Goal: Task Accomplishment & Management: Use online tool/utility

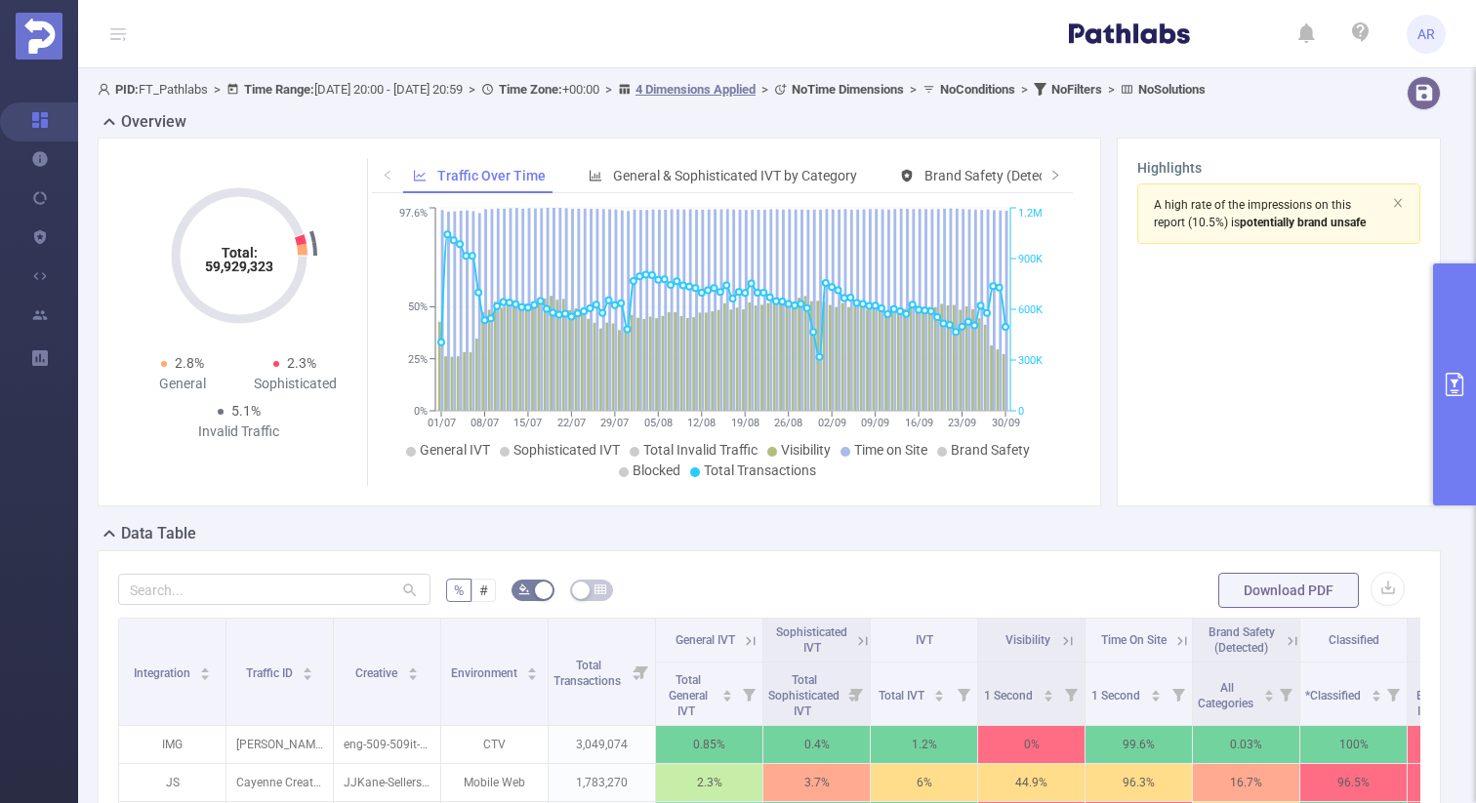
scroll to position [180, 0]
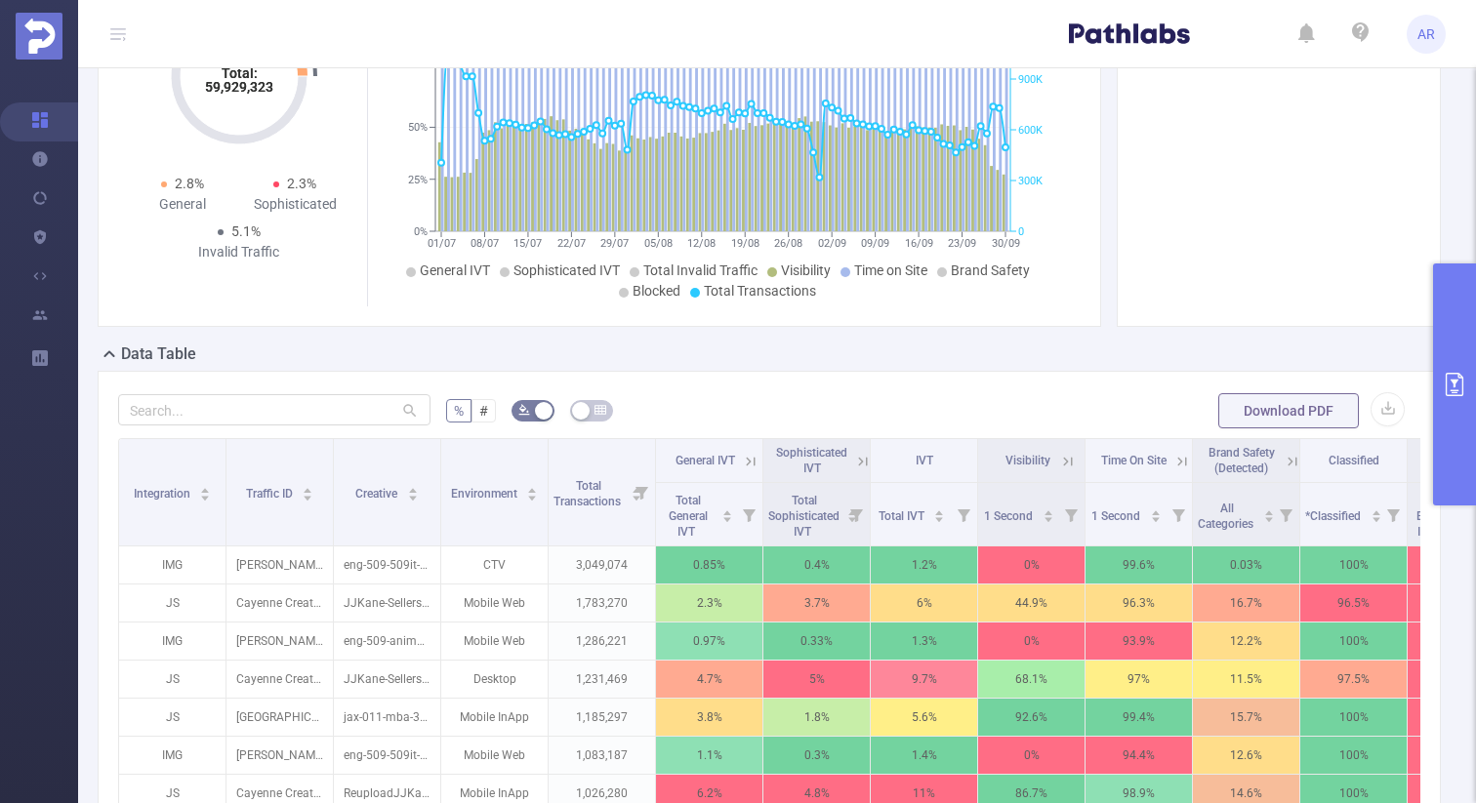
click at [1447, 385] on icon "primary" at bounding box center [1455, 384] width 18 height 23
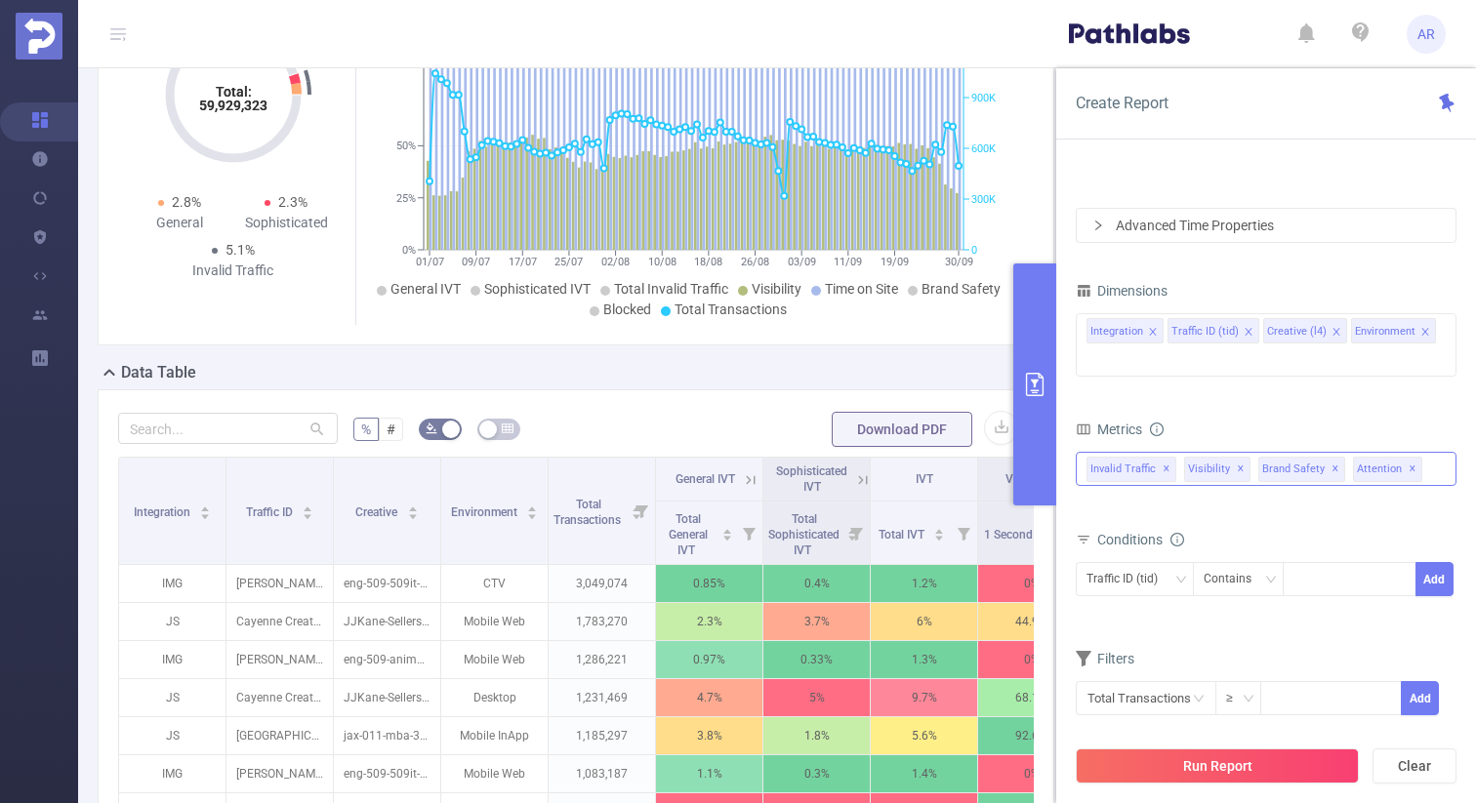
click at [1332, 458] on span "✕" at bounding box center [1336, 469] width 8 height 23
click at [1237, 458] on span "✕" at bounding box center [1241, 469] width 8 height 23
click at [1164, 458] on span "✕" at bounding box center [1167, 469] width 8 height 23
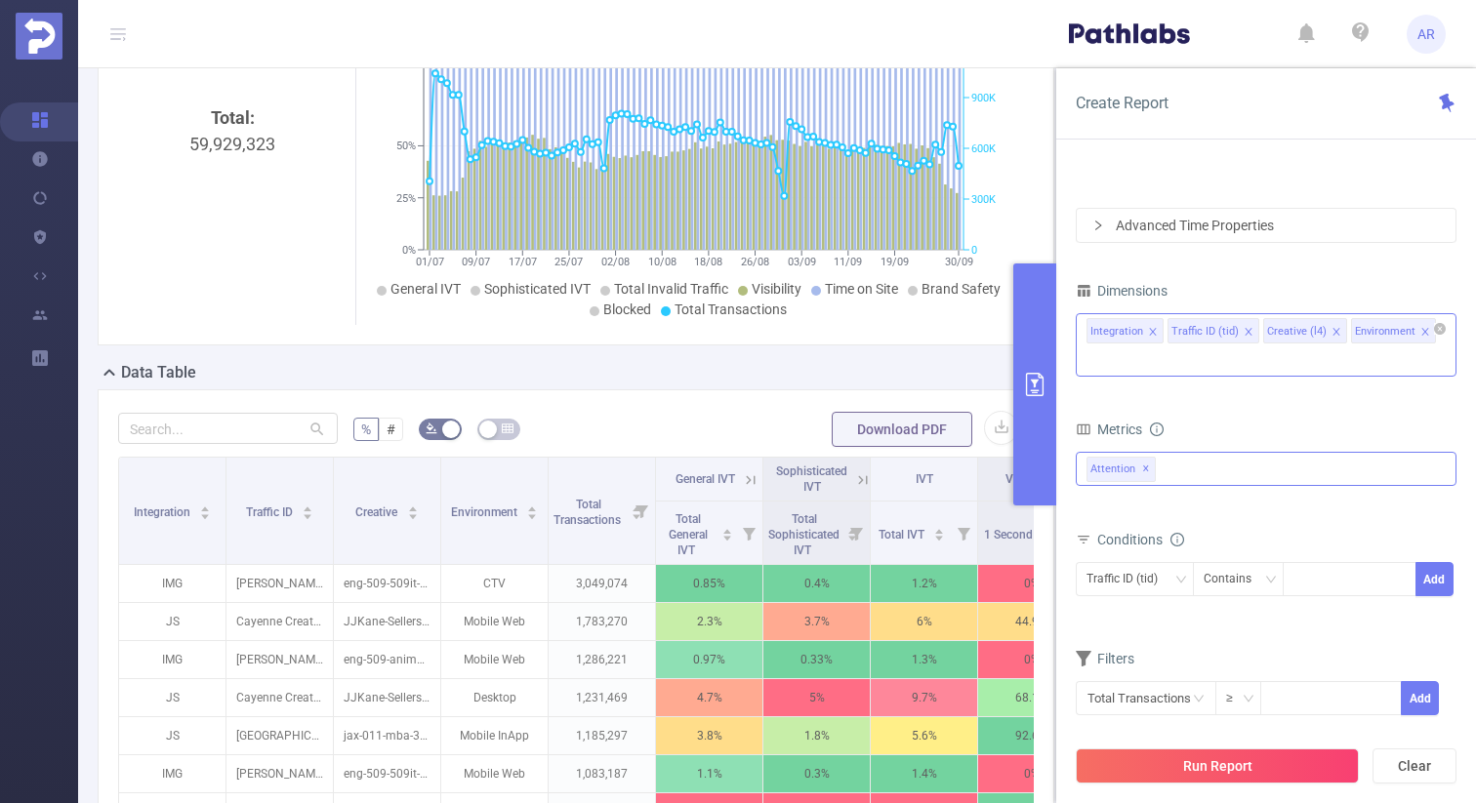
click at [1421, 332] on icon "icon: close" at bounding box center [1424, 331] width 7 height 7
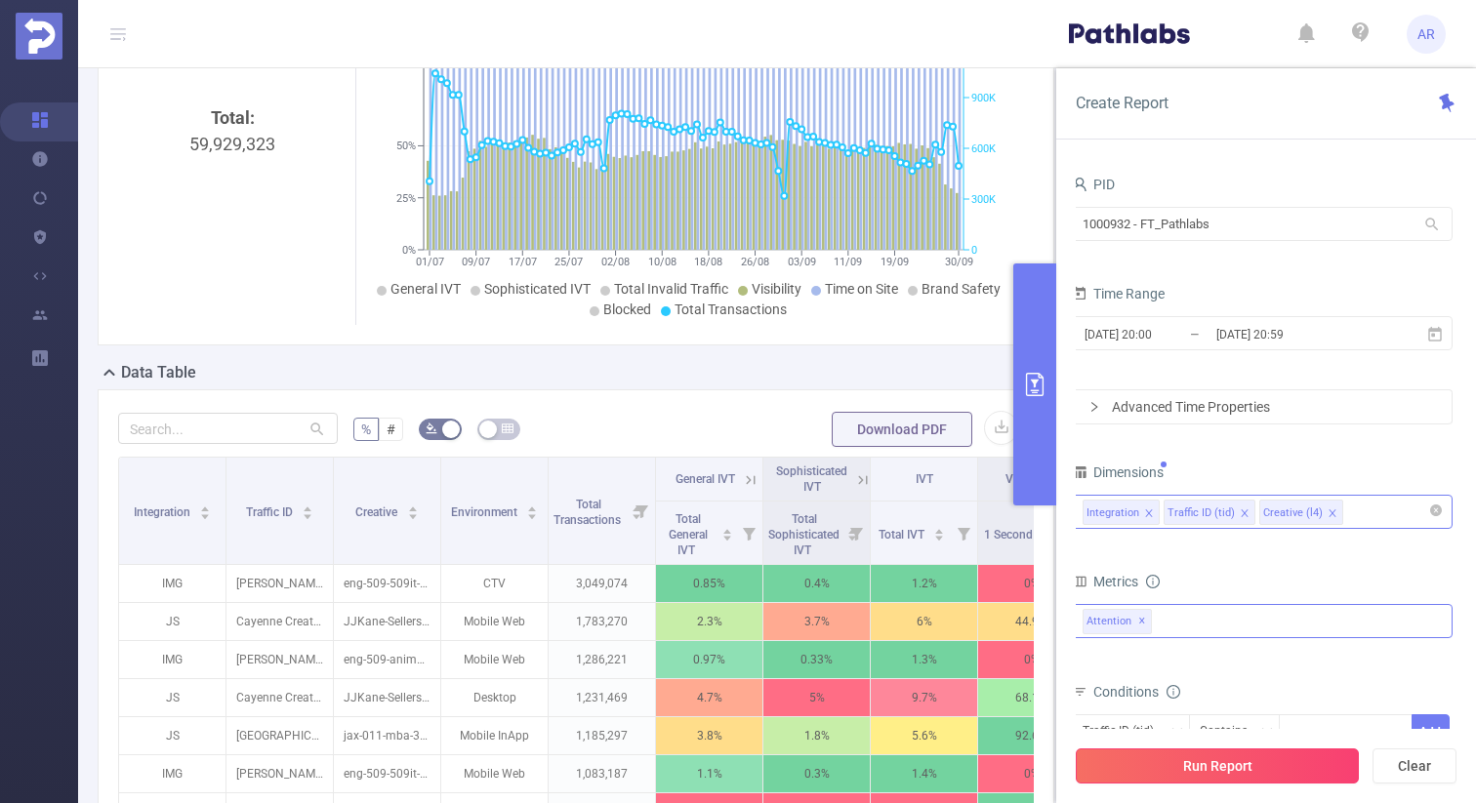
click at [1133, 750] on button "Run Report" at bounding box center [1217, 766] width 283 height 35
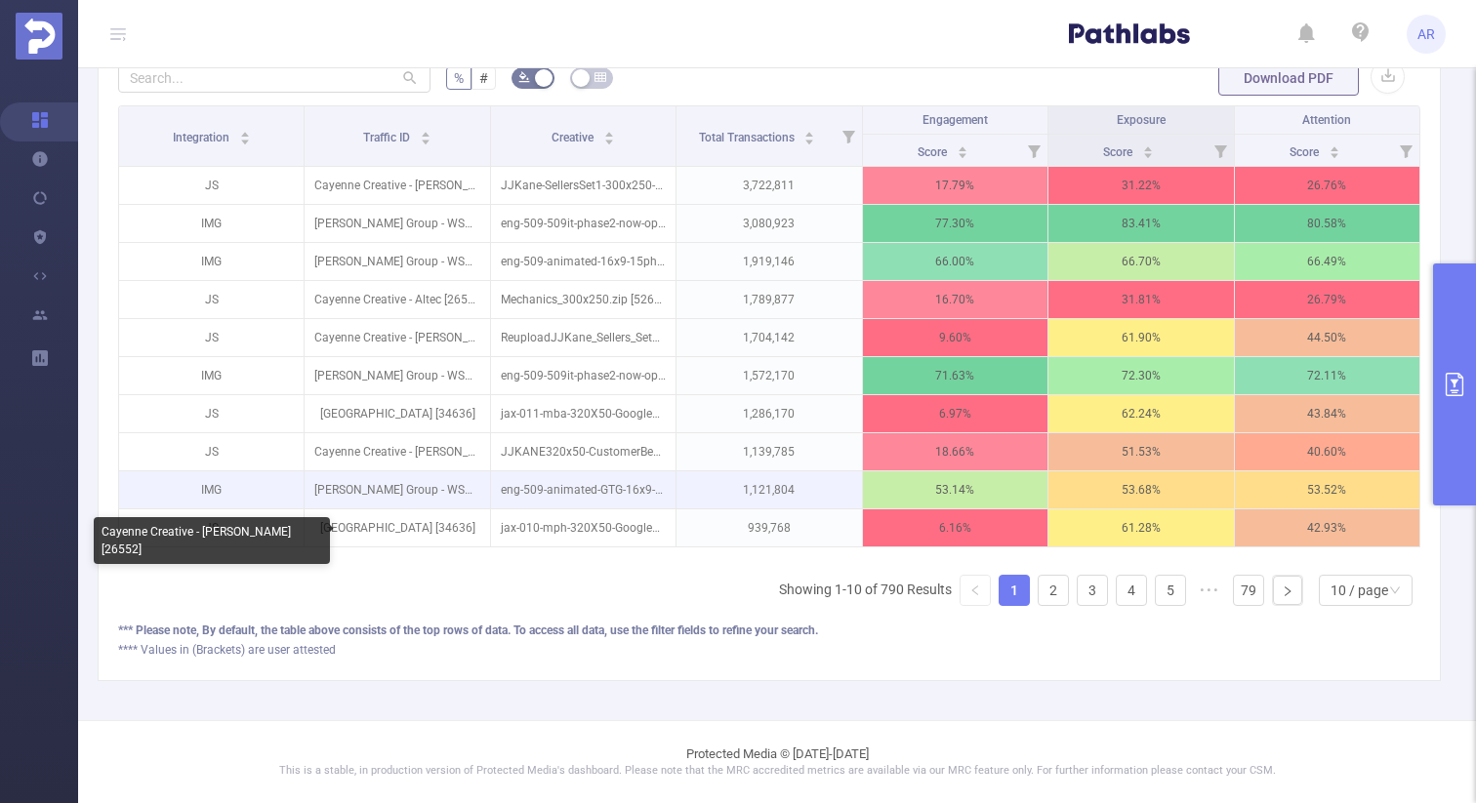
scroll to position [526, 0]
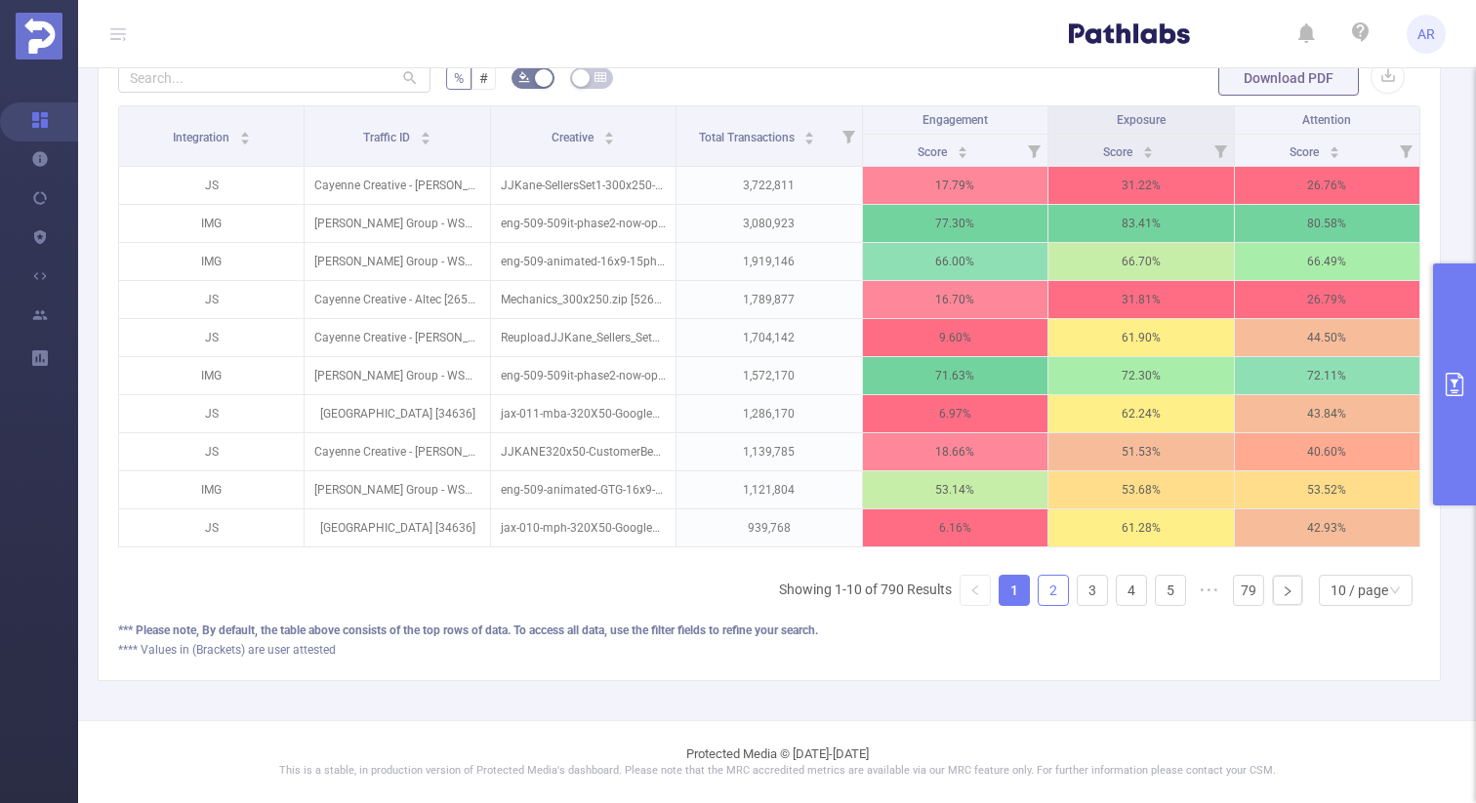
click at [1059, 589] on link "2" at bounding box center [1053, 590] width 29 height 29
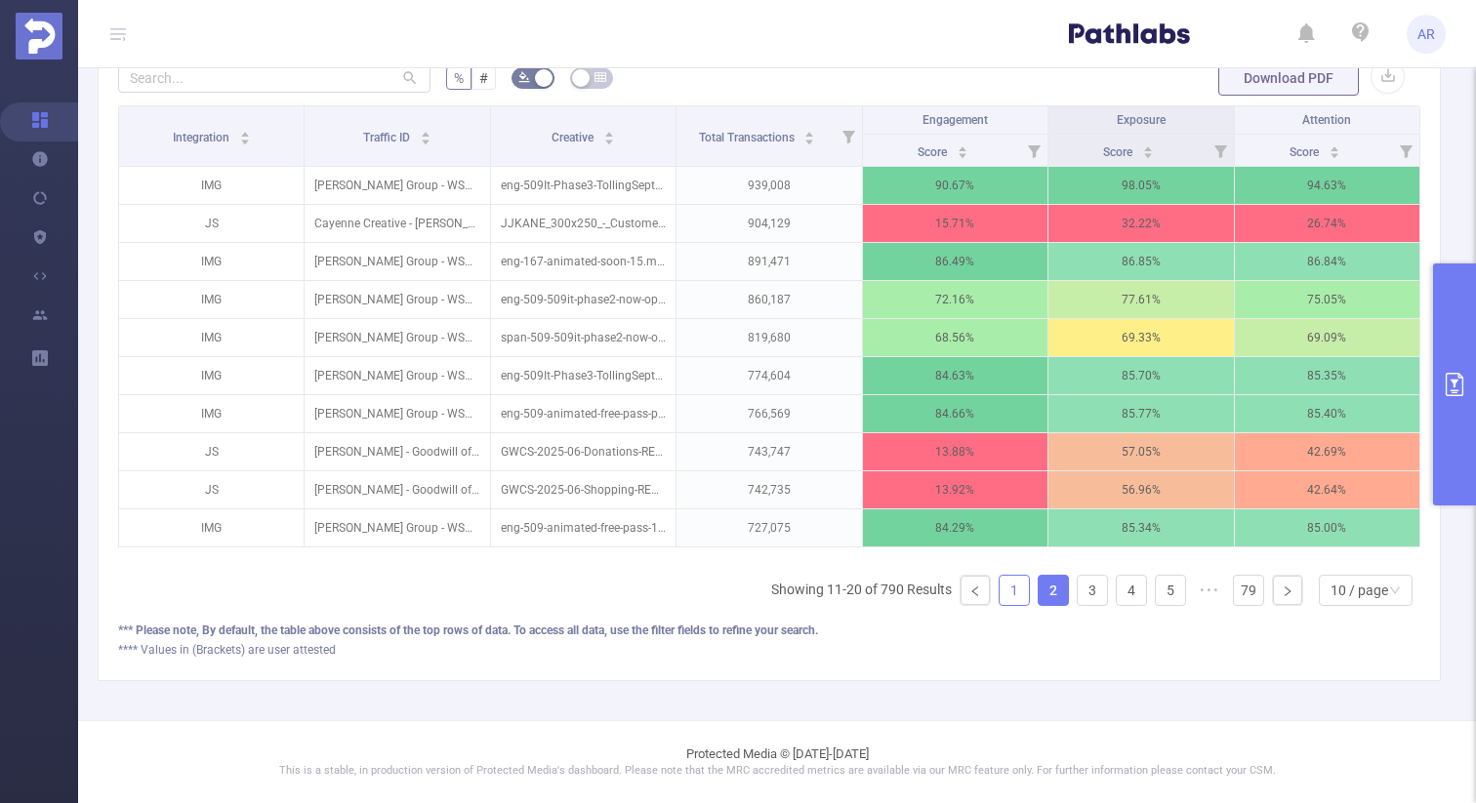
click at [1011, 592] on link "1" at bounding box center [1014, 590] width 29 height 29
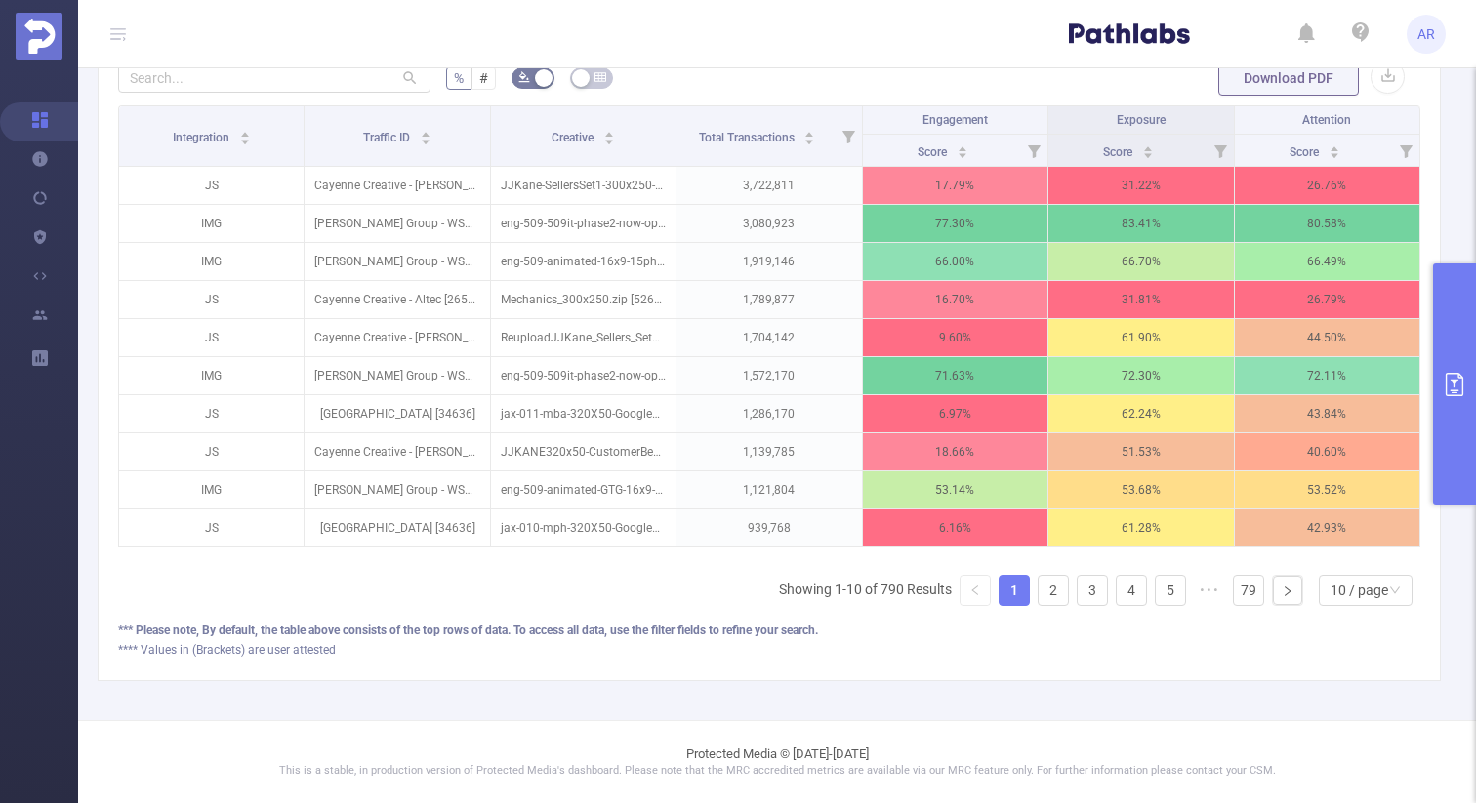
click at [1444, 399] on button "primary" at bounding box center [1454, 385] width 43 height 242
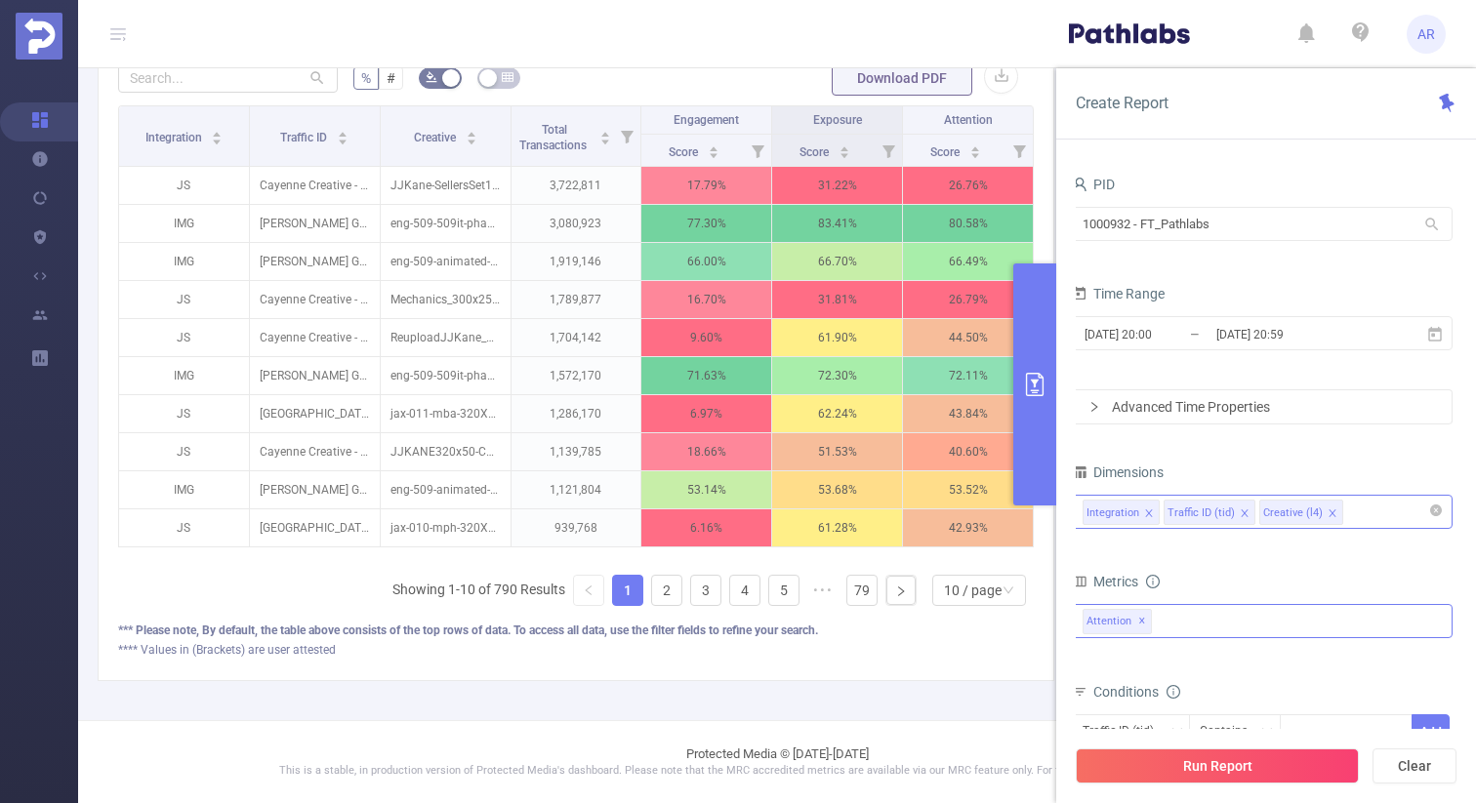
scroll to position [267, 0]
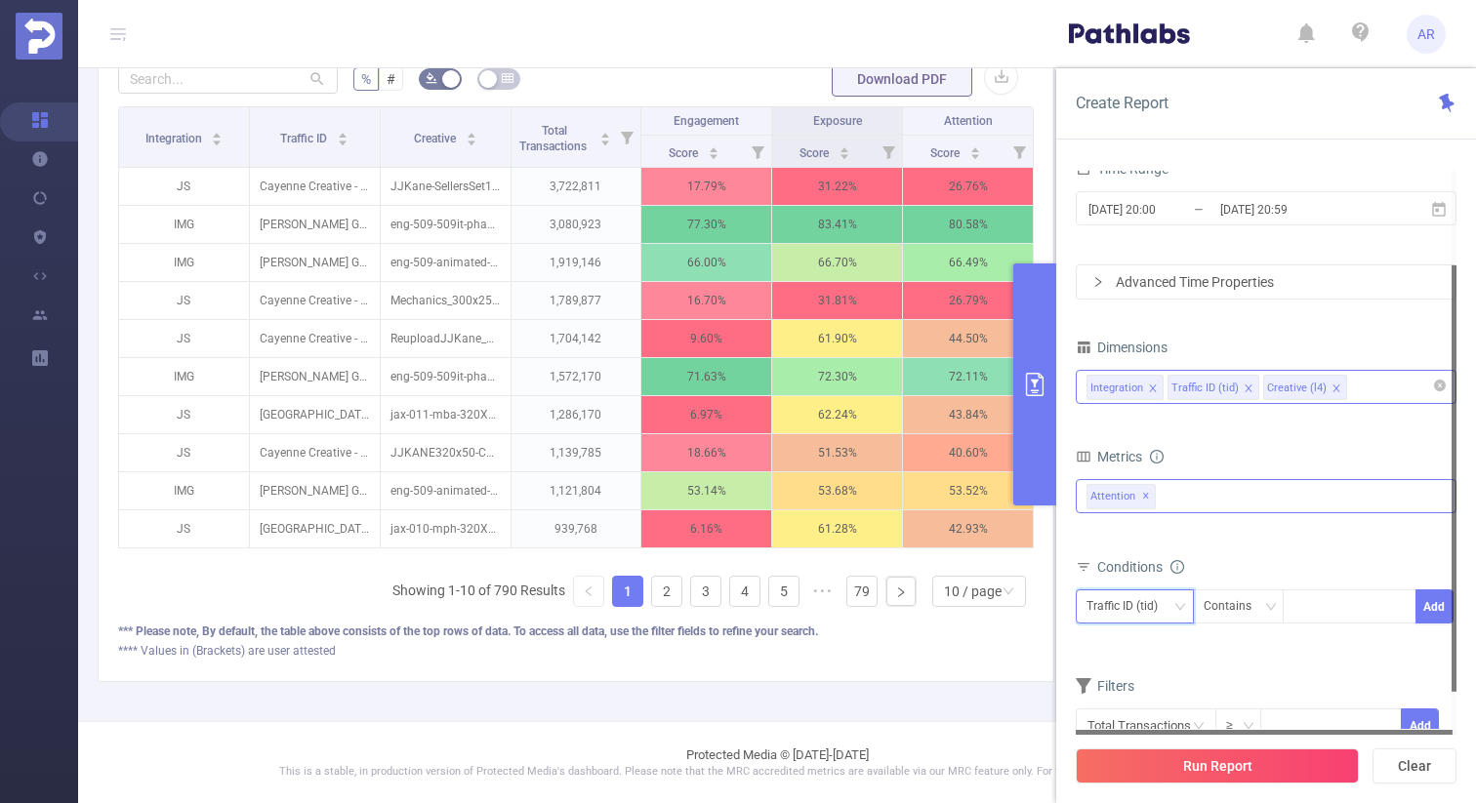
click at [1143, 603] on div "Traffic ID (tid)" at bounding box center [1129, 607] width 85 height 32
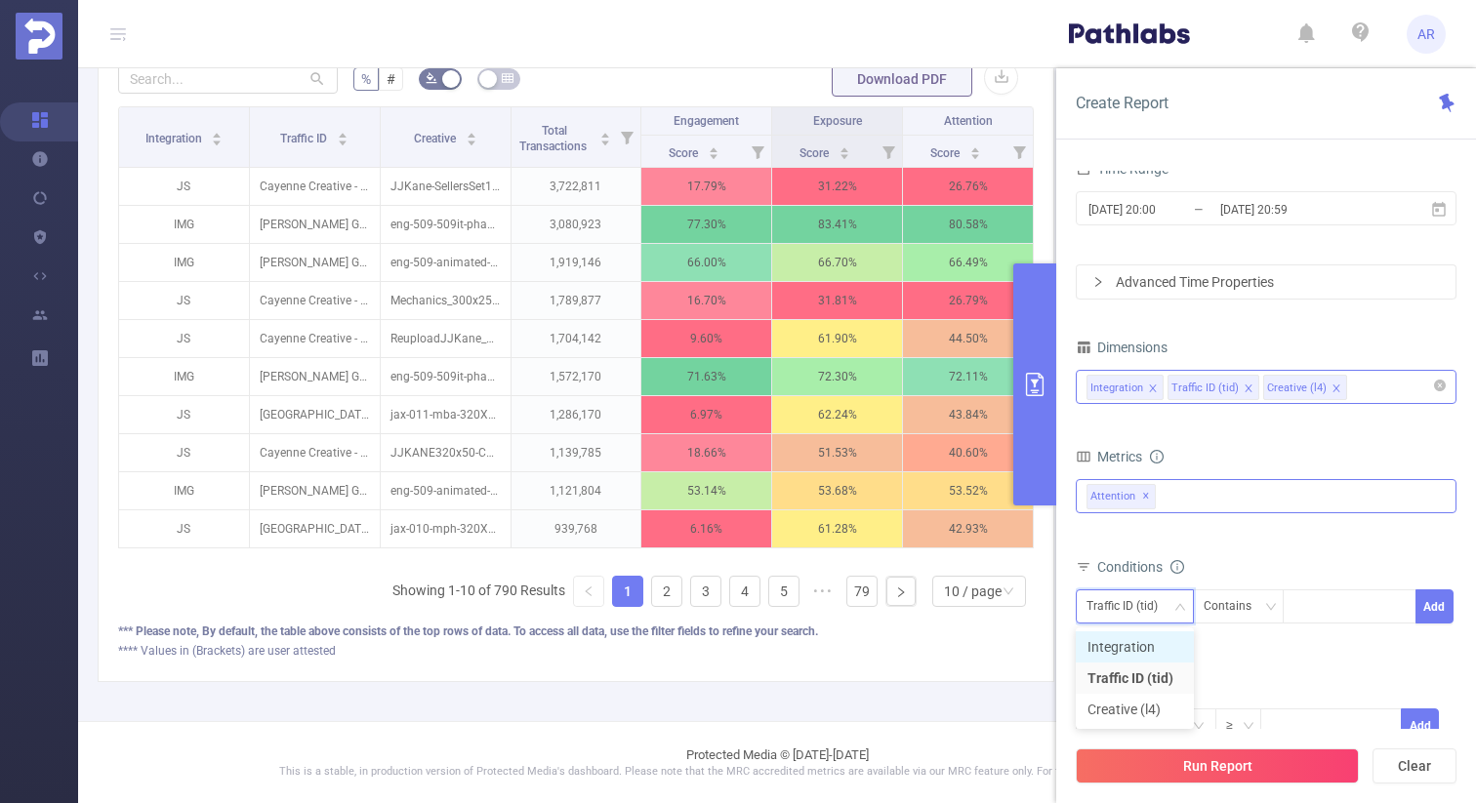
click at [1116, 650] on li "Integration" at bounding box center [1135, 647] width 118 height 31
click at [1327, 610] on div at bounding box center [1349, 607] width 112 height 32
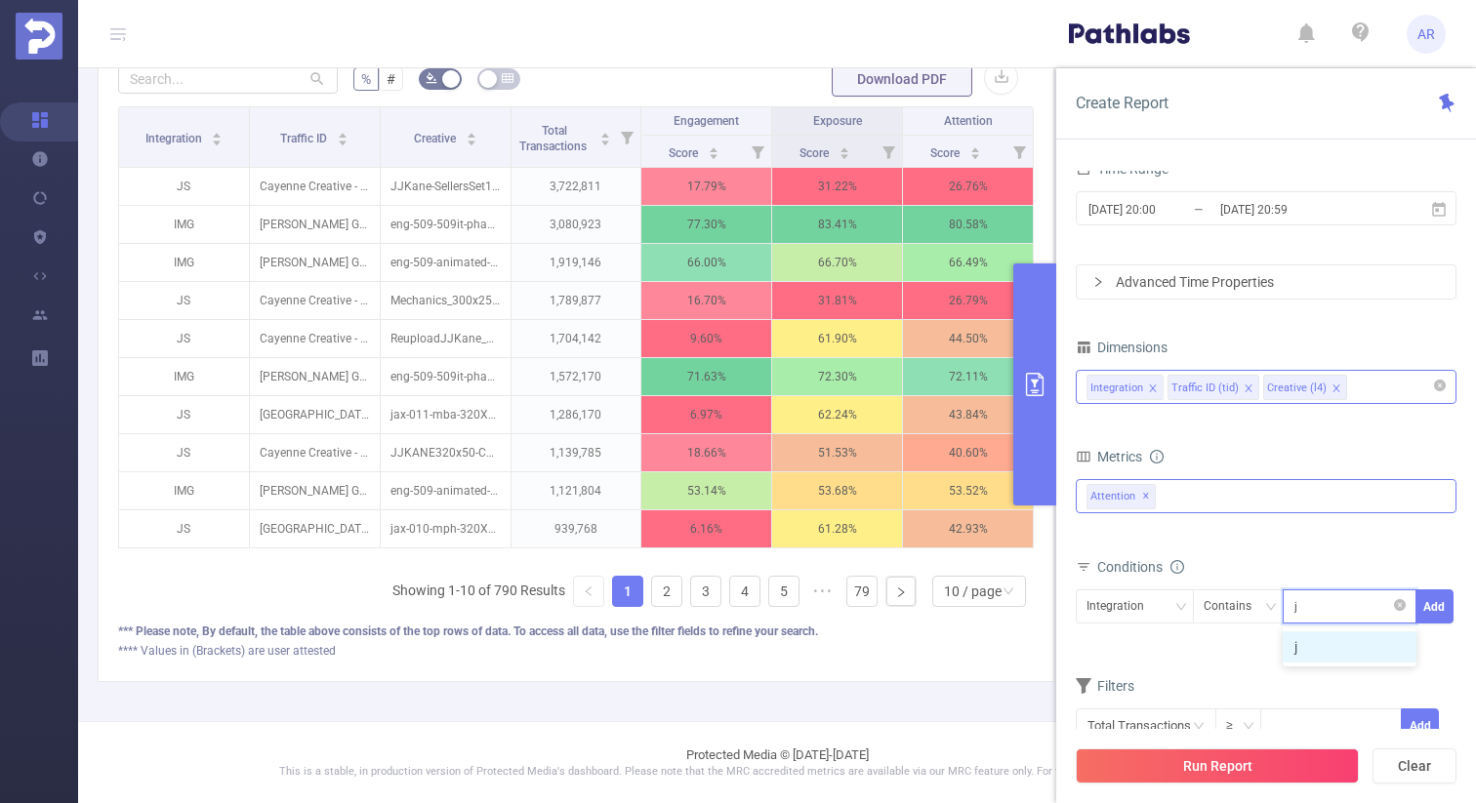
type input "js"
click at [1360, 640] on li "js" at bounding box center [1350, 647] width 134 height 31
click at [1430, 611] on button "Add" at bounding box center [1434, 607] width 38 height 34
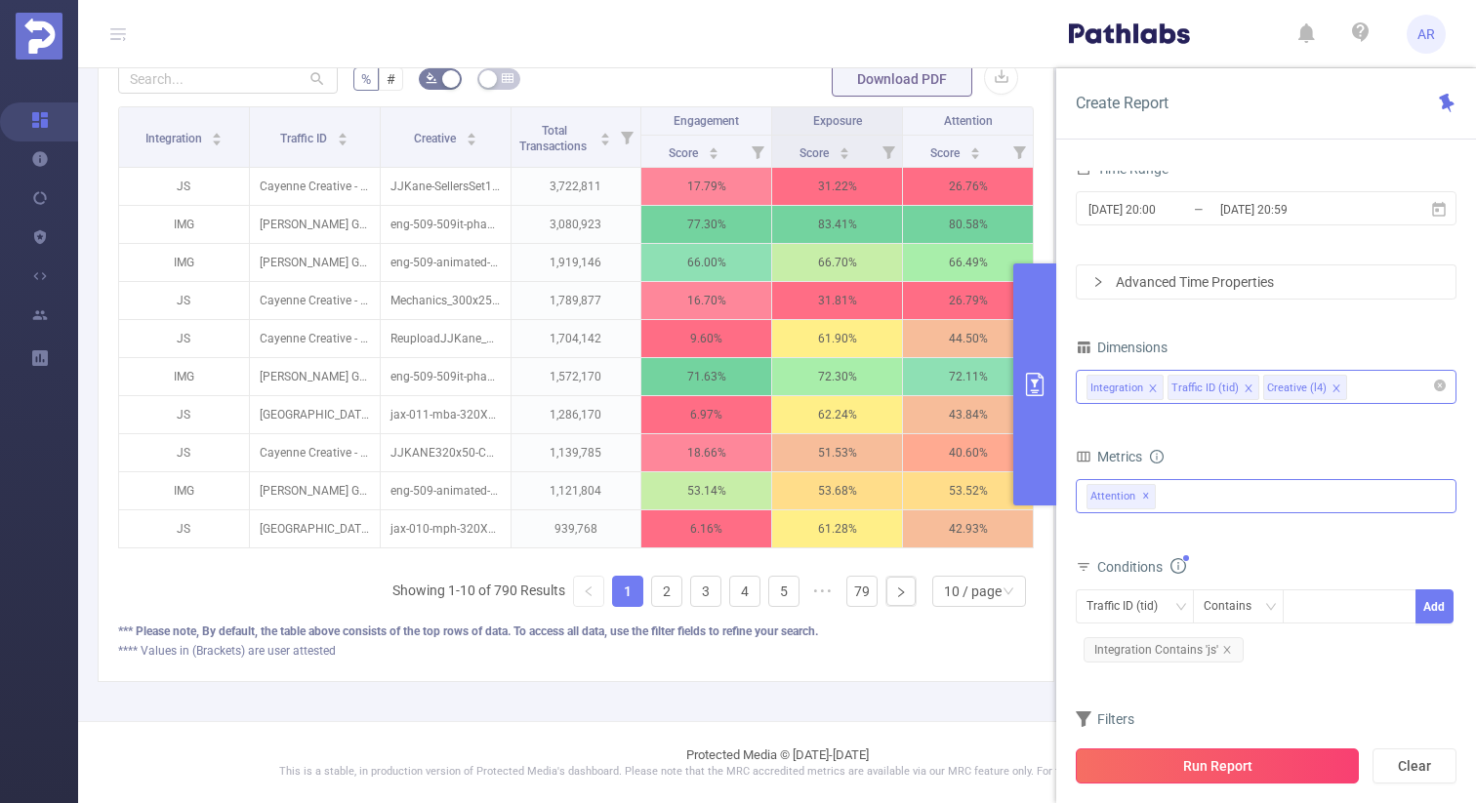
click at [1224, 760] on button "Run Report" at bounding box center [1217, 766] width 283 height 35
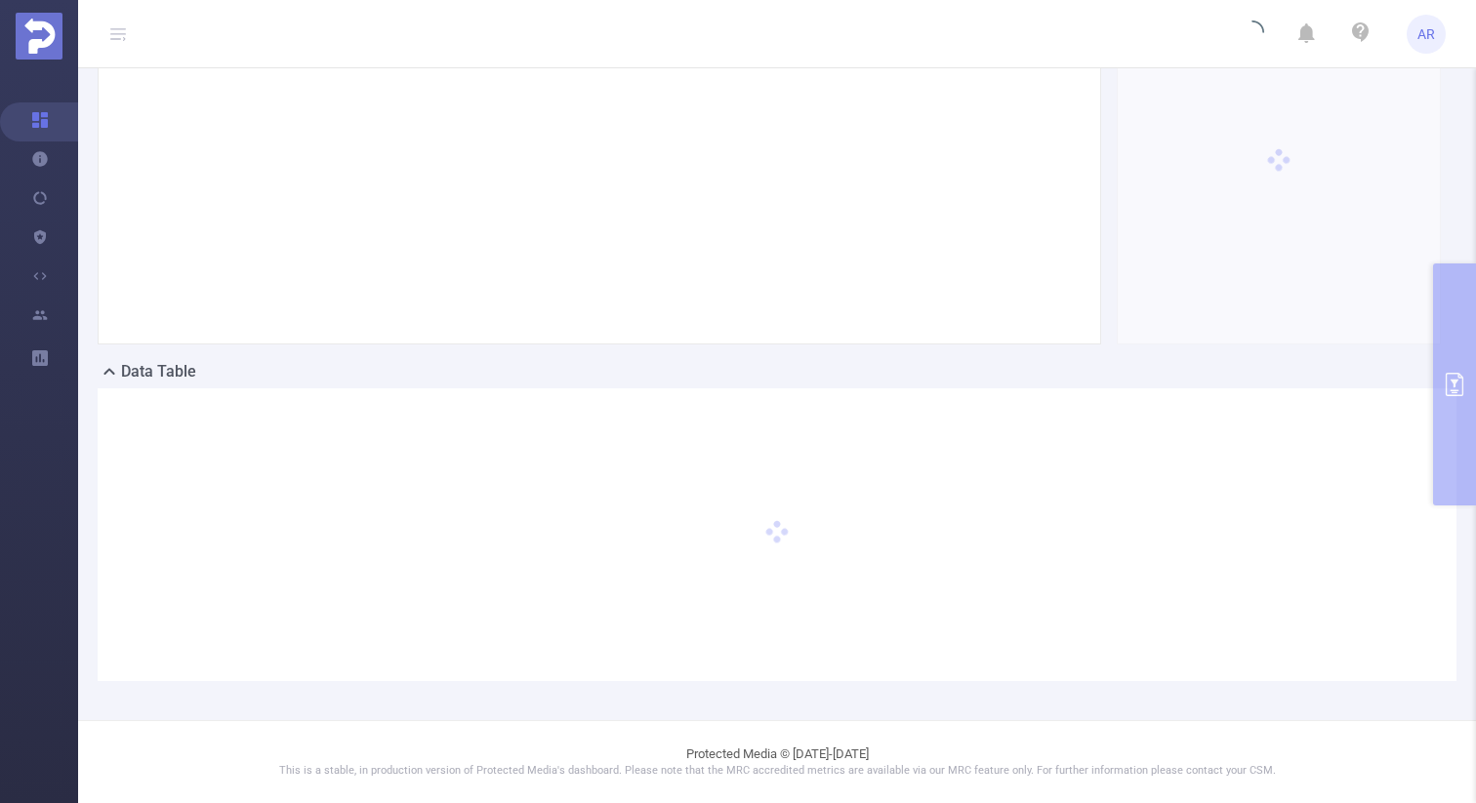
scroll to position [0, 0]
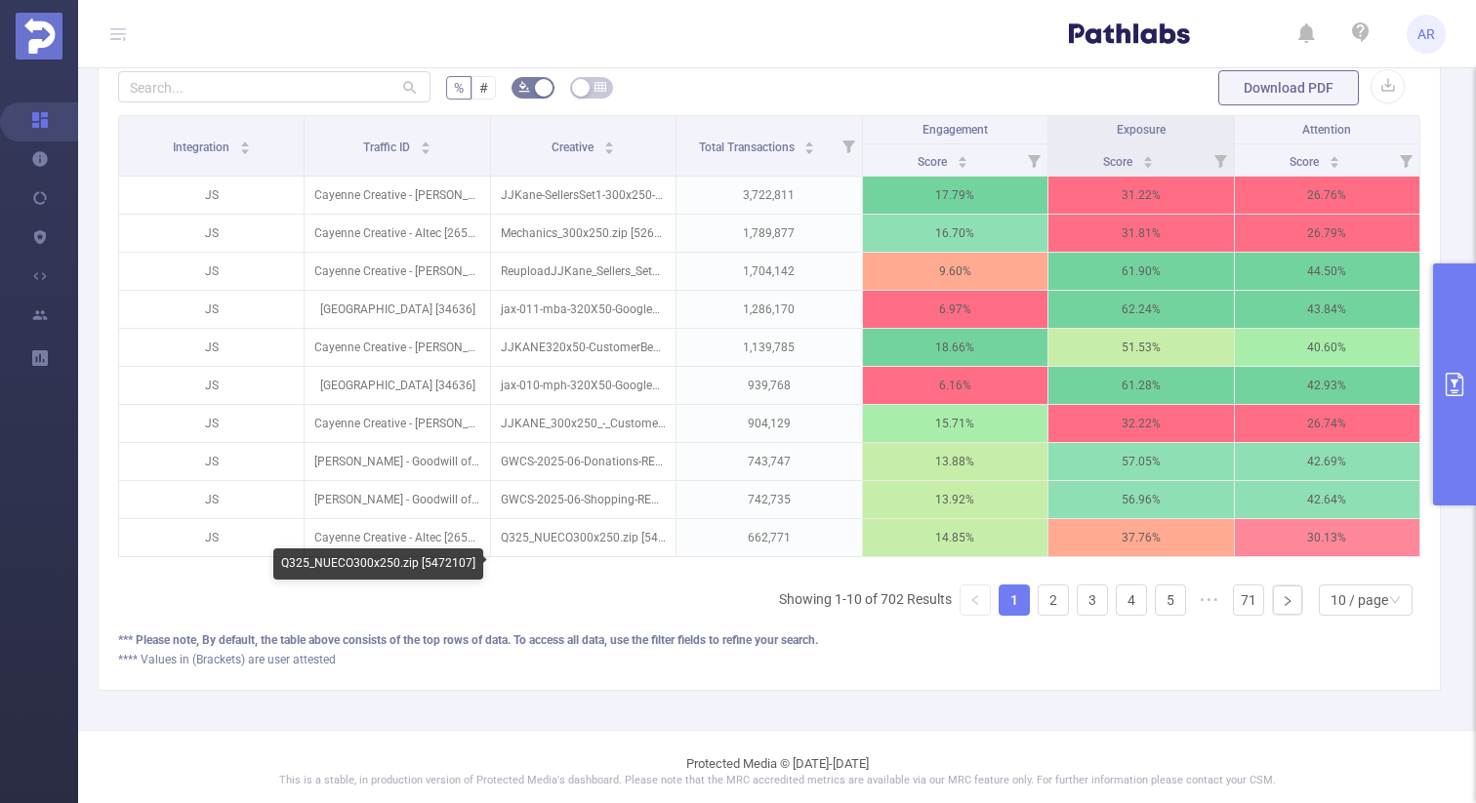
scroll to position [509, 0]
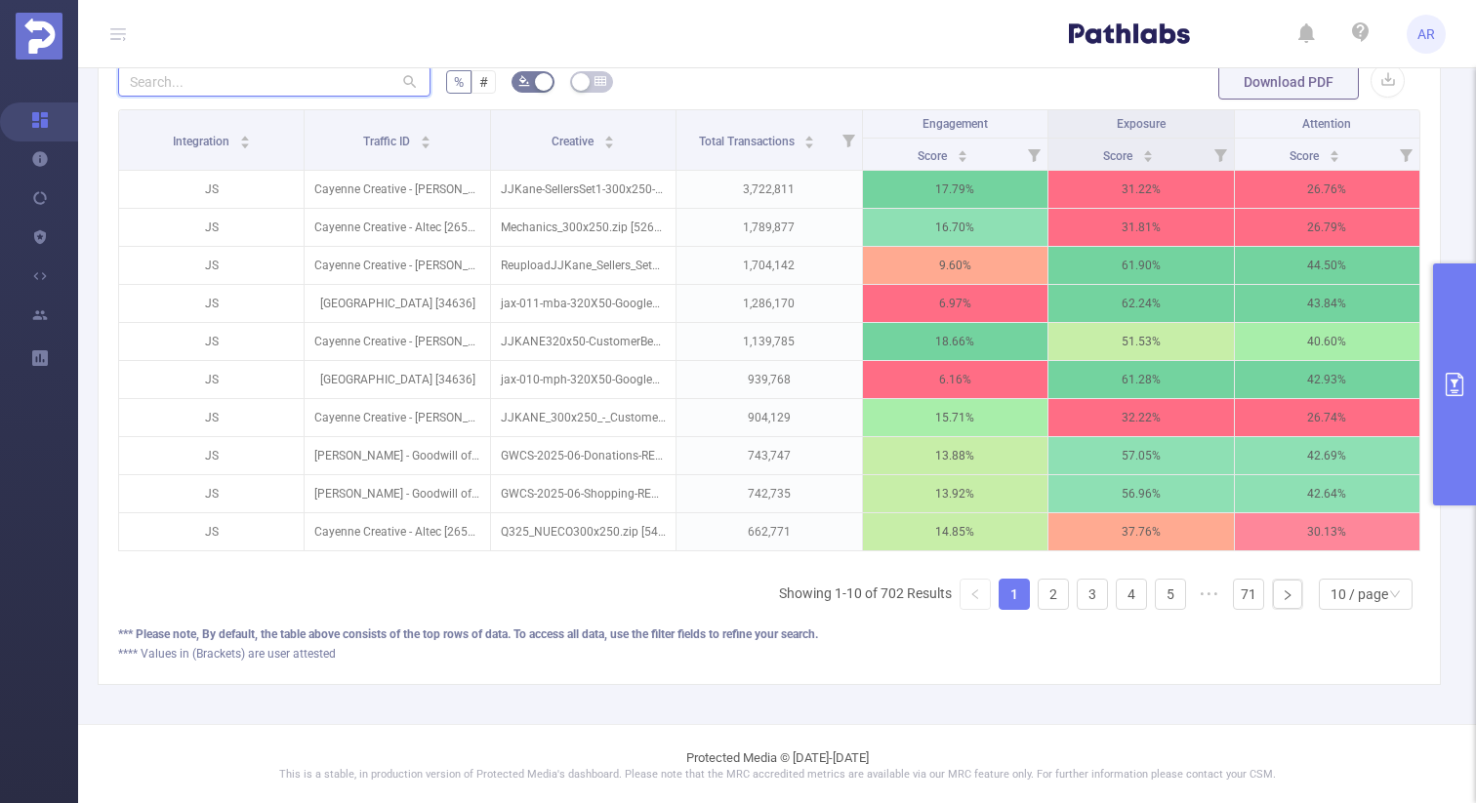
click at [278, 97] on input "text" at bounding box center [274, 80] width 312 height 31
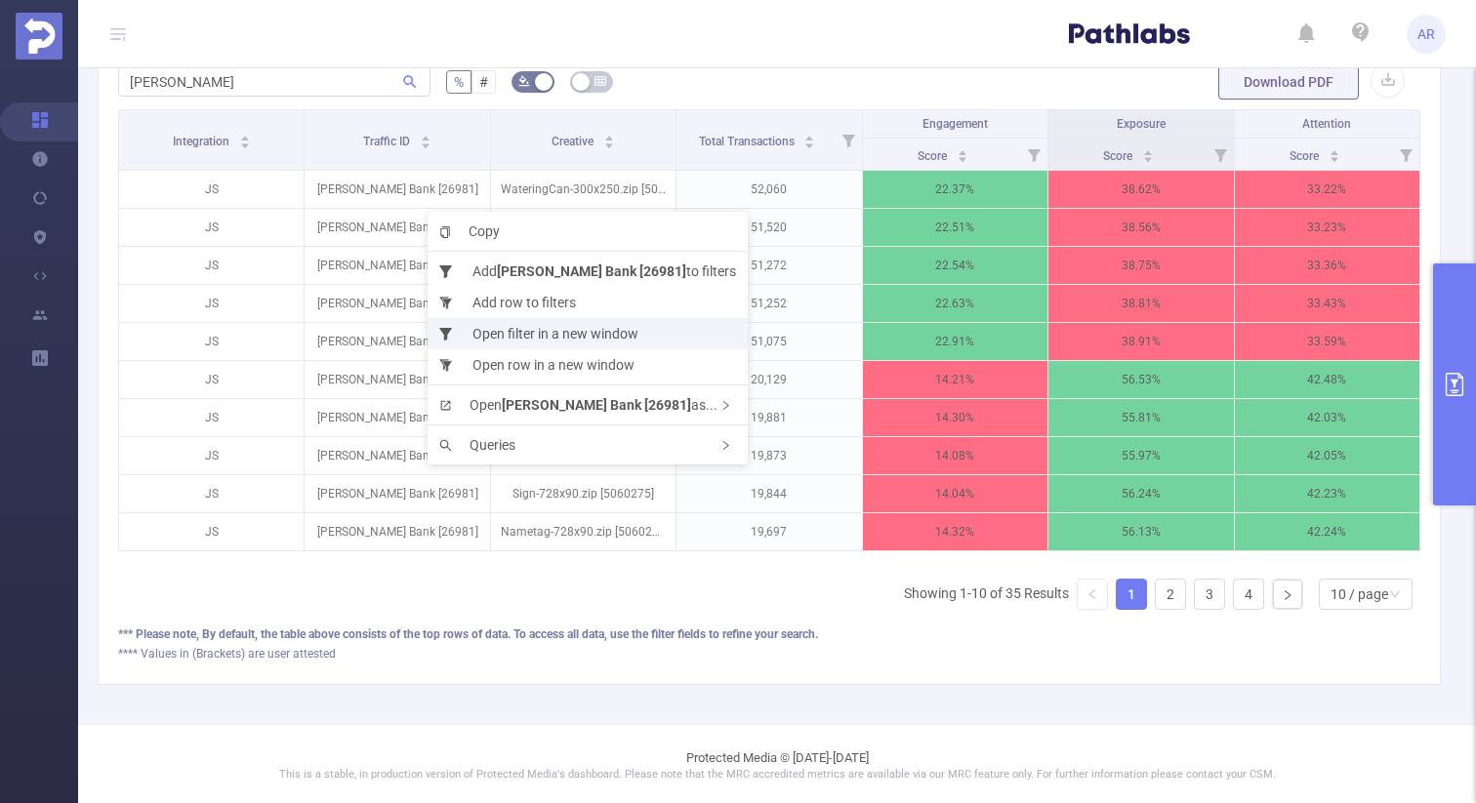
click at [508, 334] on li "Open filter in a new window" at bounding box center [588, 333] width 320 height 31
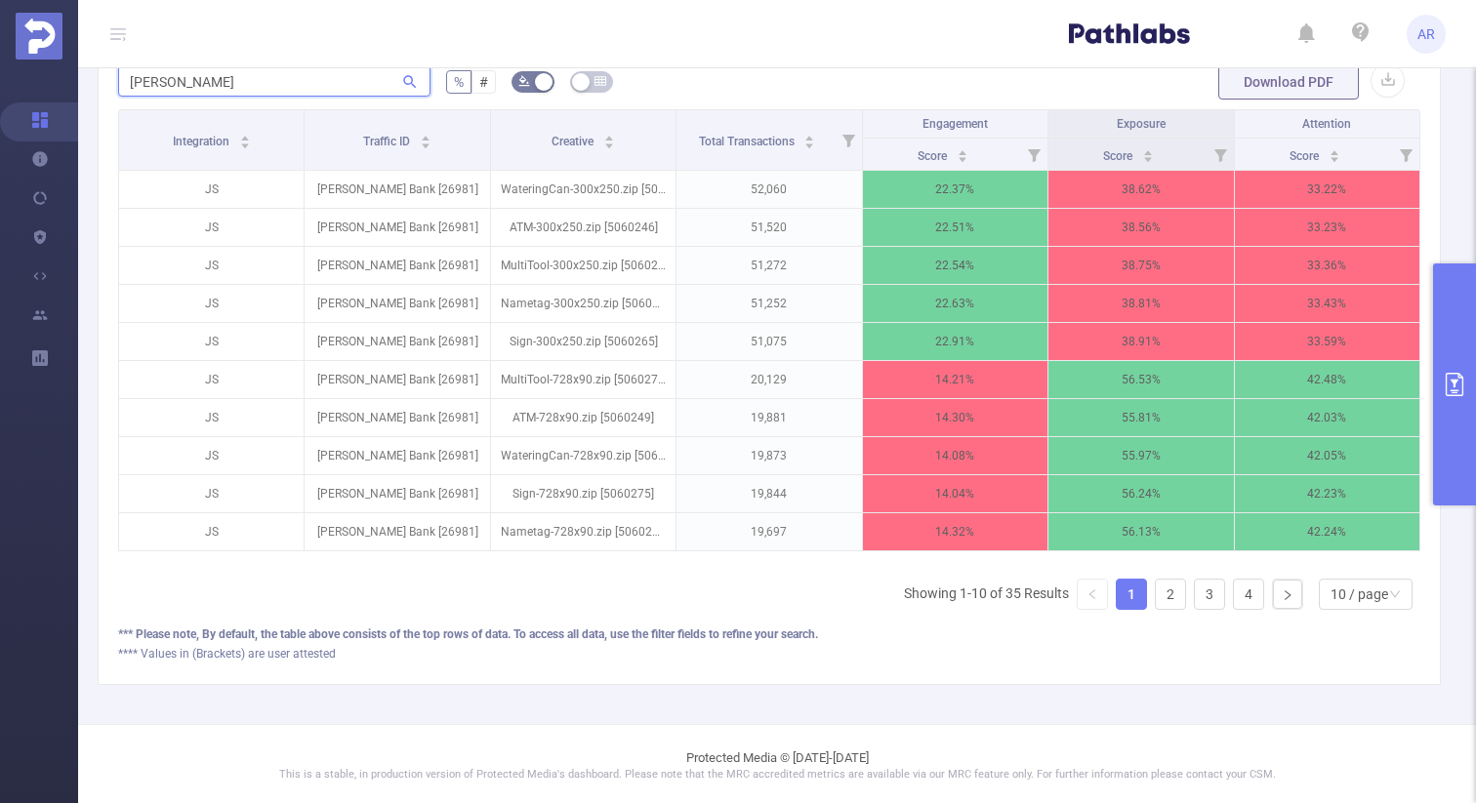
click at [191, 91] on input "bryant" at bounding box center [274, 80] width 312 height 31
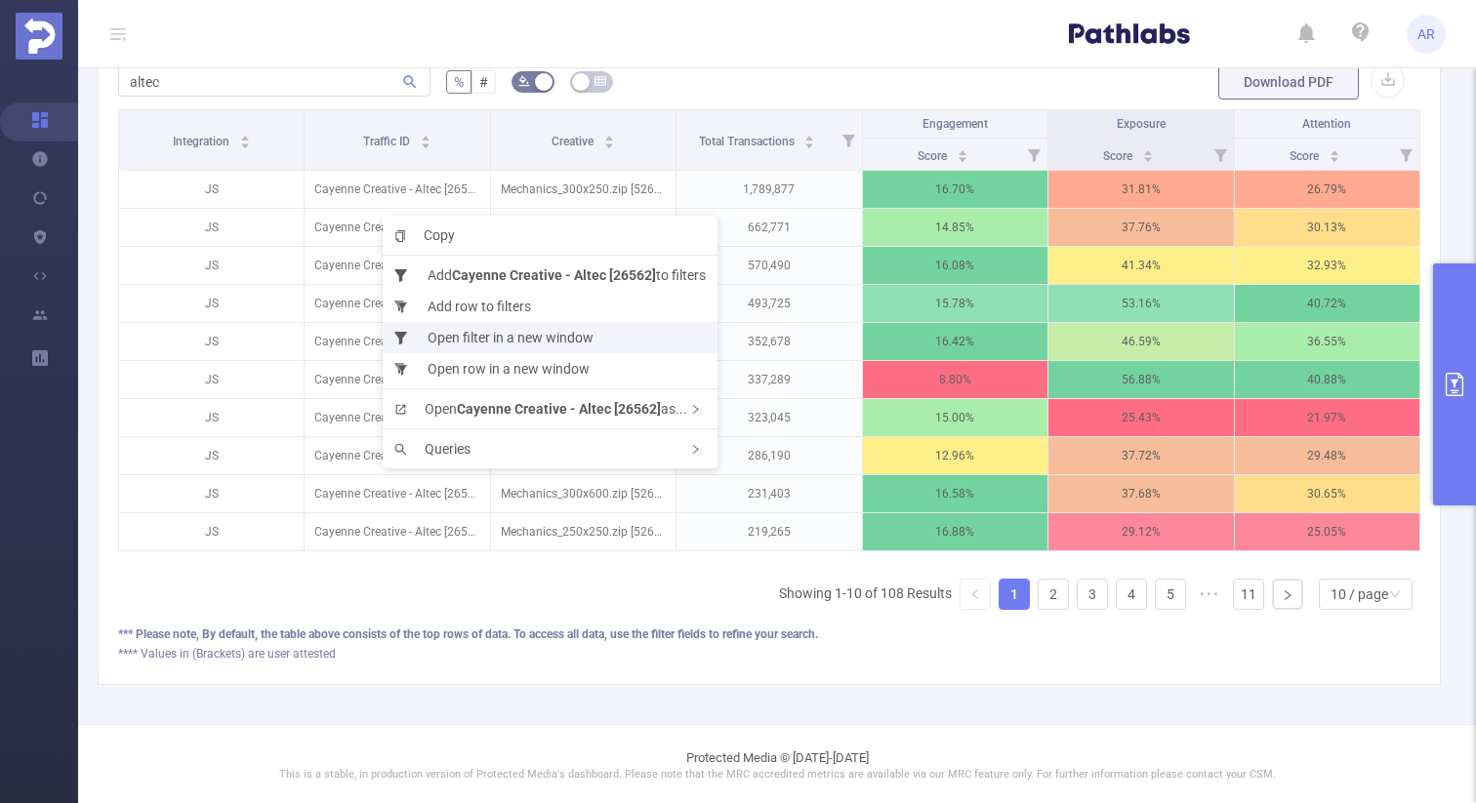
click at [487, 340] on li "Open filter in a new window" at bounding box center [550, 337] width 335 height 31
click at [491, 346] on li "Open filter in a new window" at bounding box center [553, 341] width 335 height 31
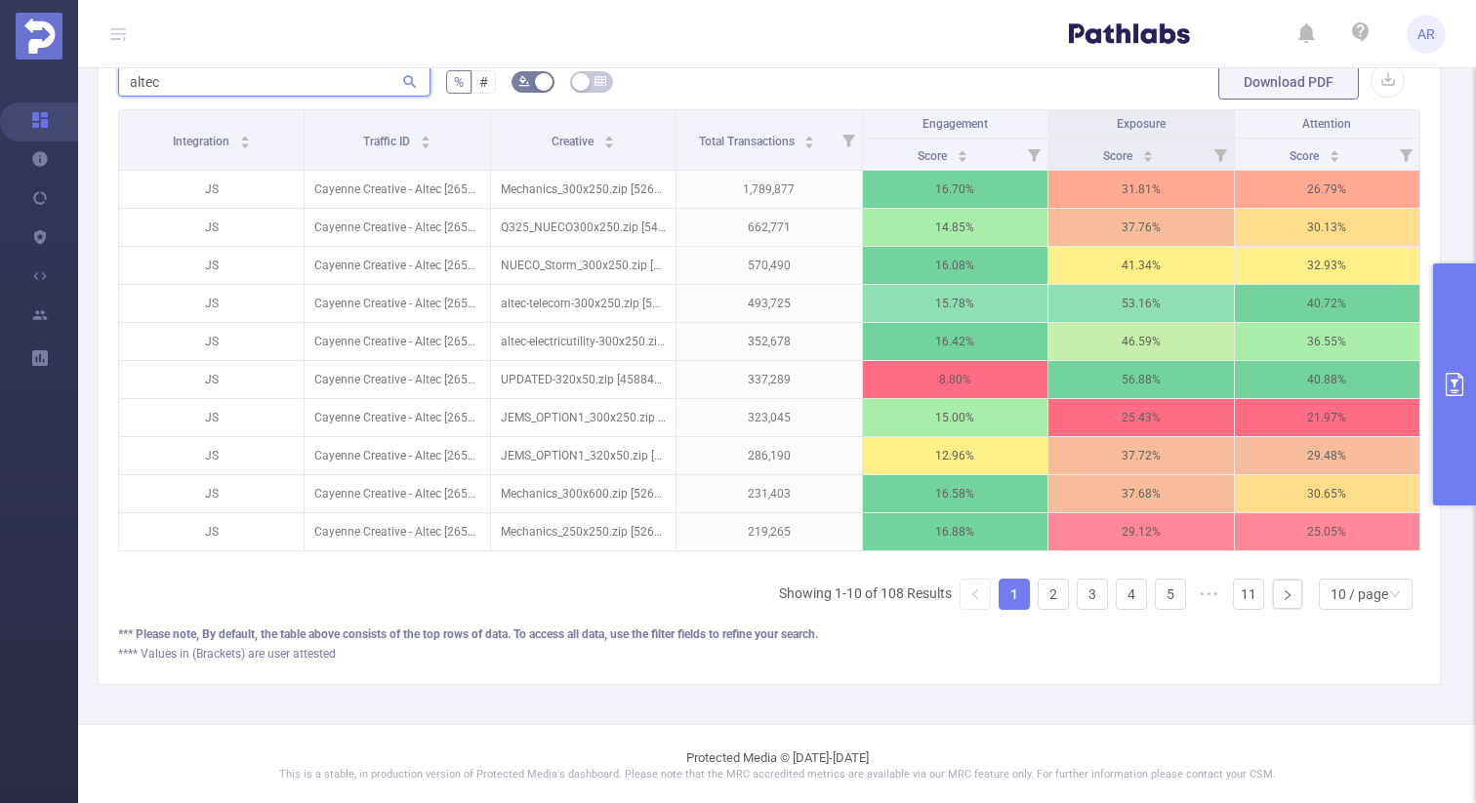
click at [295, 97] on input "altec" at bounding box center [274, 80] width 312 height 31
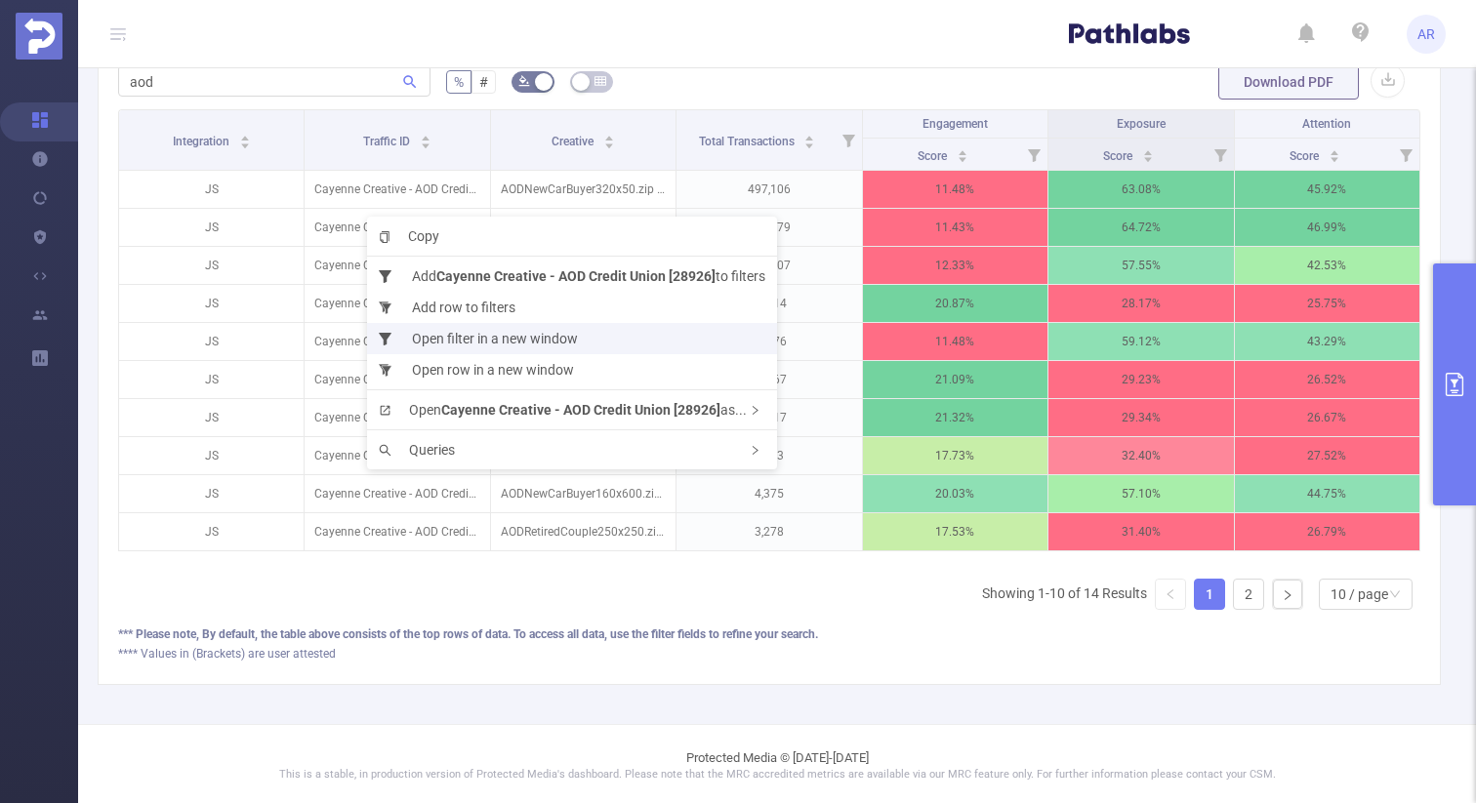
click at [484, 343] on li "Open filter in a new window" at bounding box center [572, 338] width 410 height 31
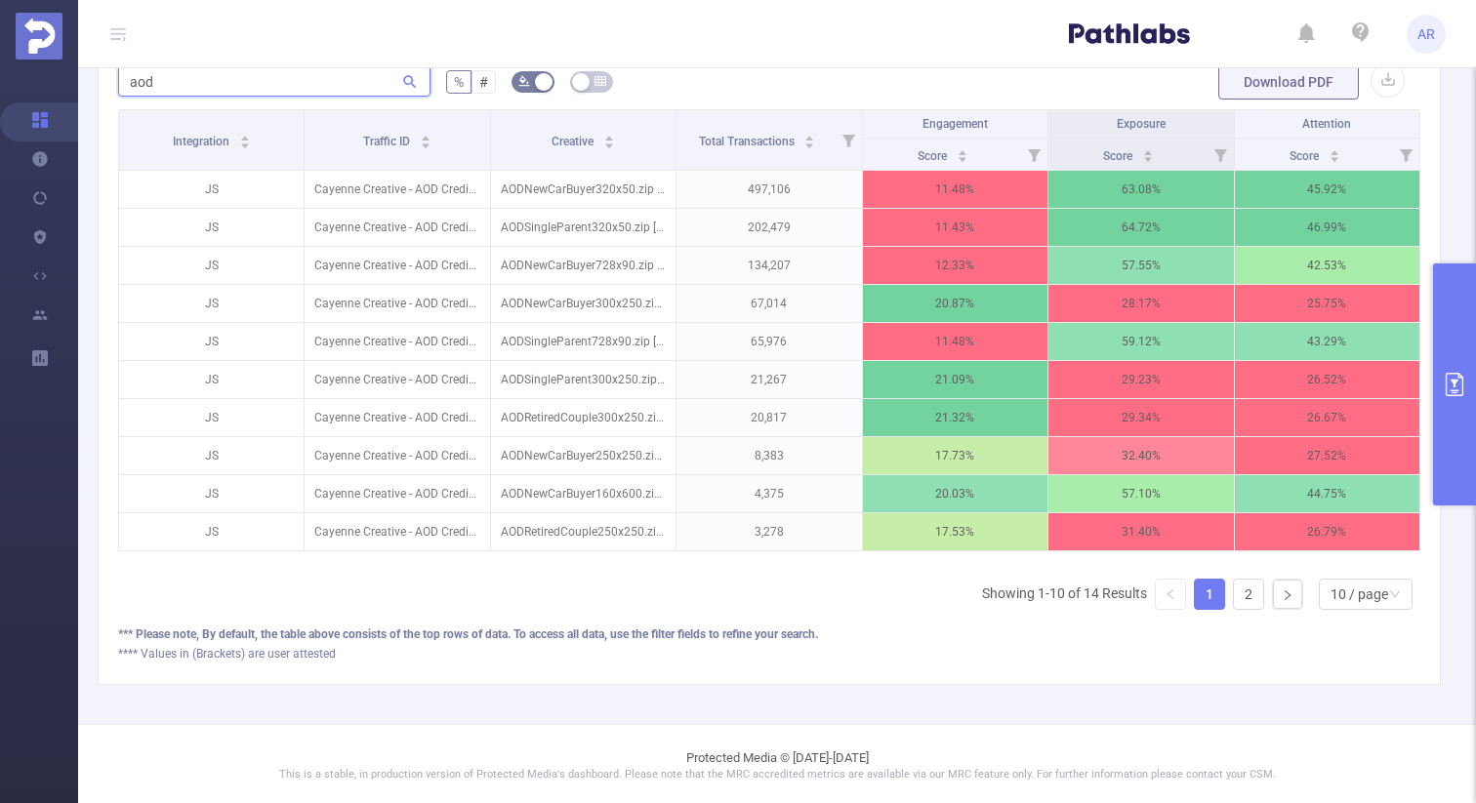
click at [253, 97] on input "aod" at bounding box center [274, 80] width 312 height 31
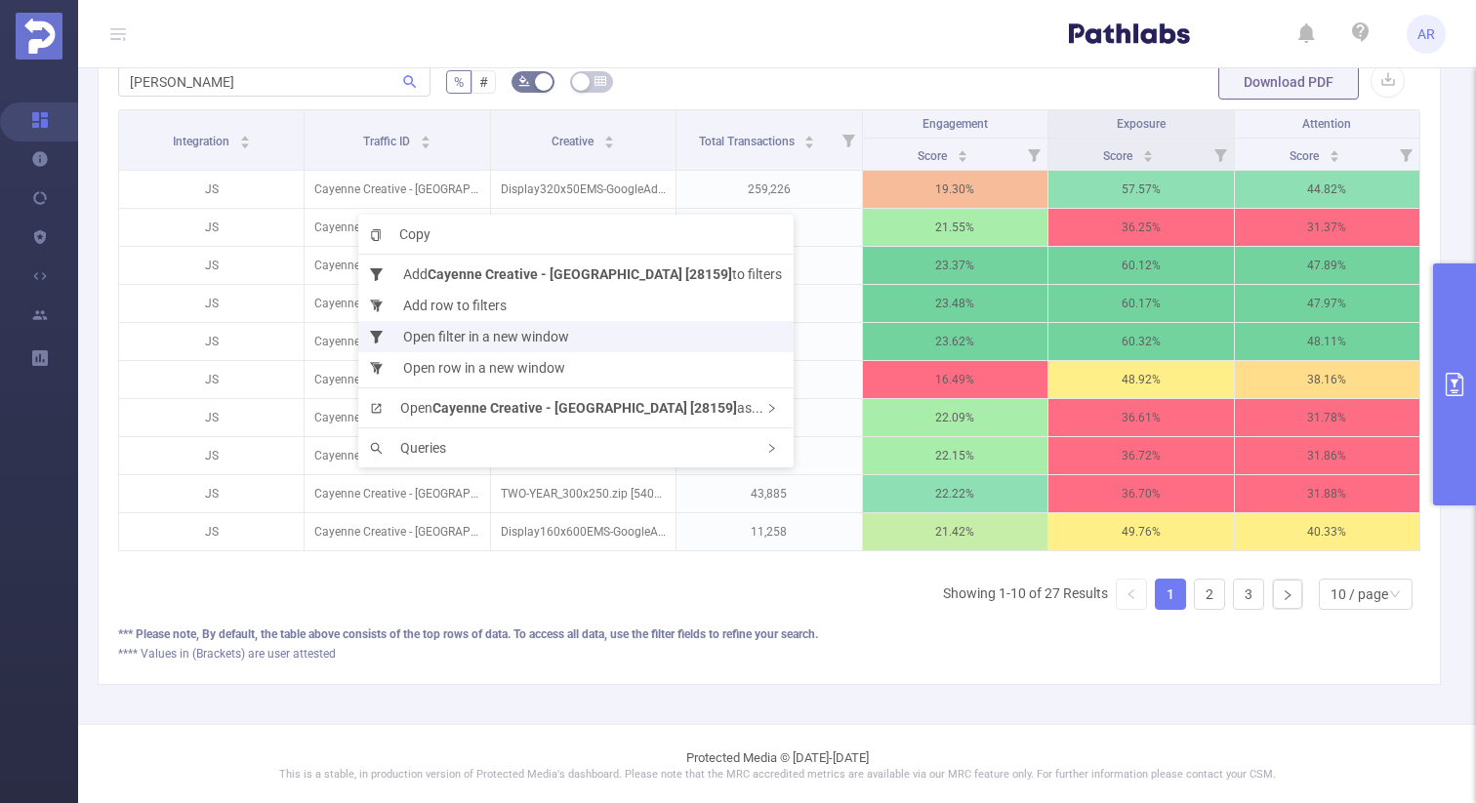
click at [435, 325] on li "Open filter in a new window" at bounding box center [575, 336] width 435 height 31
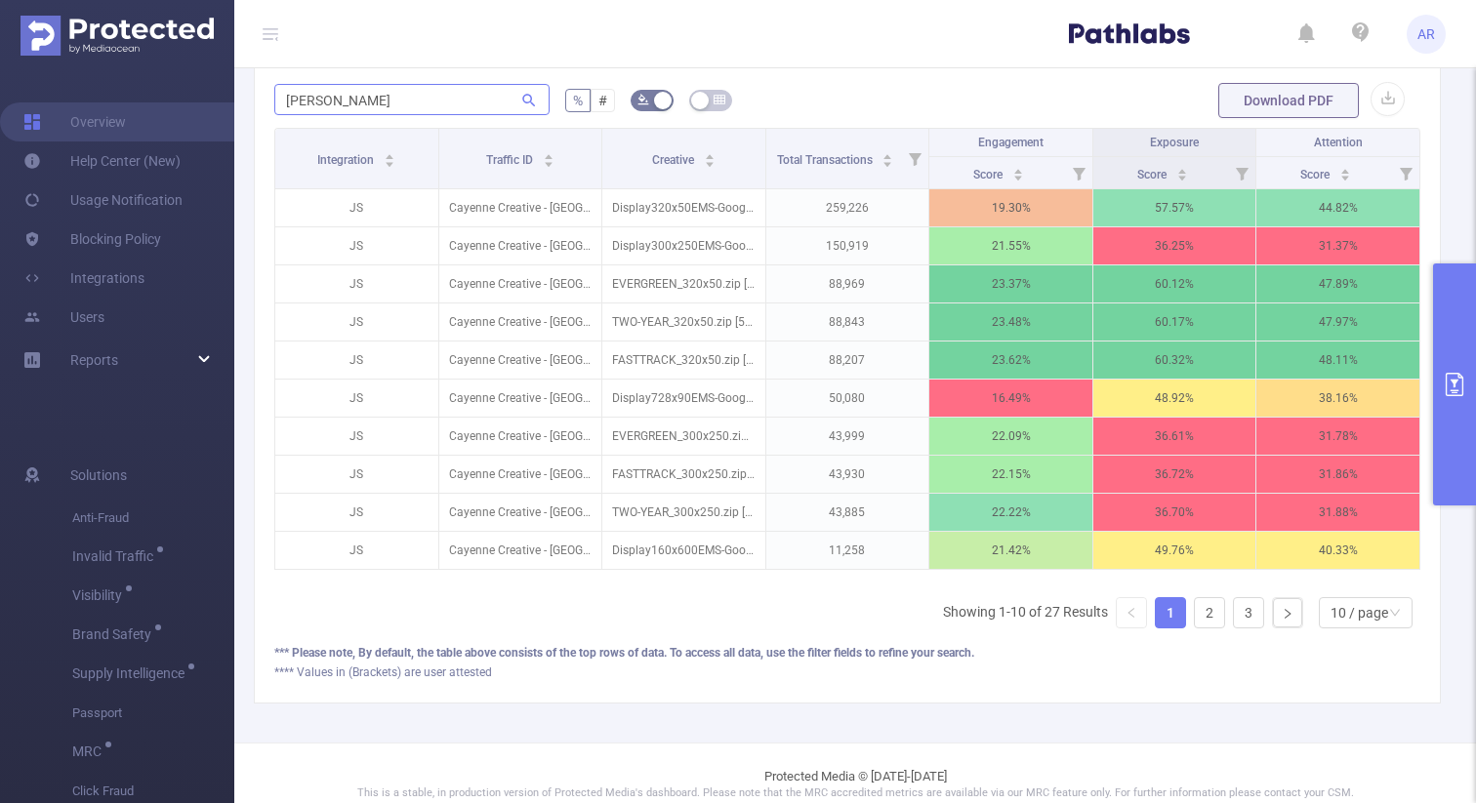
click at [454, 90] on input "jeff" at bounding box center [411, 99] width 275 height 31
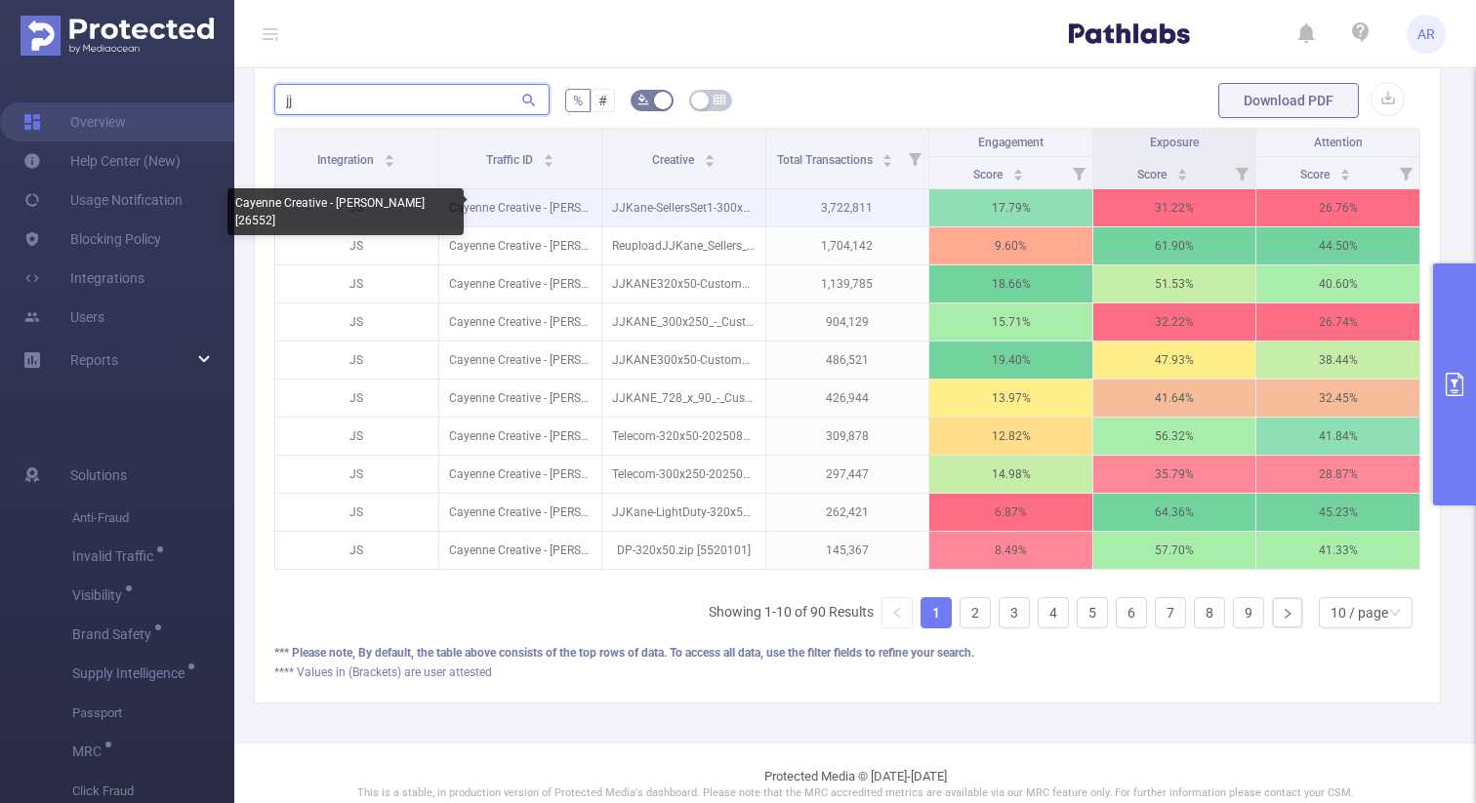
type input "jj"
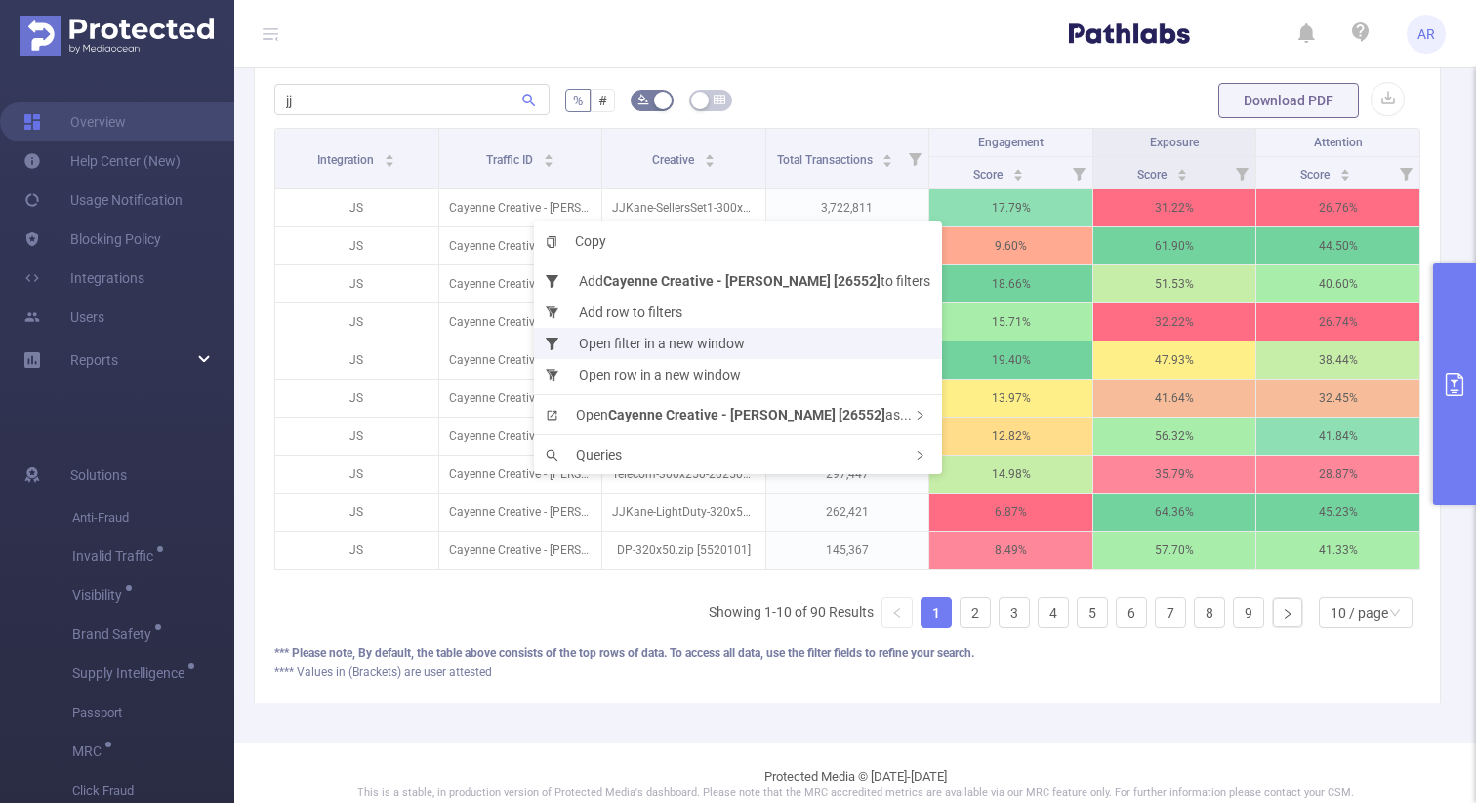
click at [621, 341] on li "Open filter in a new window" at bounding box center [738, 343] width 408 height 31
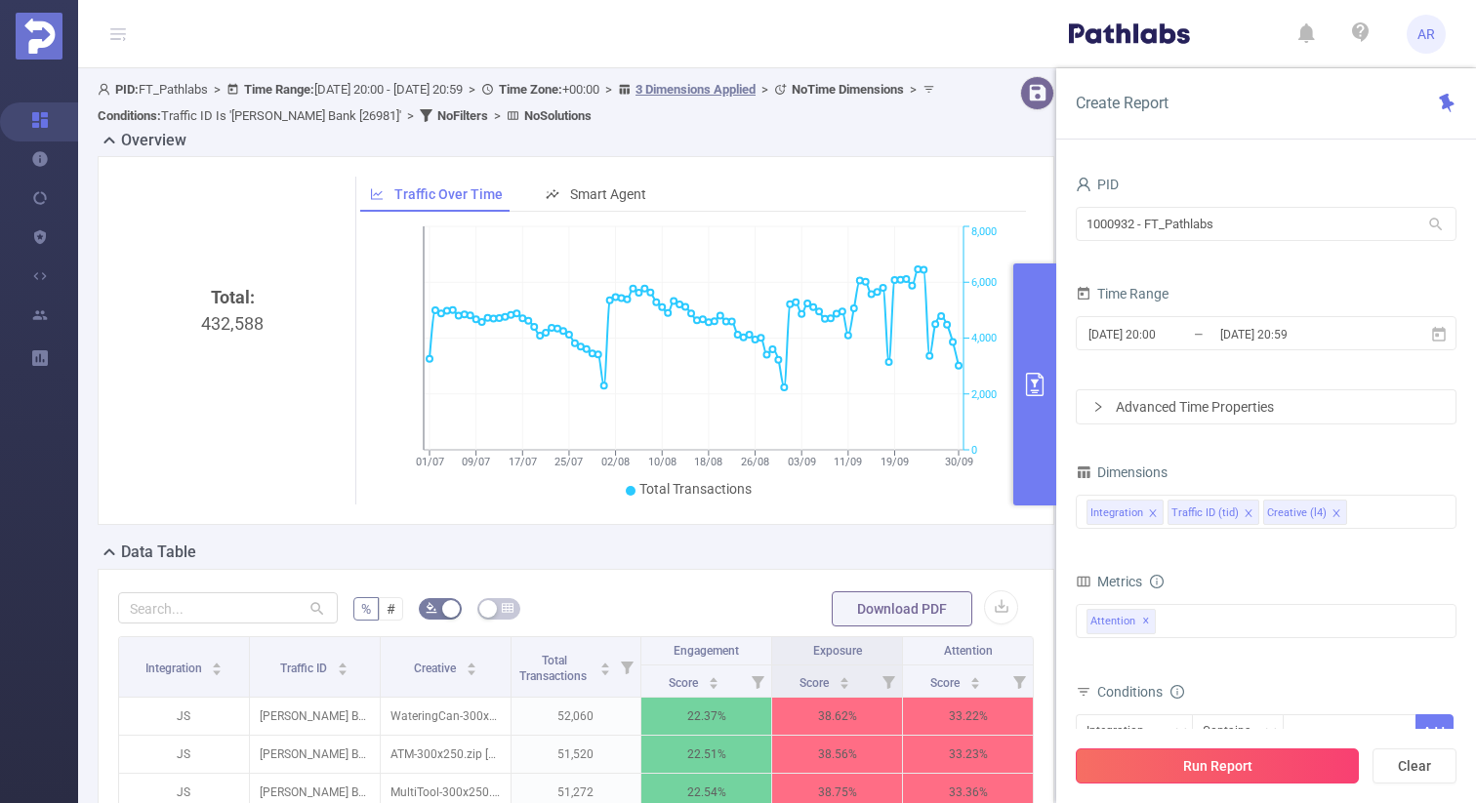
click at [1174, 756] on button "Run Report" at bounding box center [1217, 766] width 283 height 35
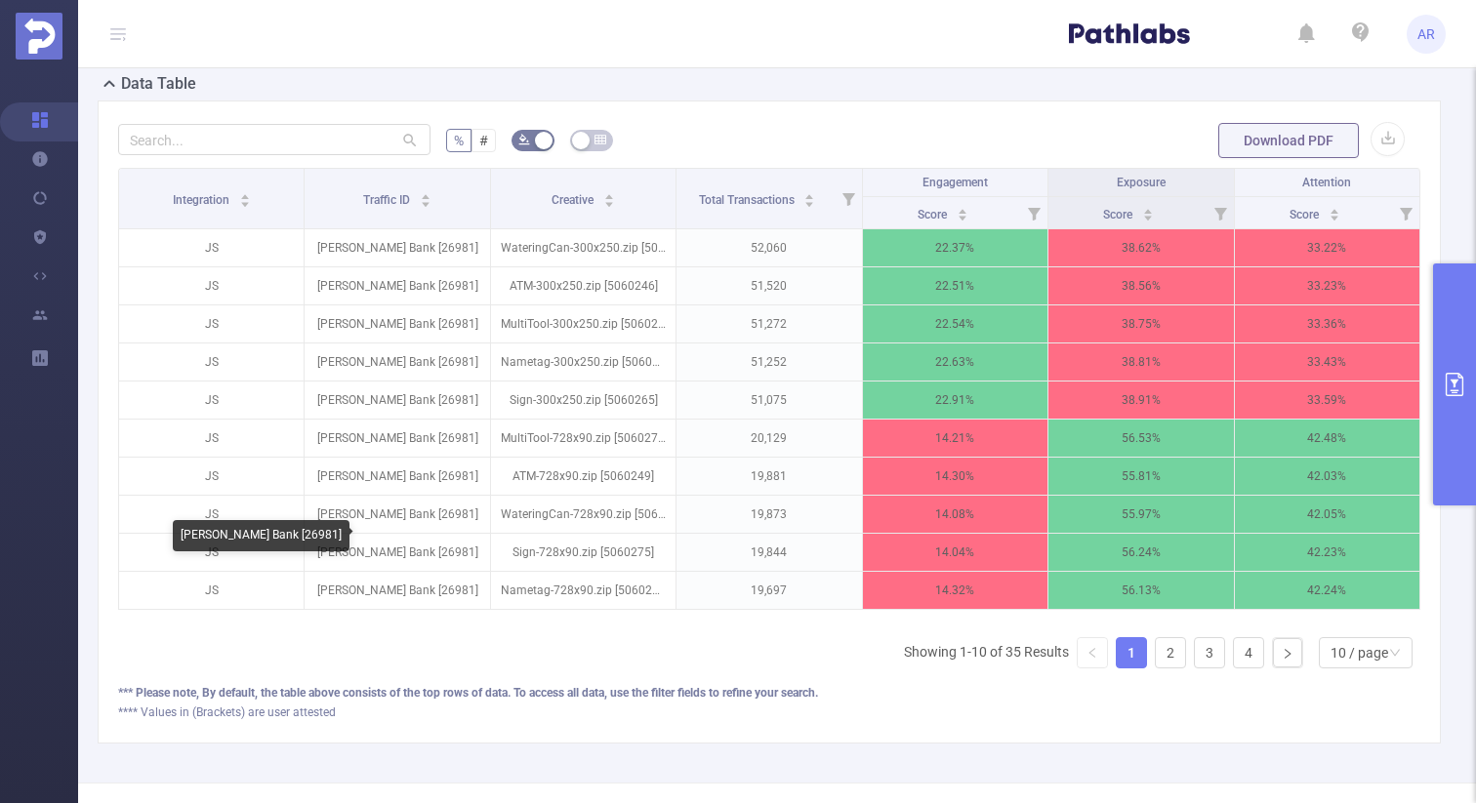
scroll to position [472, 0]
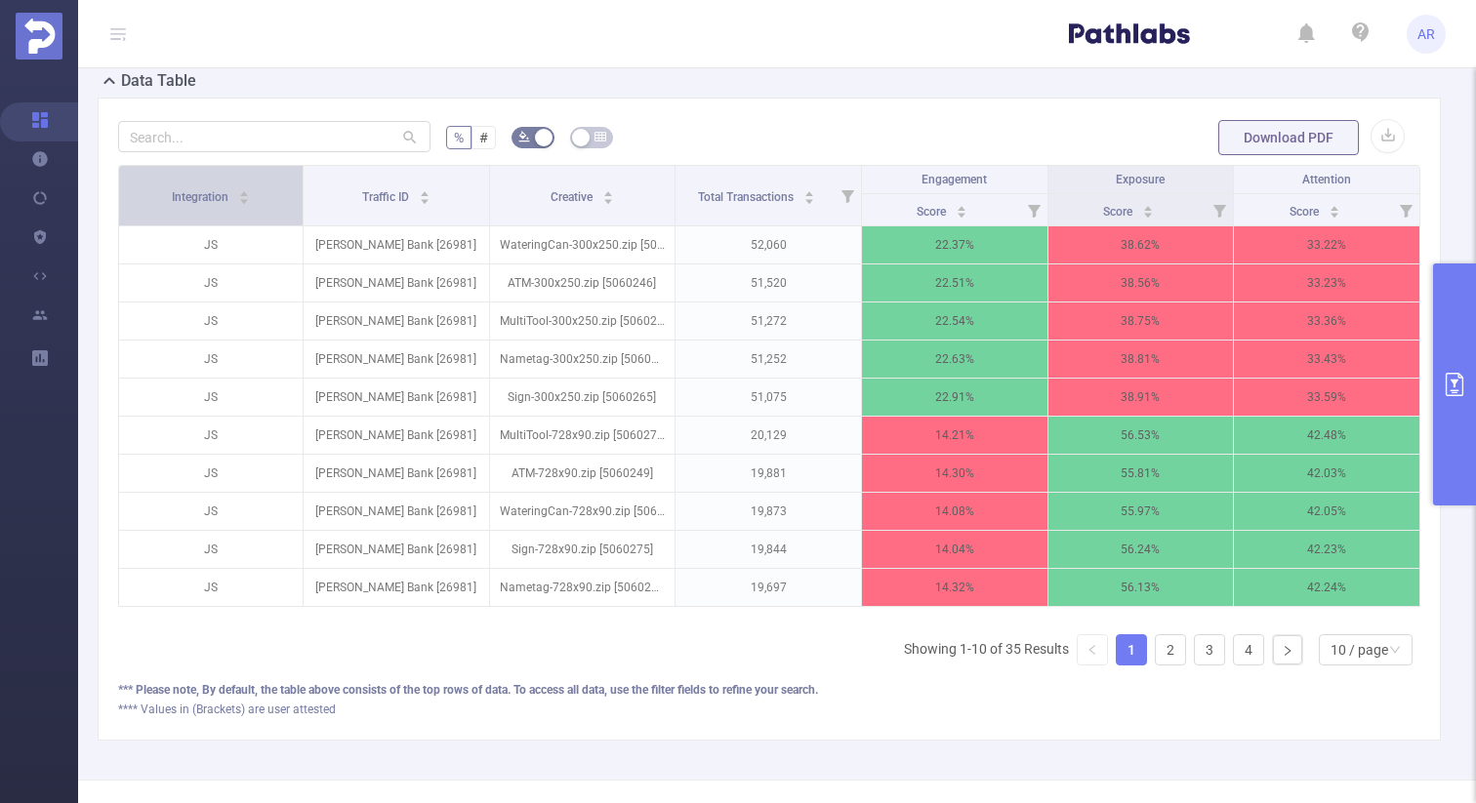
drag, startPoint x: 303, startPoint y: 179, endPoint x: 118, endPoint y: 193, distance: 185.1
click at [120, 191] on th "Integration" at bounding box center [211, 196] width 185 height 61
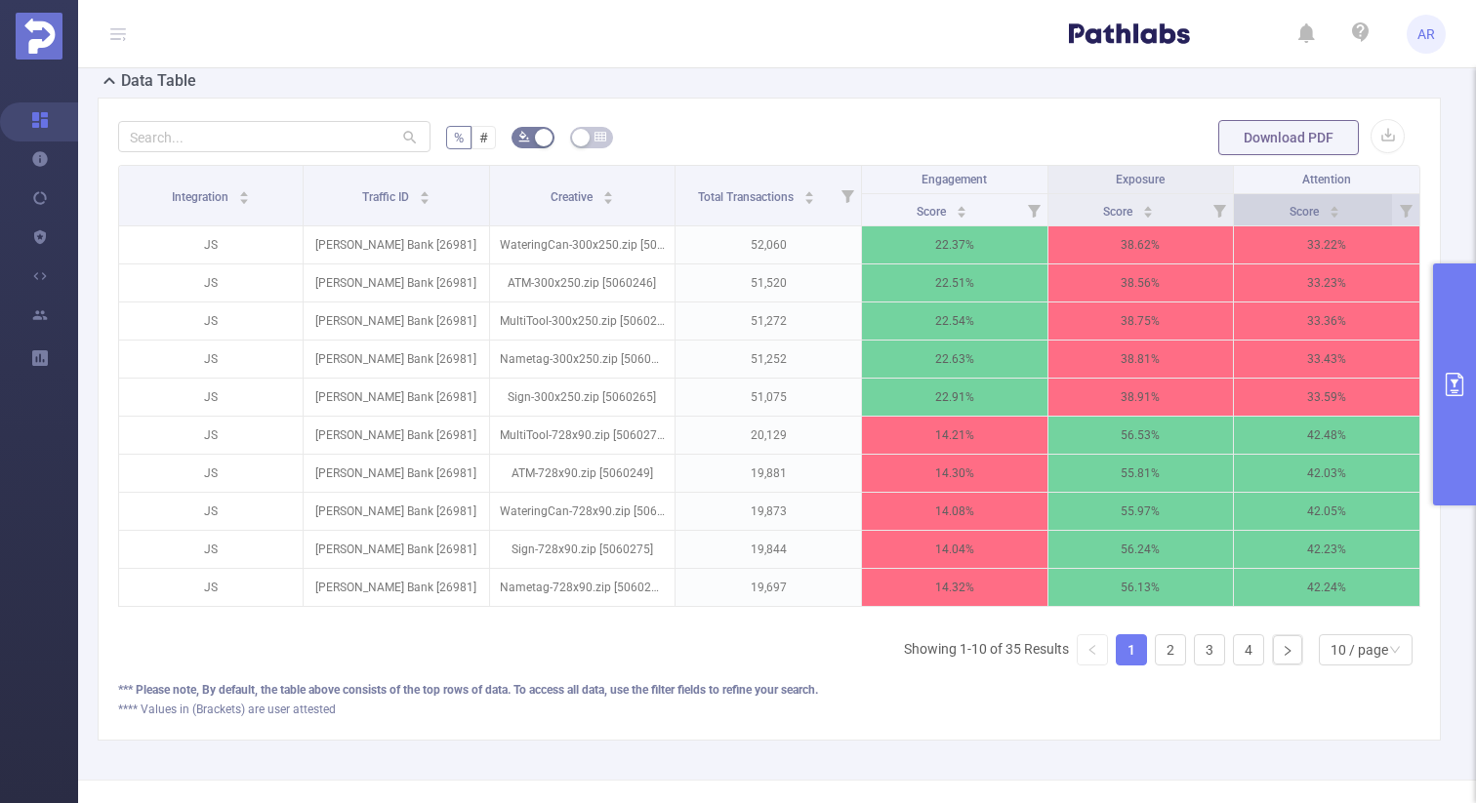
click at [1340, 211] on div "Score" at bounding box center [1315, 210] width 51 height 20
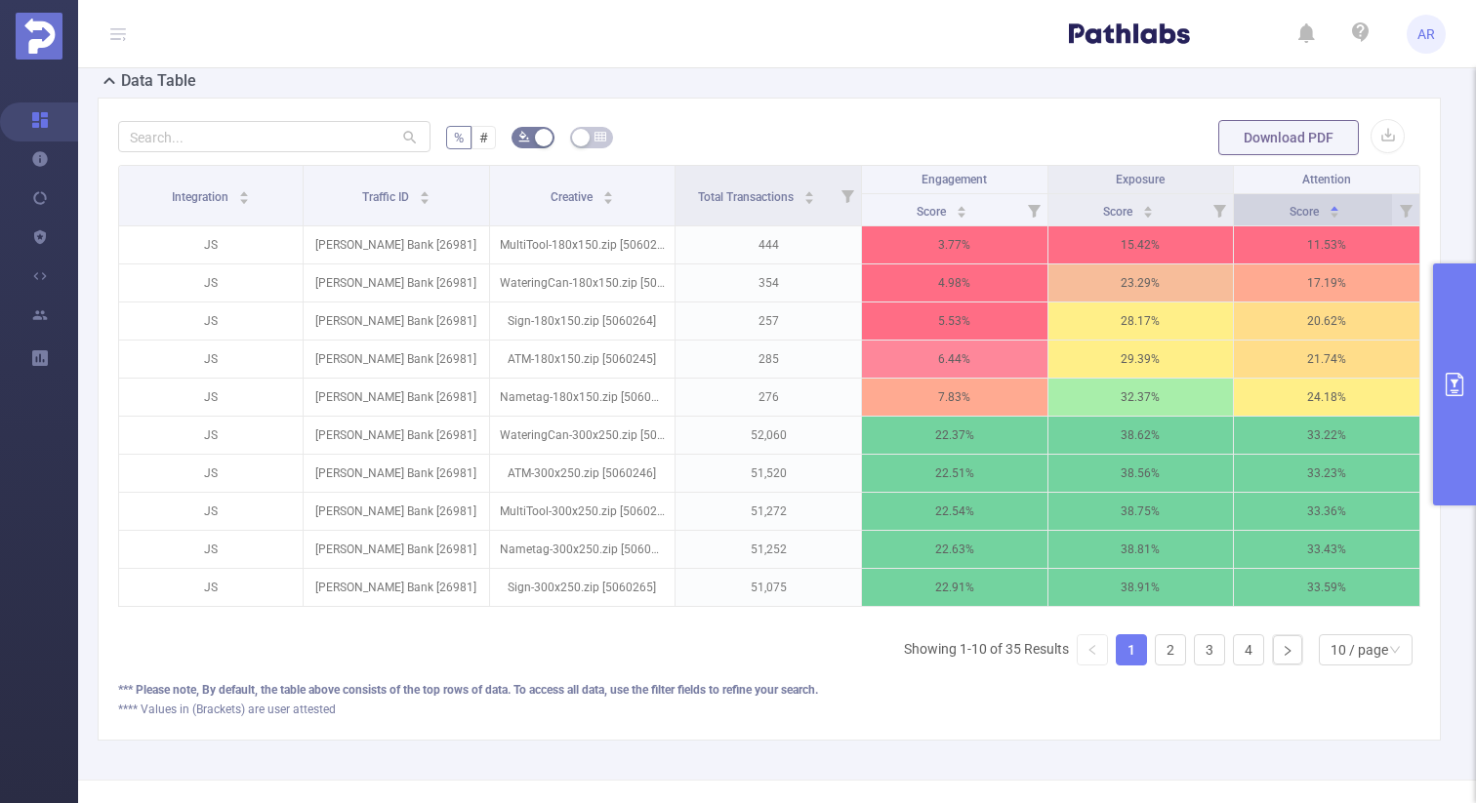
click at [1340, 211] on div "Score" at bounding box center [1315, 210] width 51 height 20
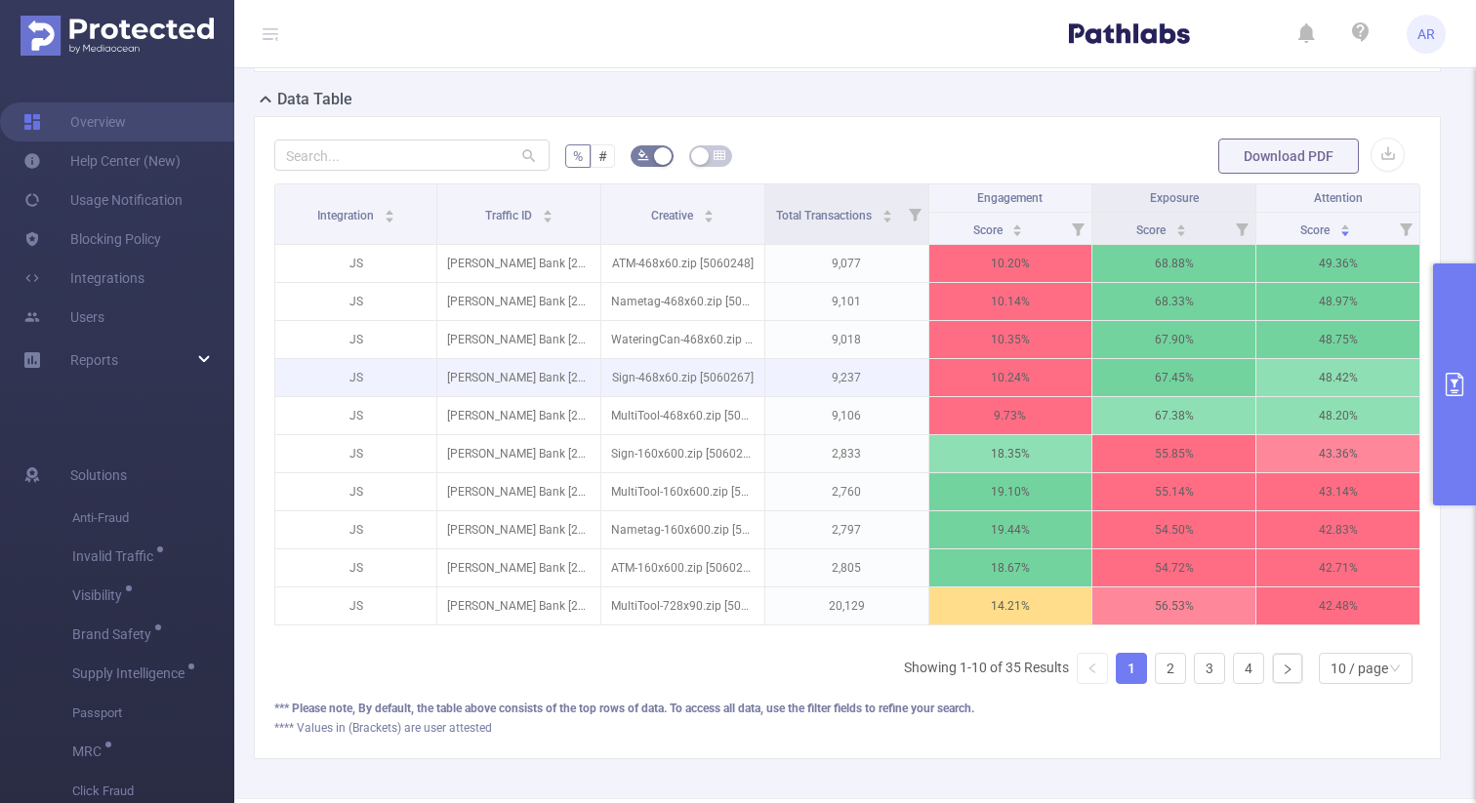
scroll to position [452, 0]
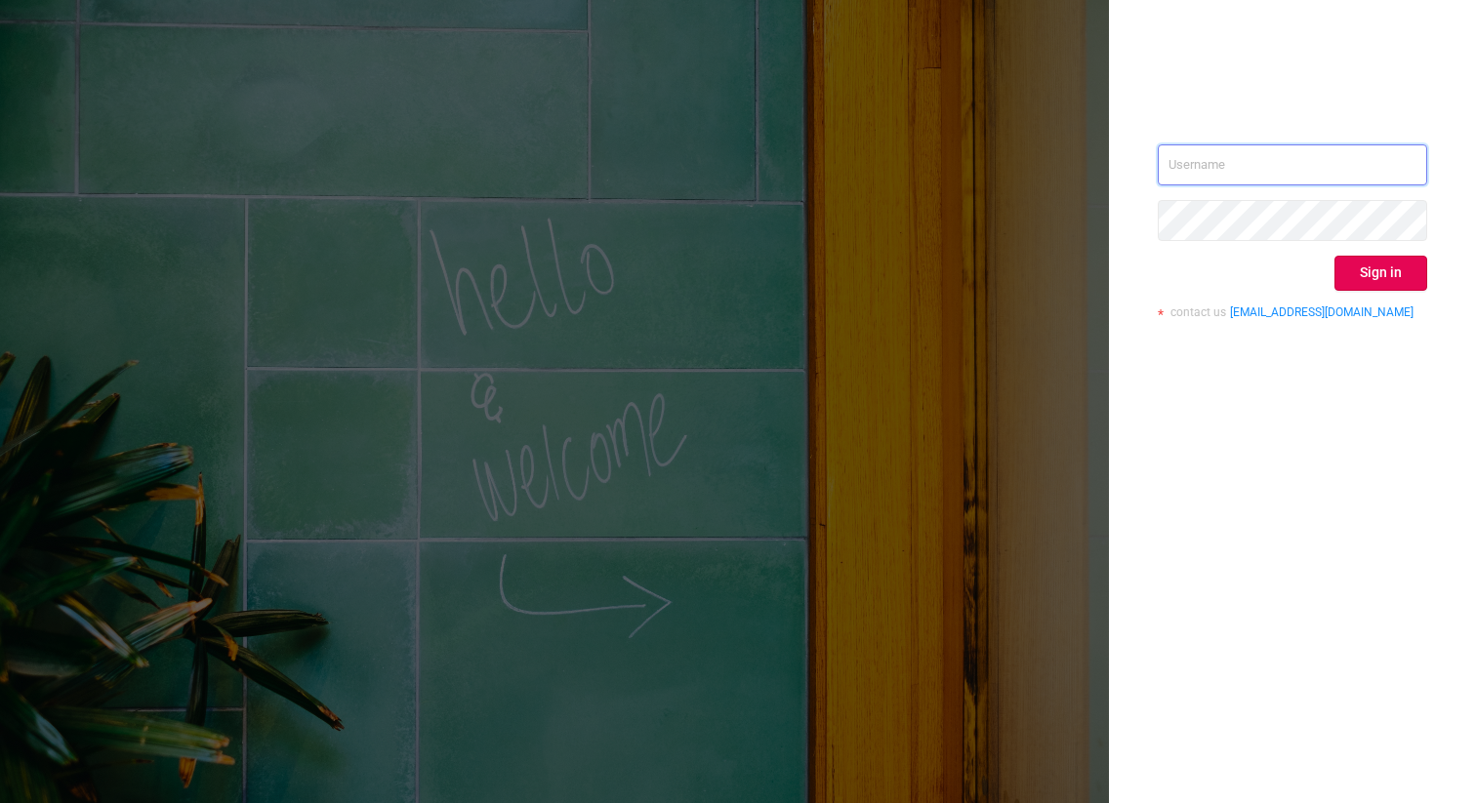
click at [1301, 151] on input "text" at bounding box center [1292, 164] width 269 height 41
type input "ashley@protected.media"
click at [1378, 265] on button "Sign in" at bounding box center [1380, 273] width 93 height 35
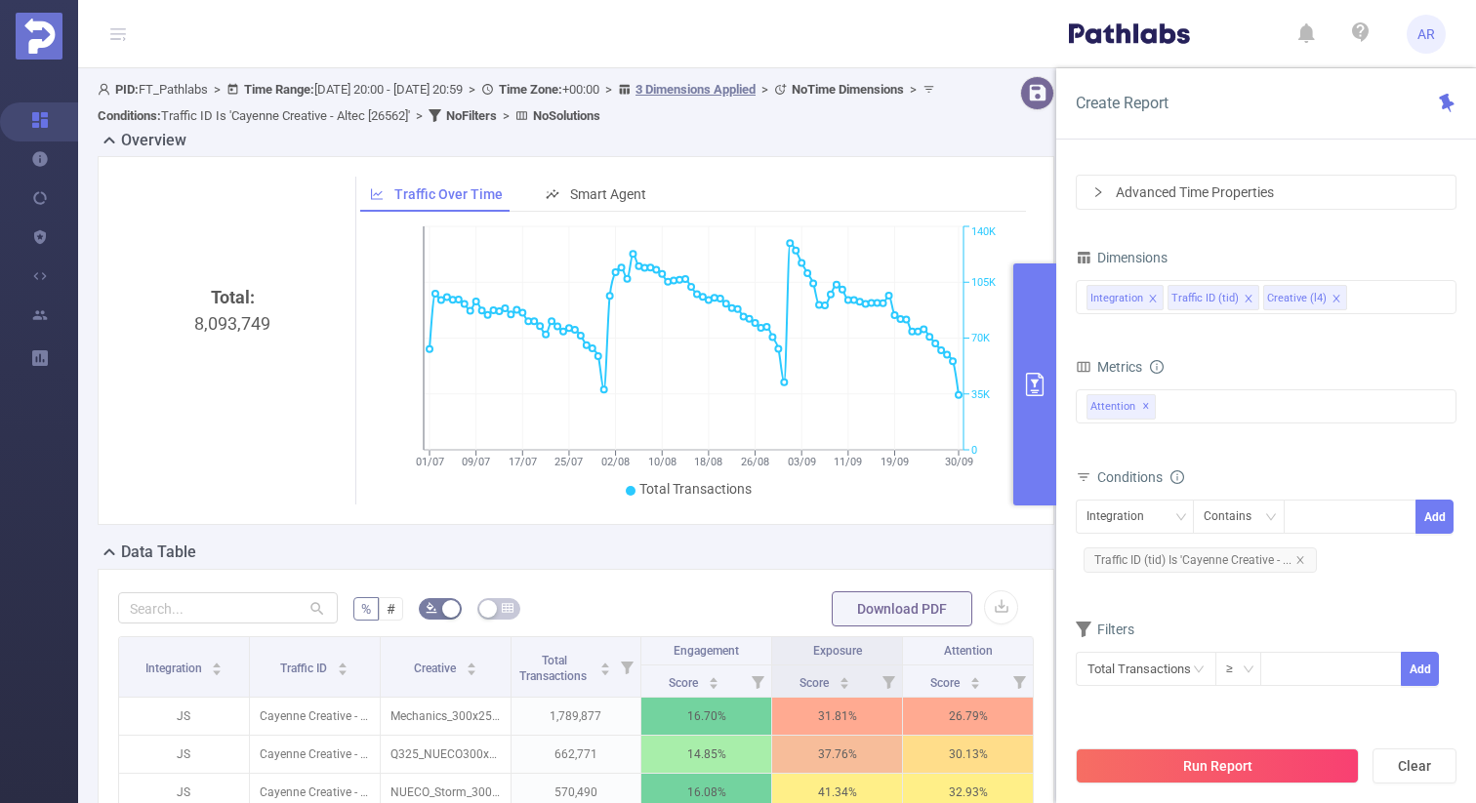
click at [1027, 383] on icon "primary" at bounding box center [1034, 384] width 23 height 23
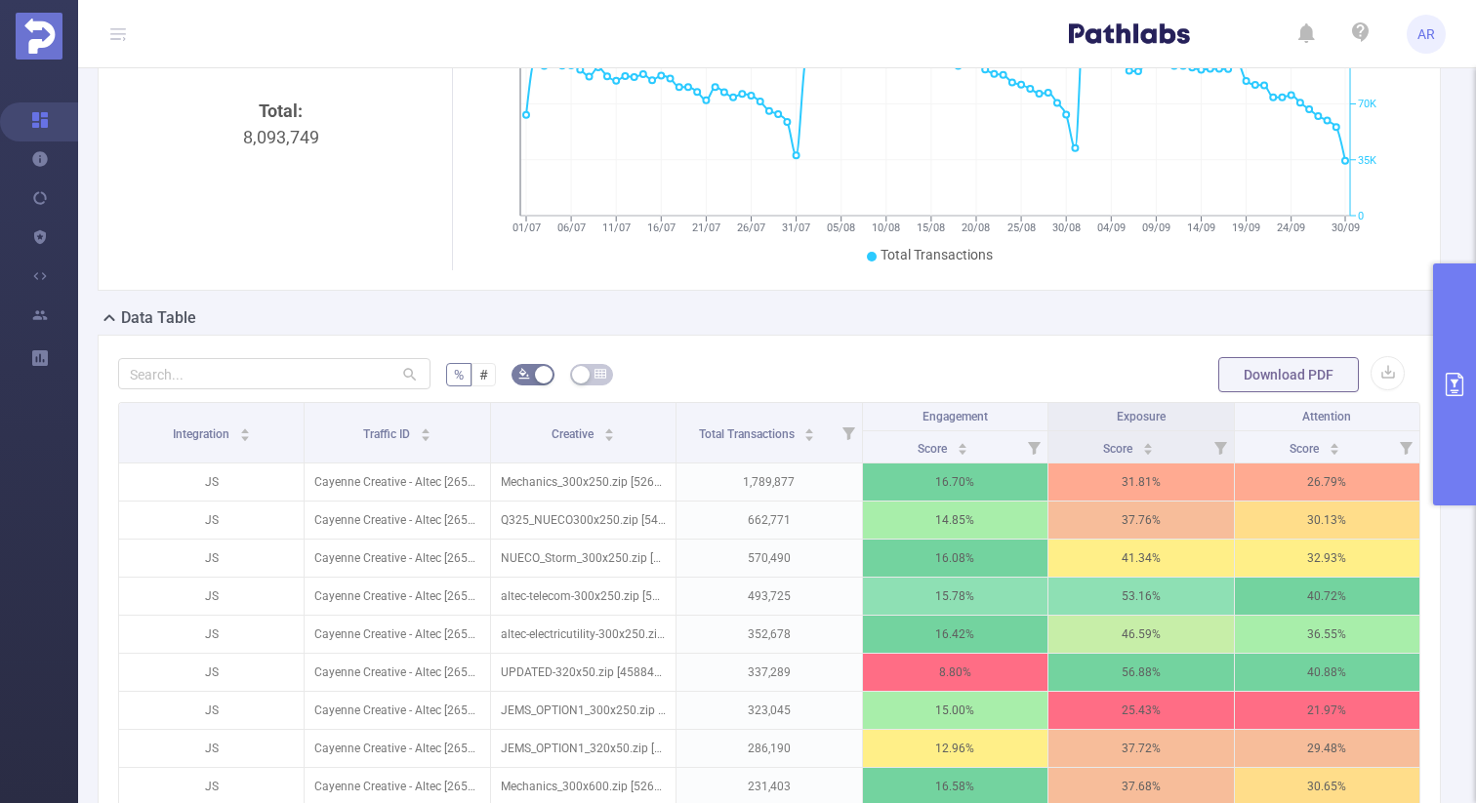
scroll to position [253, 0]
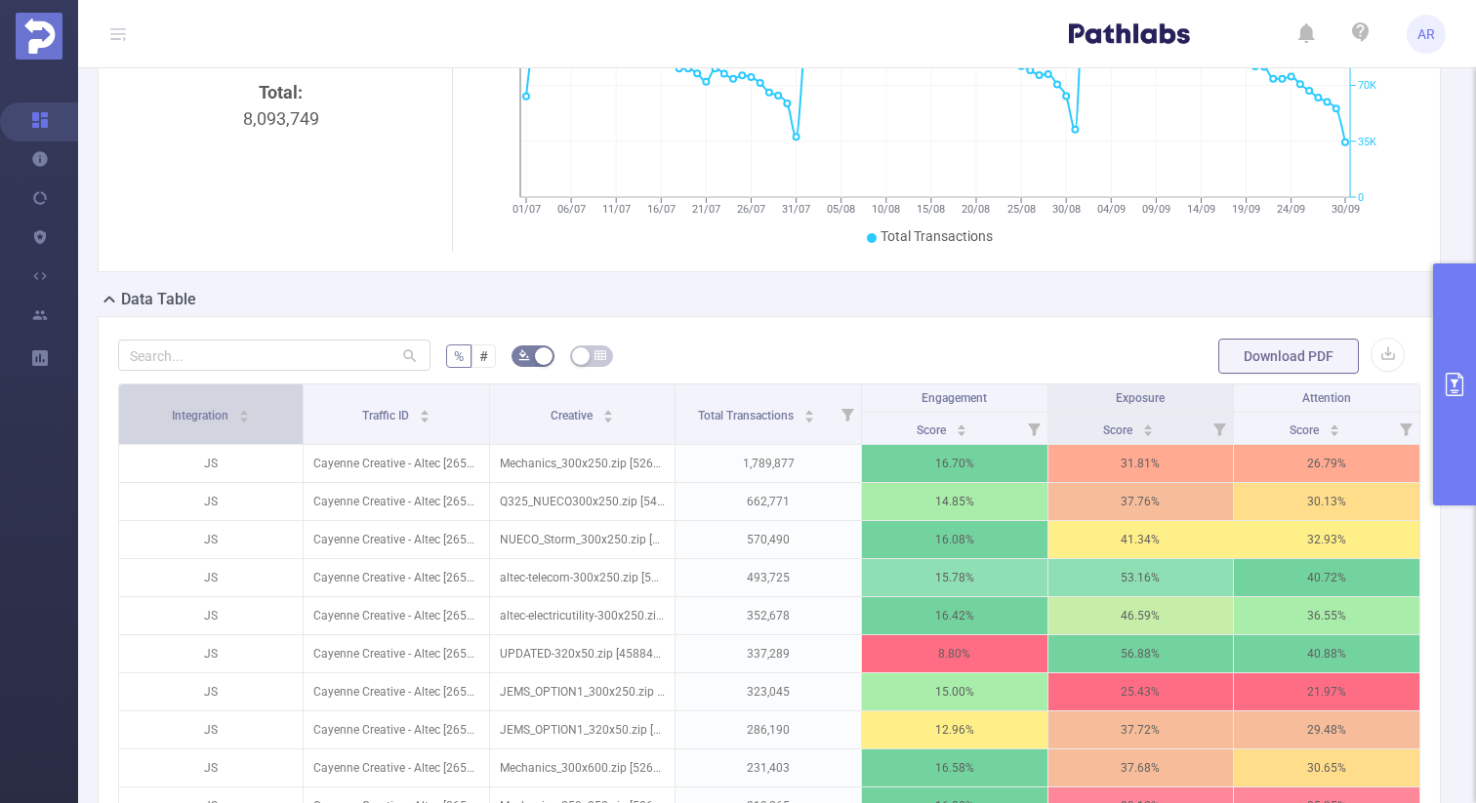
drag, startPoint x: 302, startPoint y: 412, endPoint x: 194, endPoint y: 416, distance: 107.5
click at [193, 417] on th "Integration" at bounding box center [211, 415] width 185 height 61
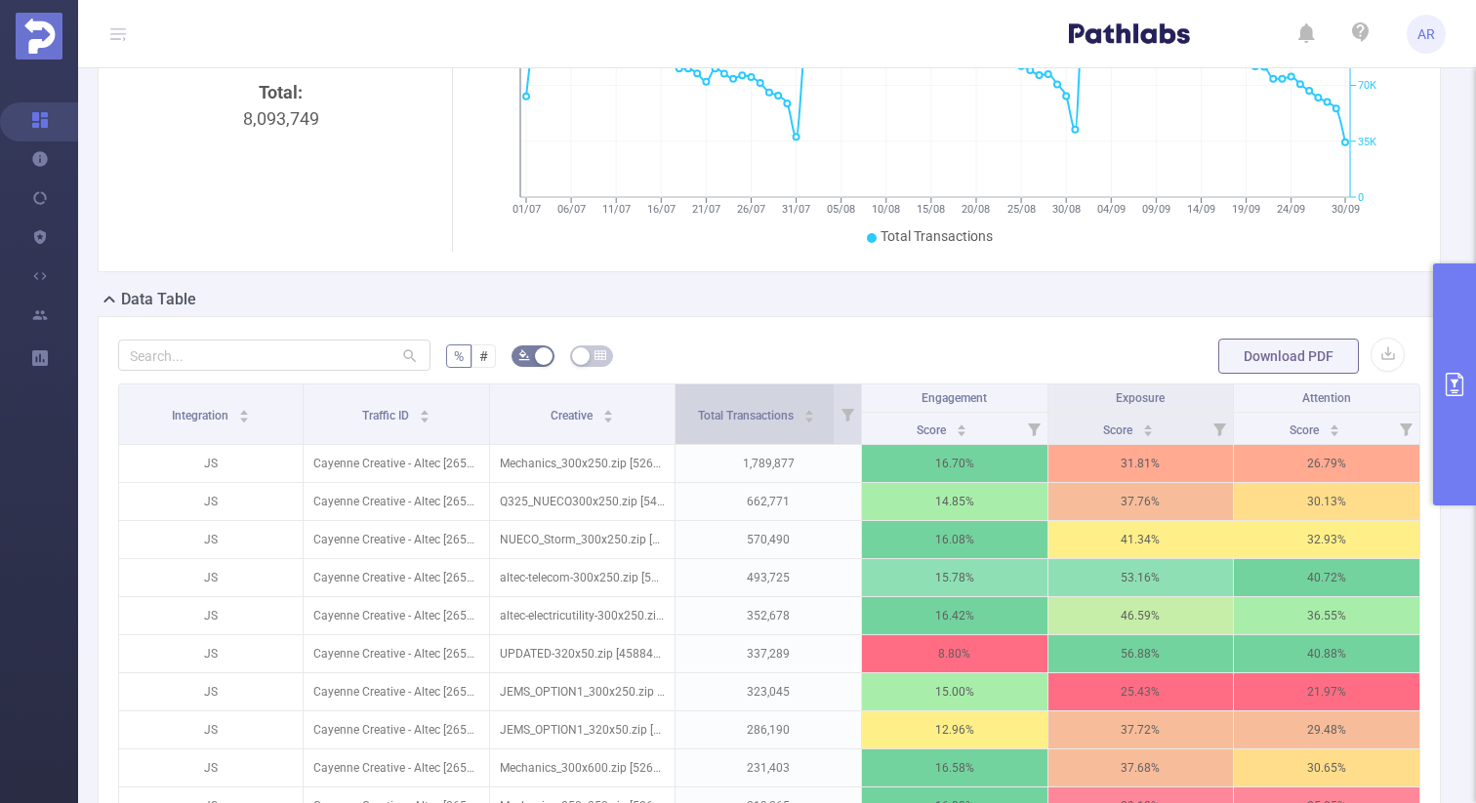
drag, startPoint x: 676, startPoint y: 405, endPoint x: 737, endPoint y: 404, distance: 61.5
click at [737, 404] on div "Total Transactions" at bounding box center [756, 414] width 117 height 20
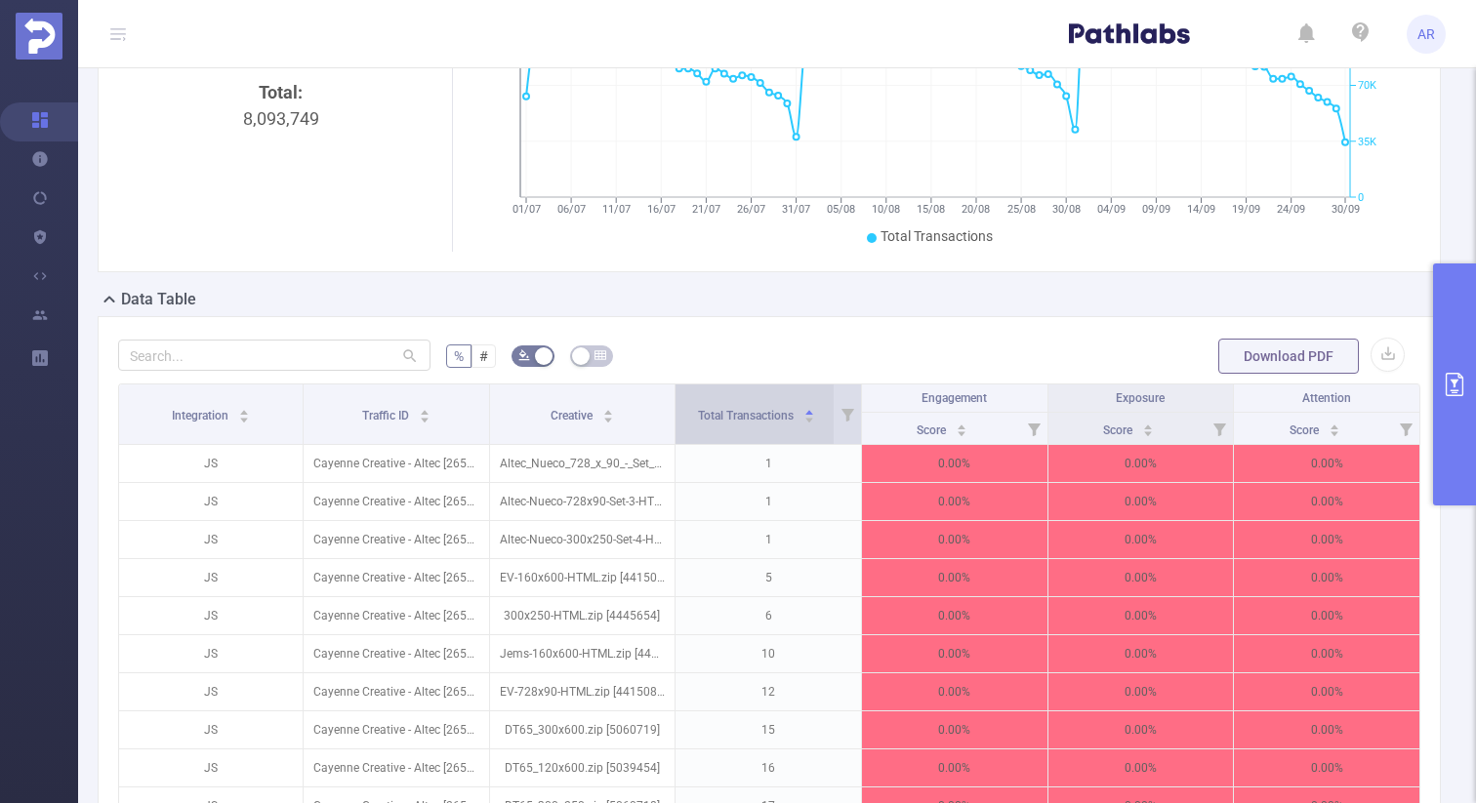
click at [725, 414] on span "Total Transactions" at bounding box center [747, 416] width 99 height 14
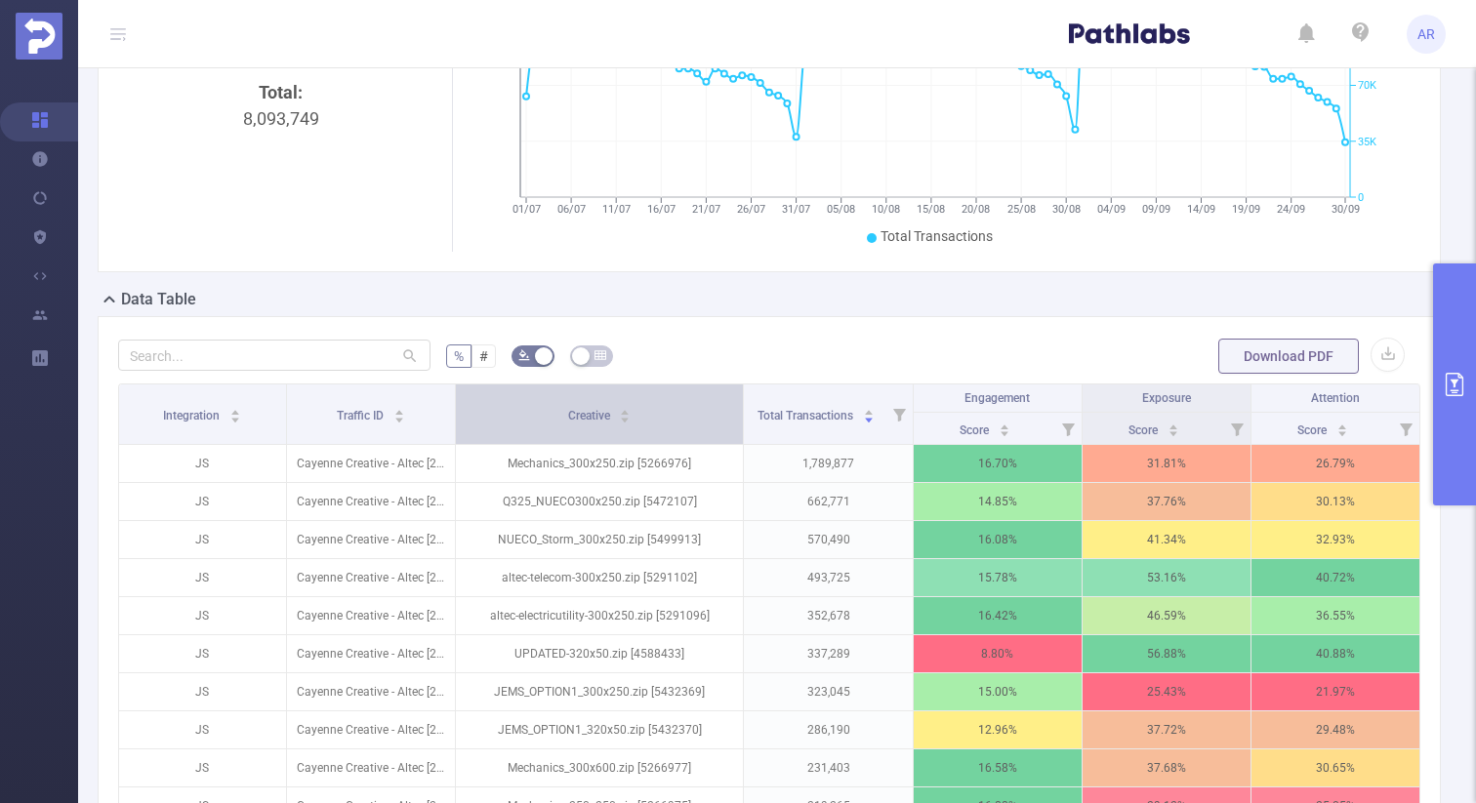
drag, startPoint x: 675, startPoint y: 411, endPoint x: 717, endPoint y: 407, distance: 42.2
click at [717, 407] on th "Creative" at bounding box center [600, 415] width 289 height 61
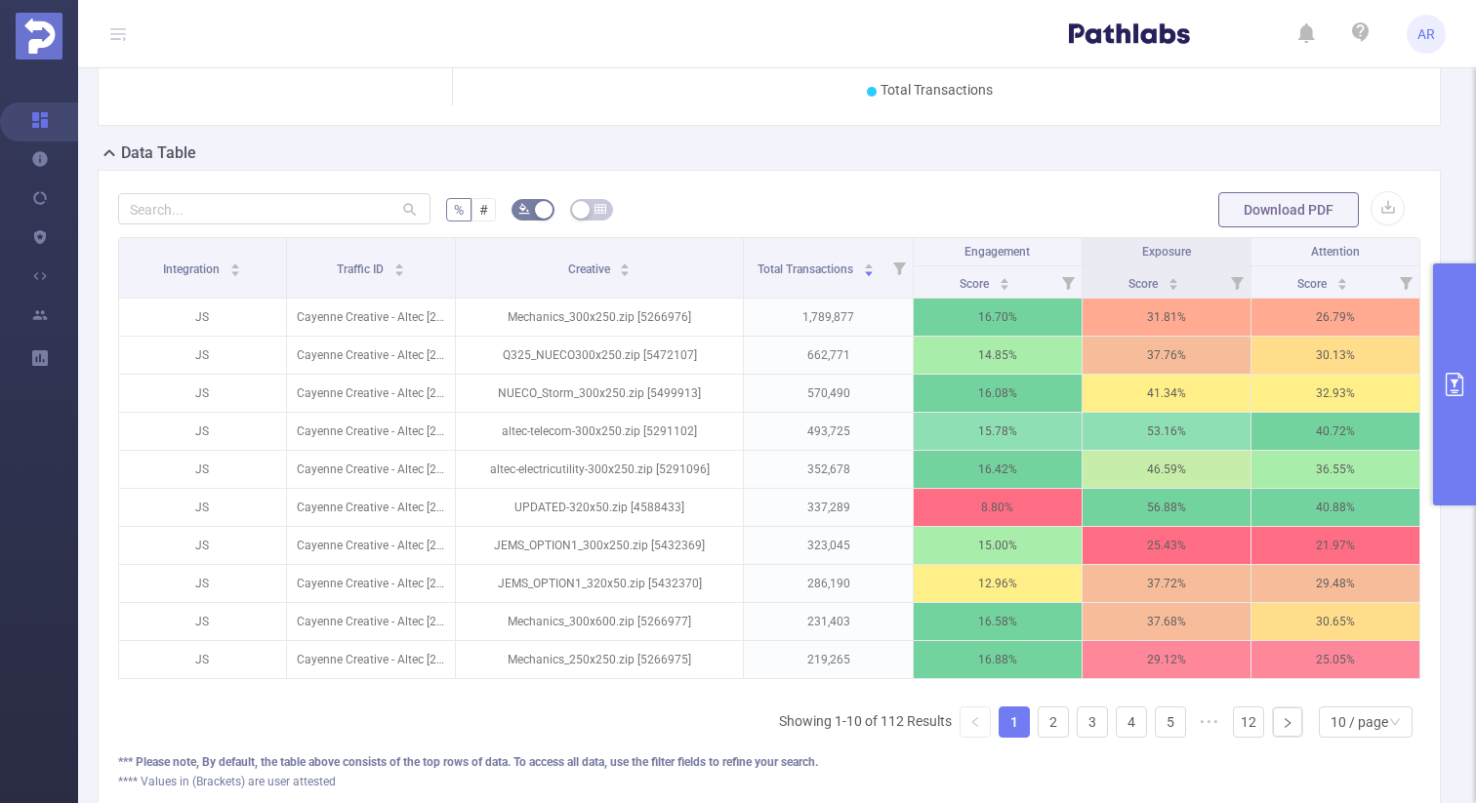
scroll to position [440, 0]
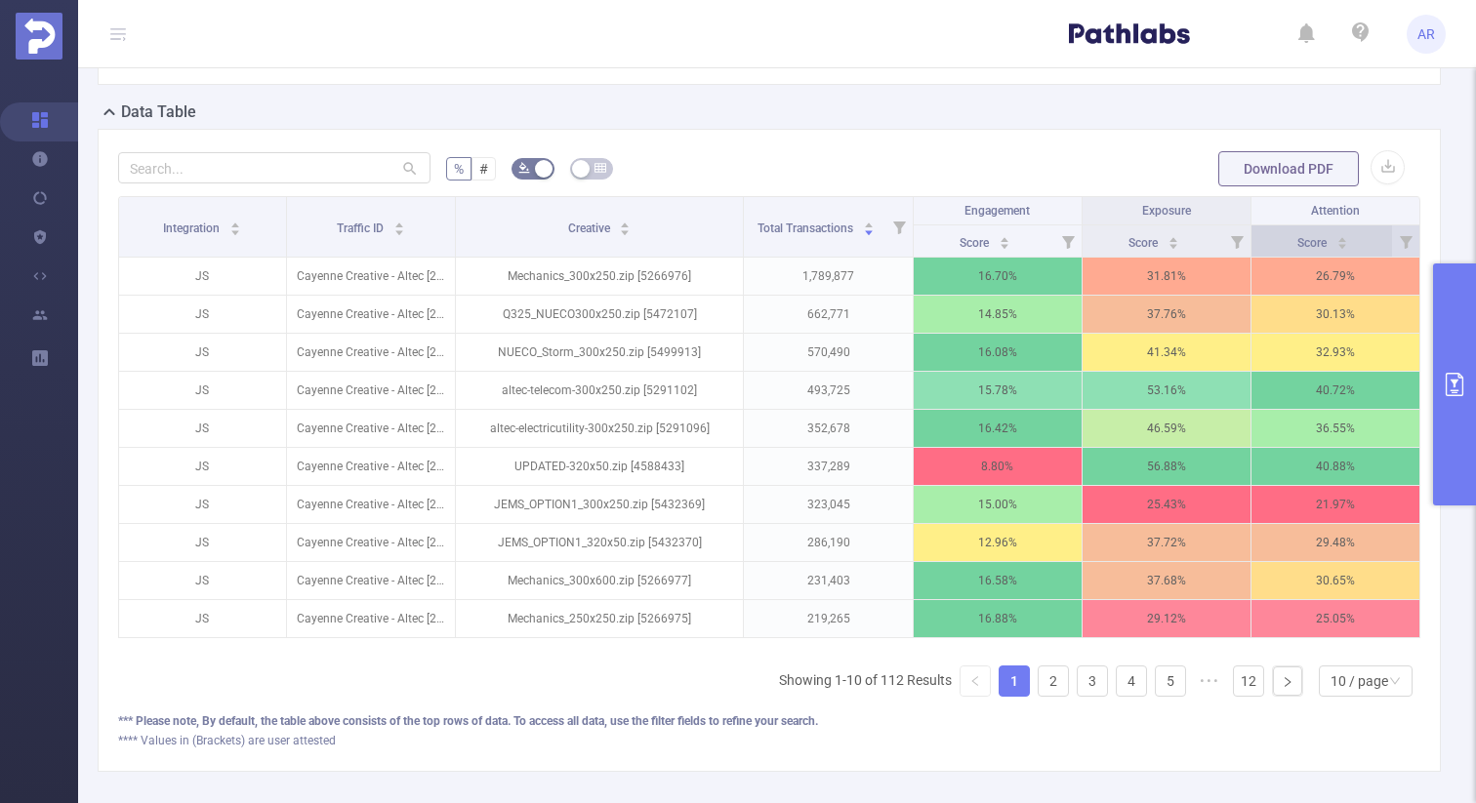
click at [1348, 249] on div "Score" at bounding box center [1322, 241] width 51 height 20
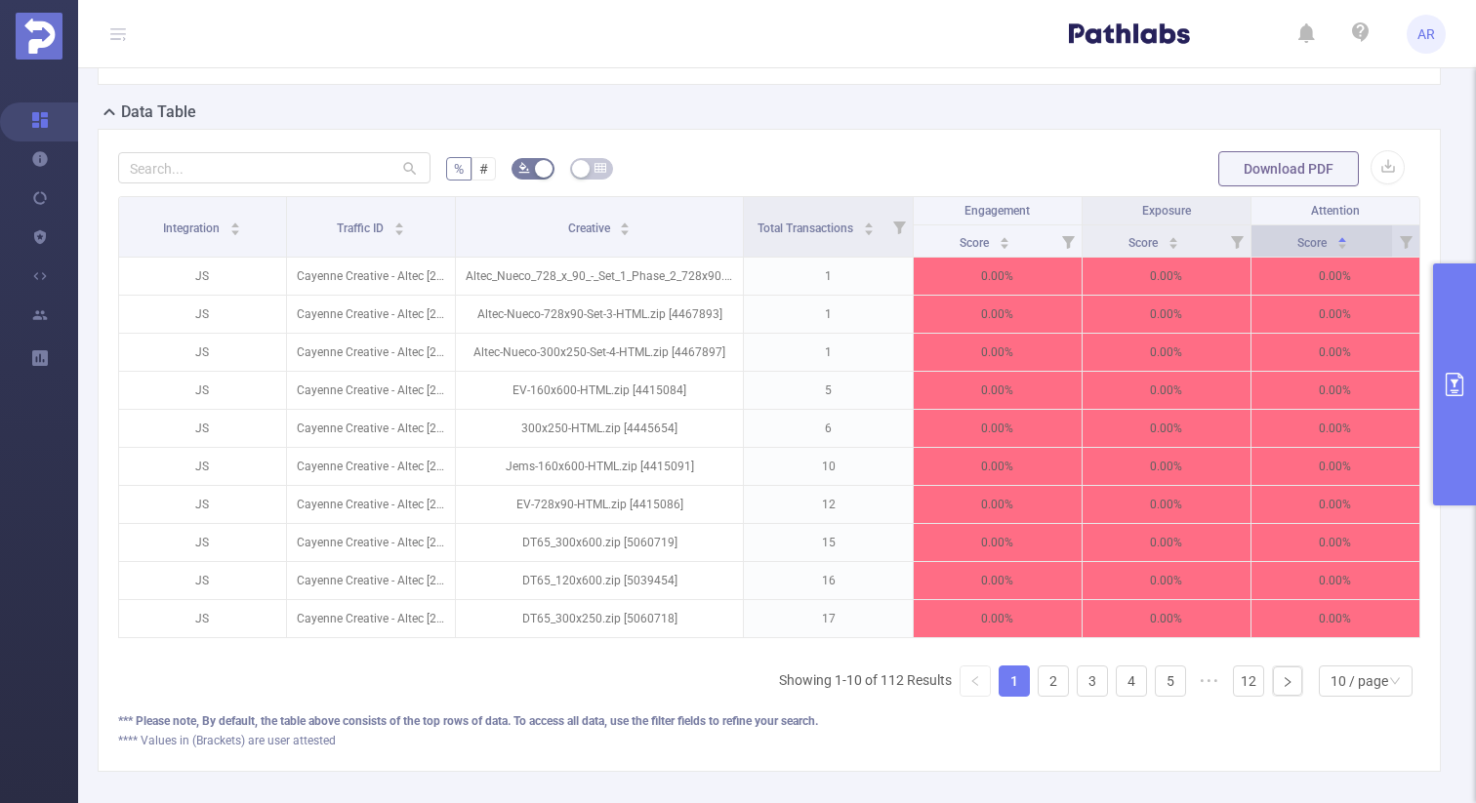
click at [1348, 249] on div "Score" at bounding box center [1322, 241] width 51 height 20
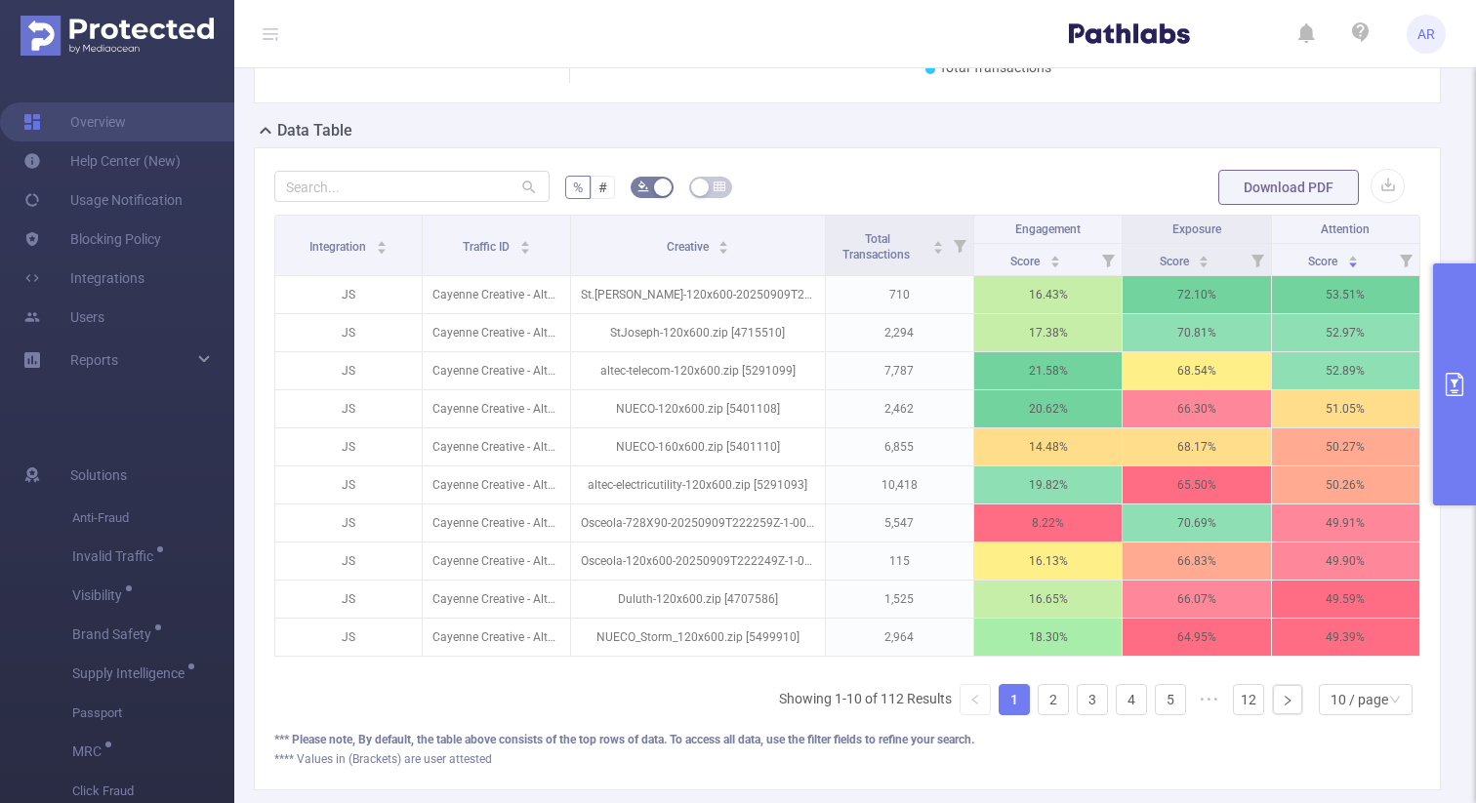
scroll to position [421, 0]
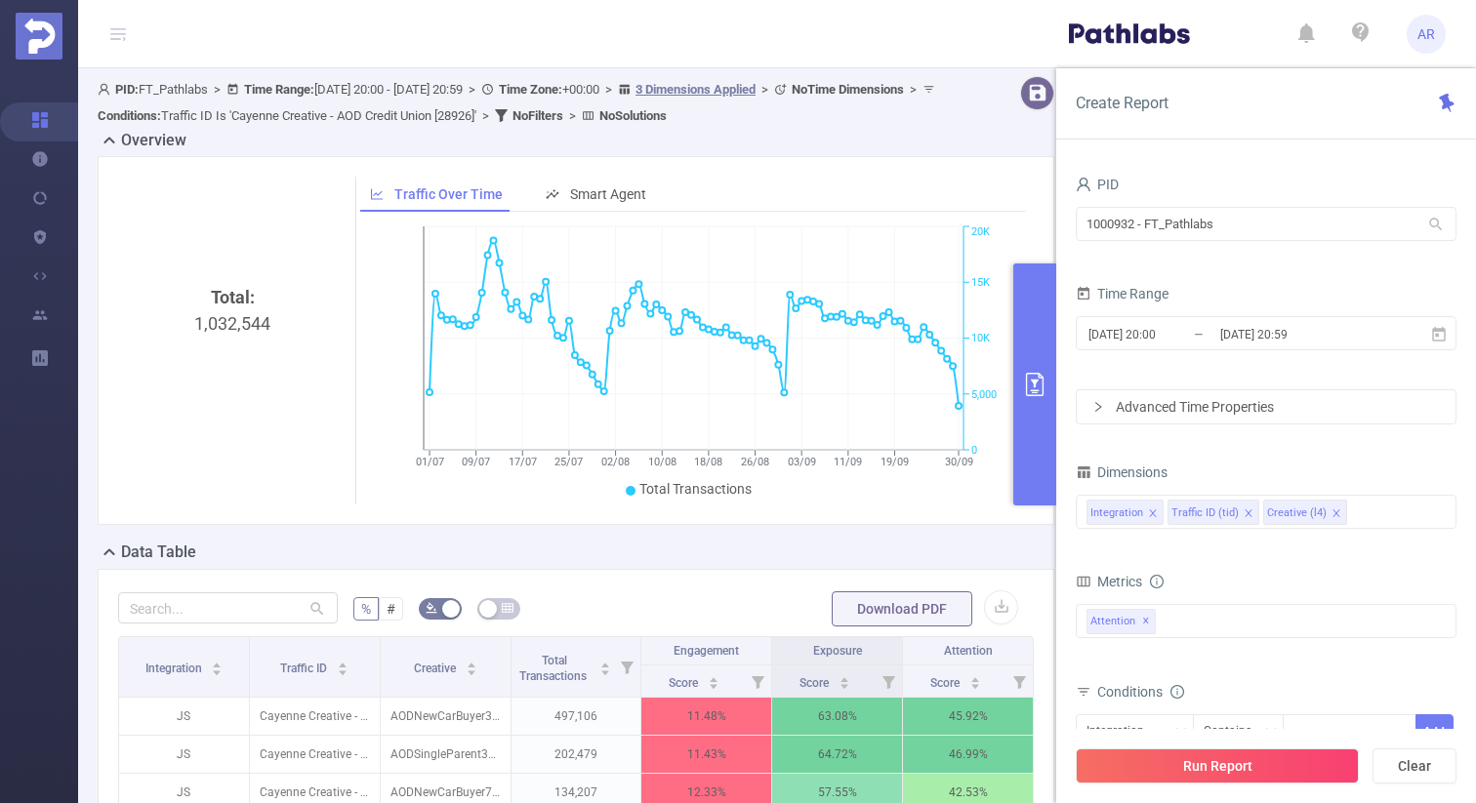
click at [1044, 390] on icon "primary" at bounding box center [1034, 384] width 23 height 23
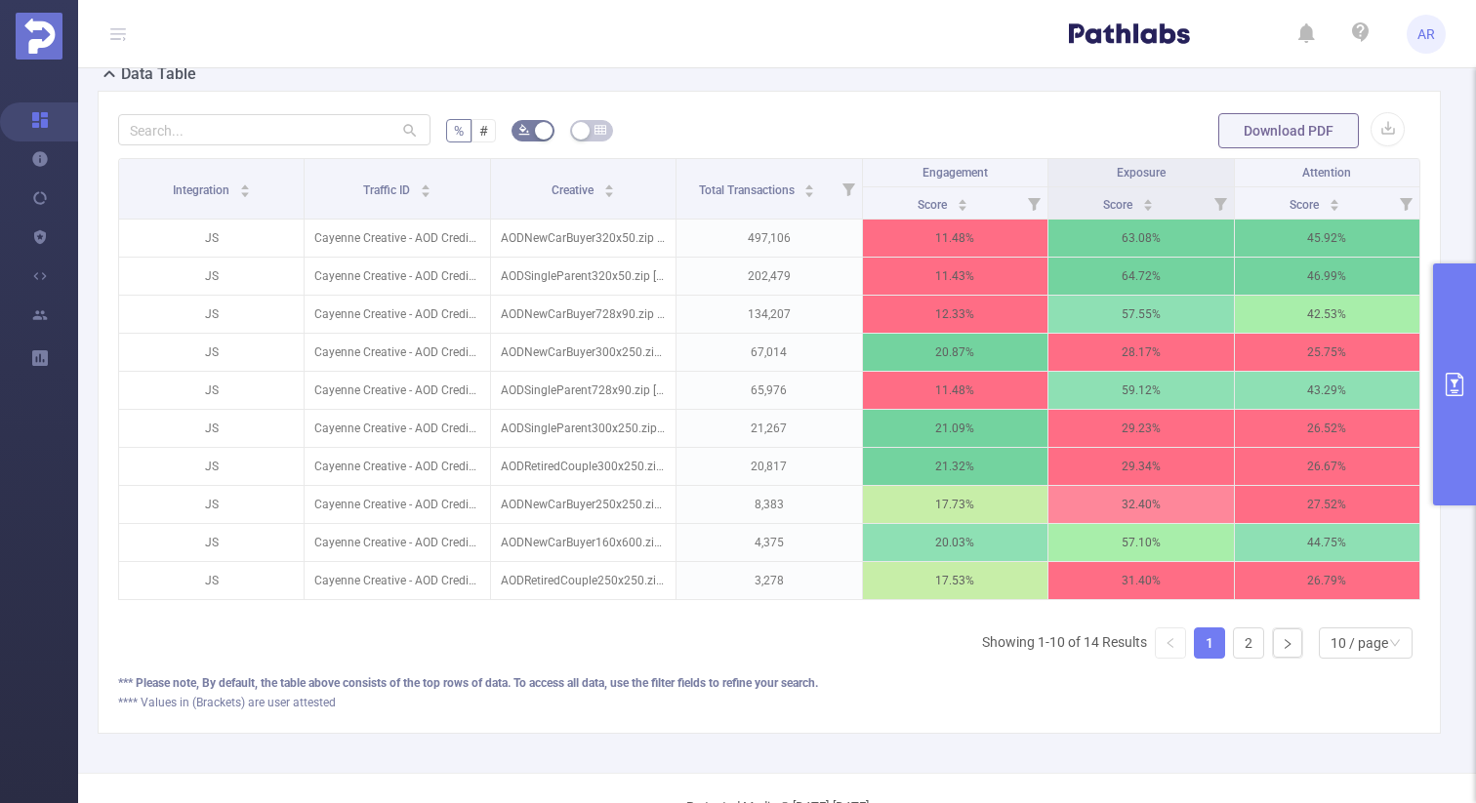
scroll to position [480, 0]
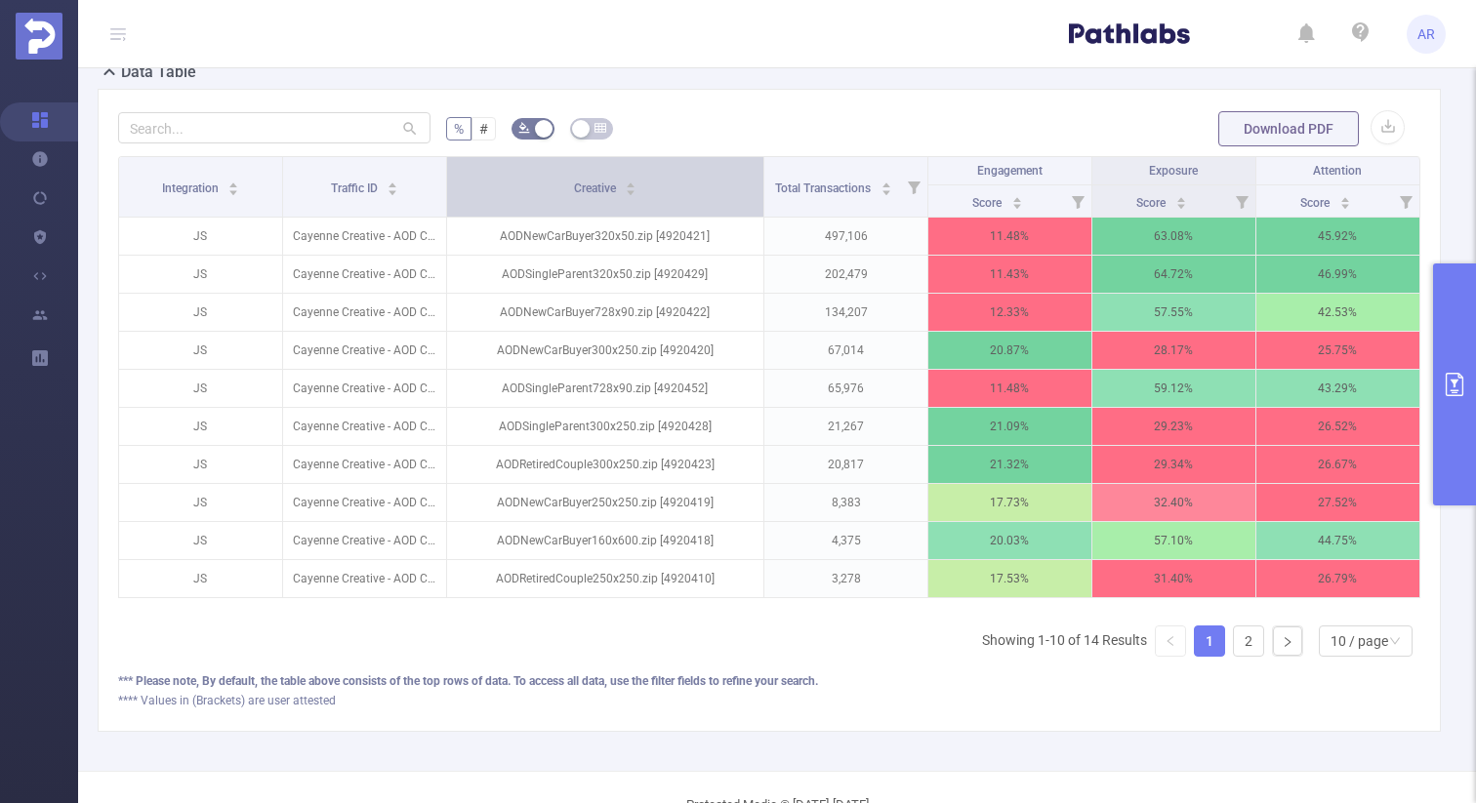
drag, startPoint x: 675, startPoint y: 184, endPoint x: 731, endPoint y: 183, distance: 56.6
click at [731, 183] on th "Creative" at bounding box center [605, 187] width 317 height 61
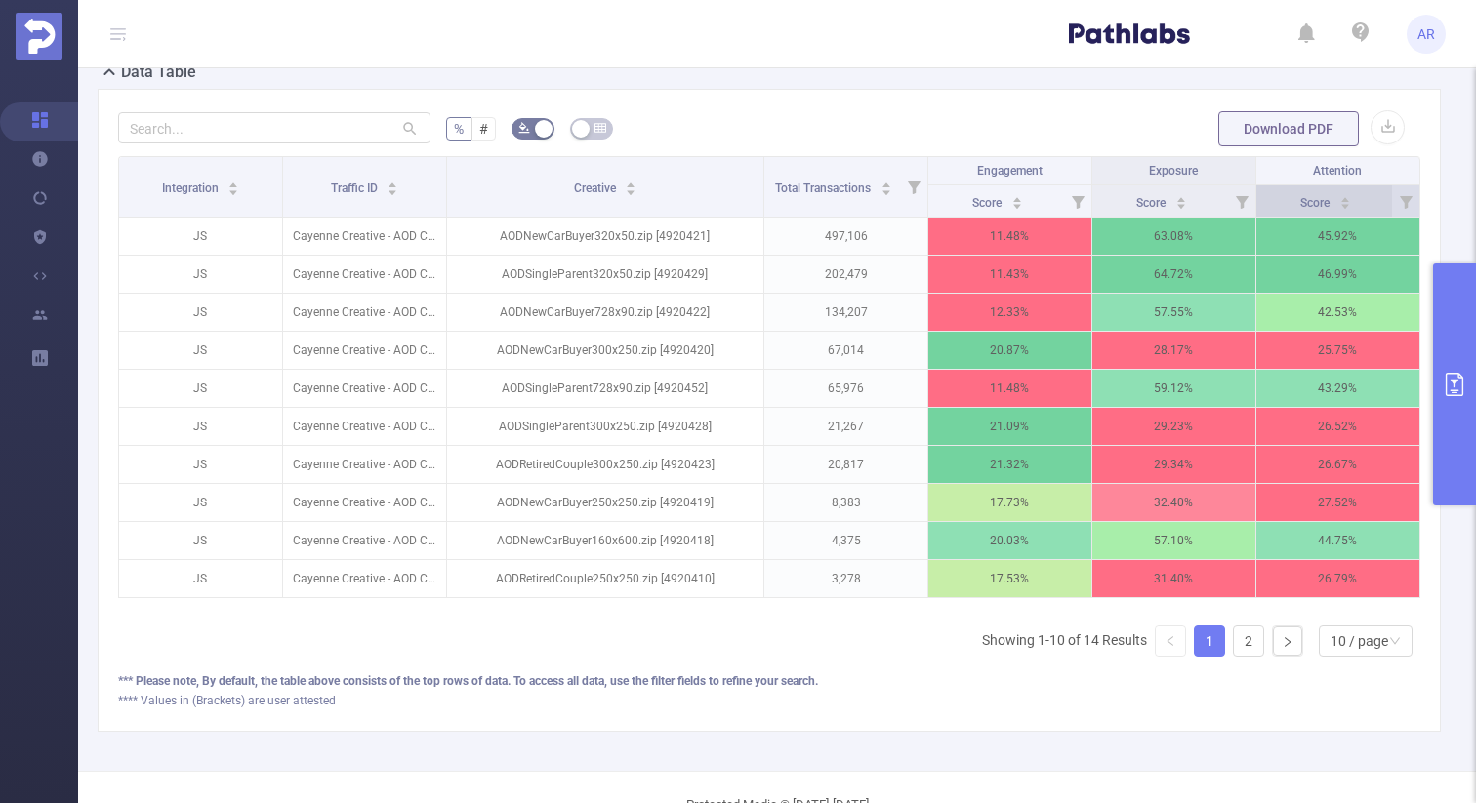
click at [1351, 209] on div "Score" at bounding box center [1325, 201] width 51 height 20
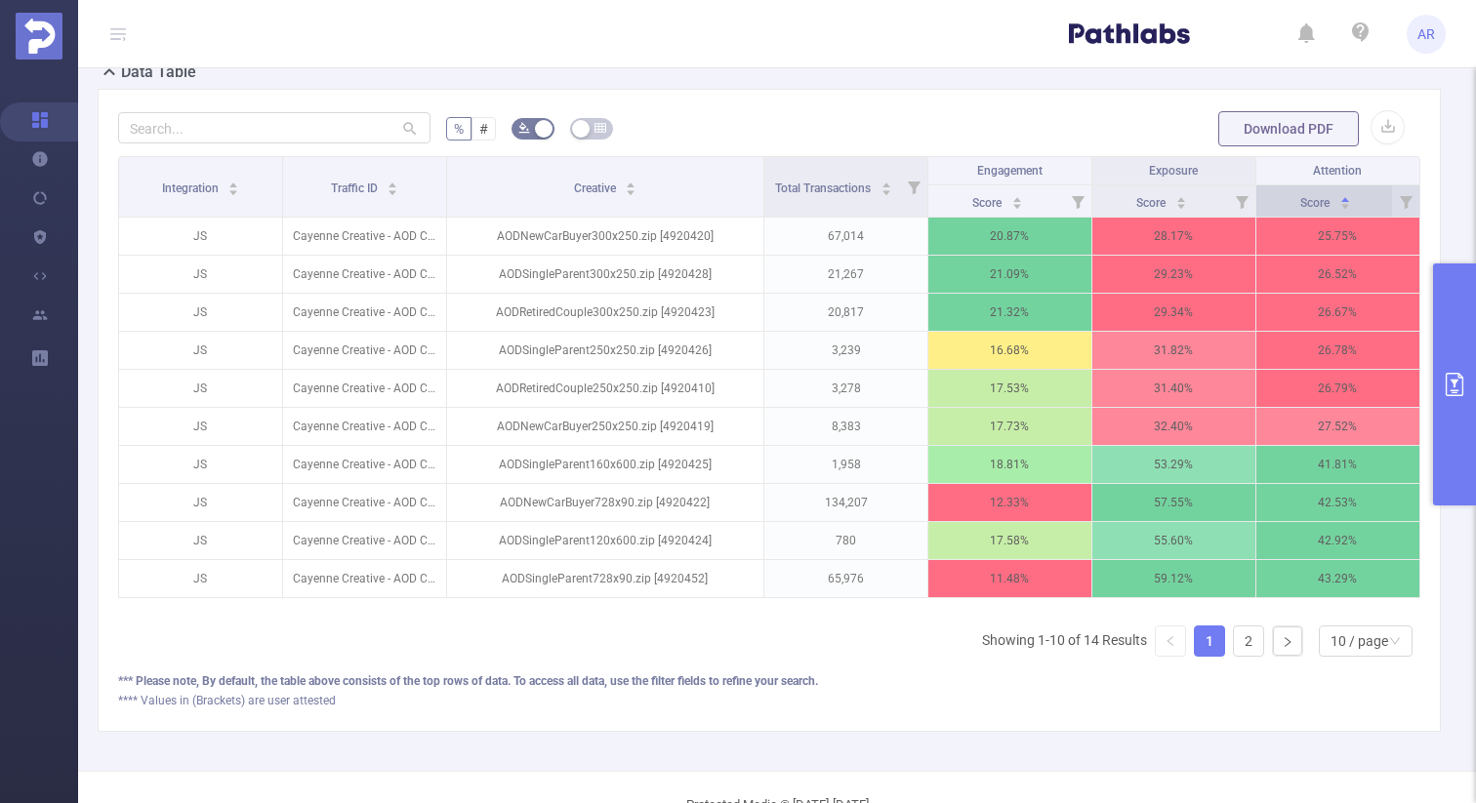
click at [1351, 209] on div "Score" at bounding box center [1325, 201] width 51 height 20
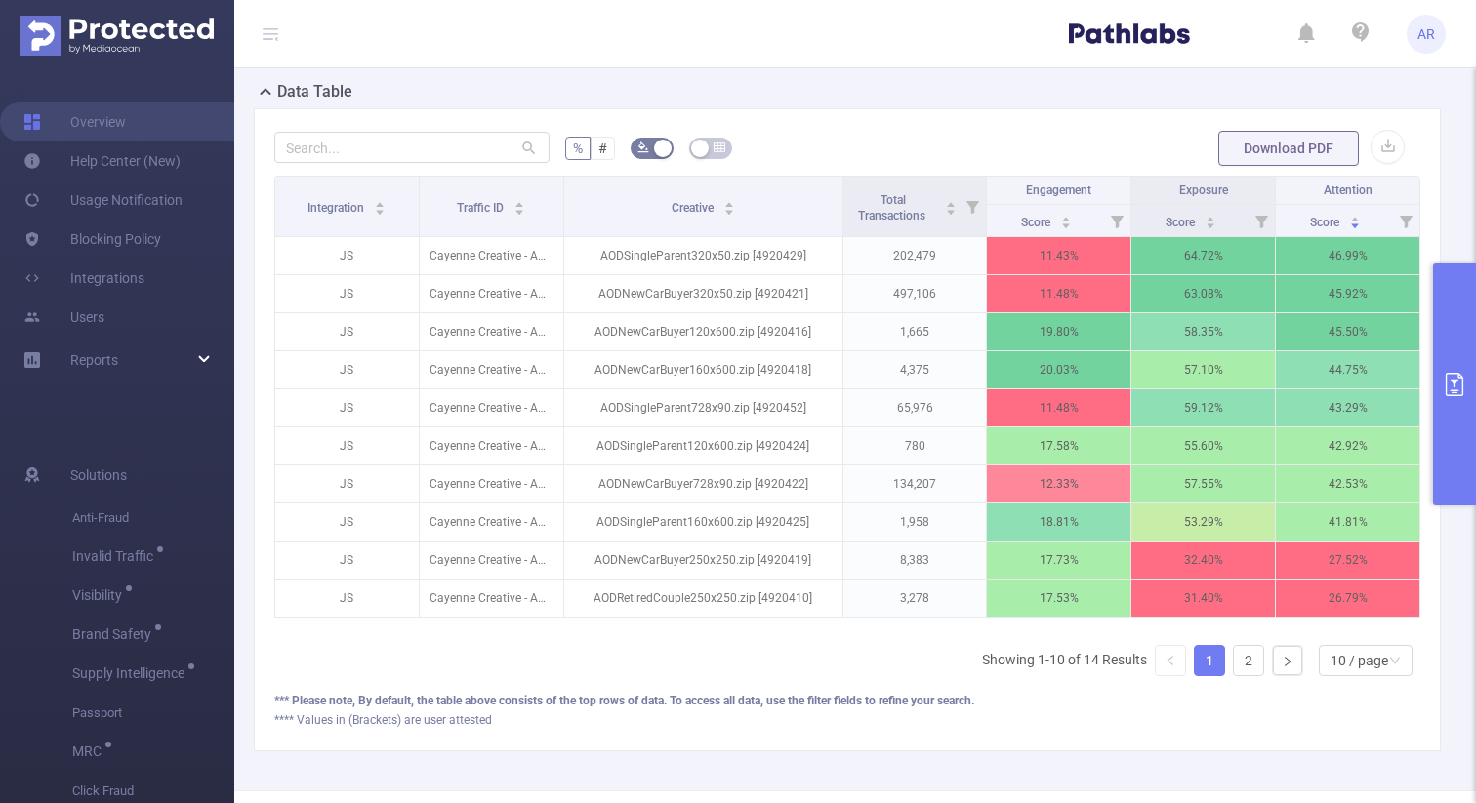
scroll to position [461, 0]
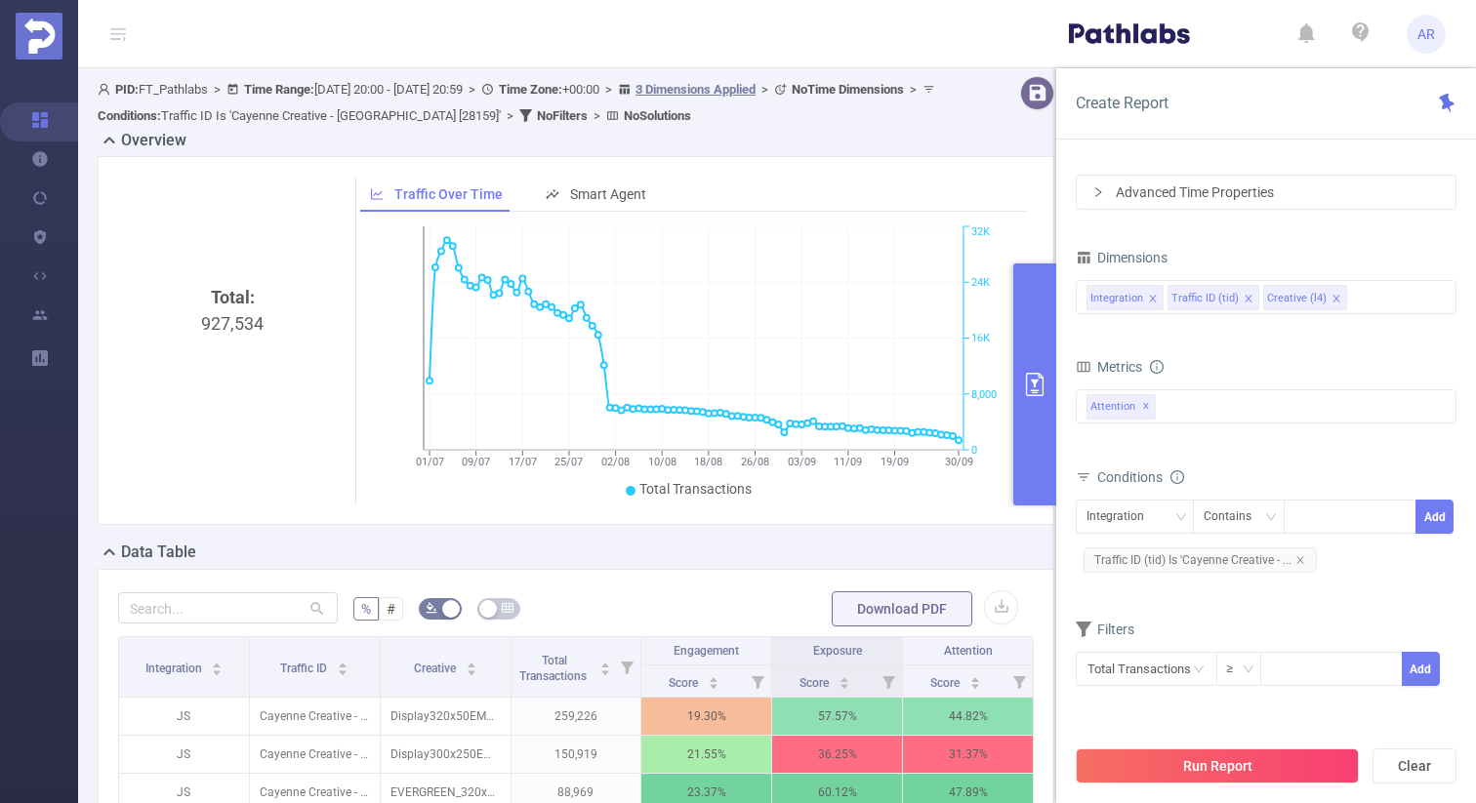
click at [1050, 387] on button "primary" at bounding box center [1034, 385] width 43 height 242
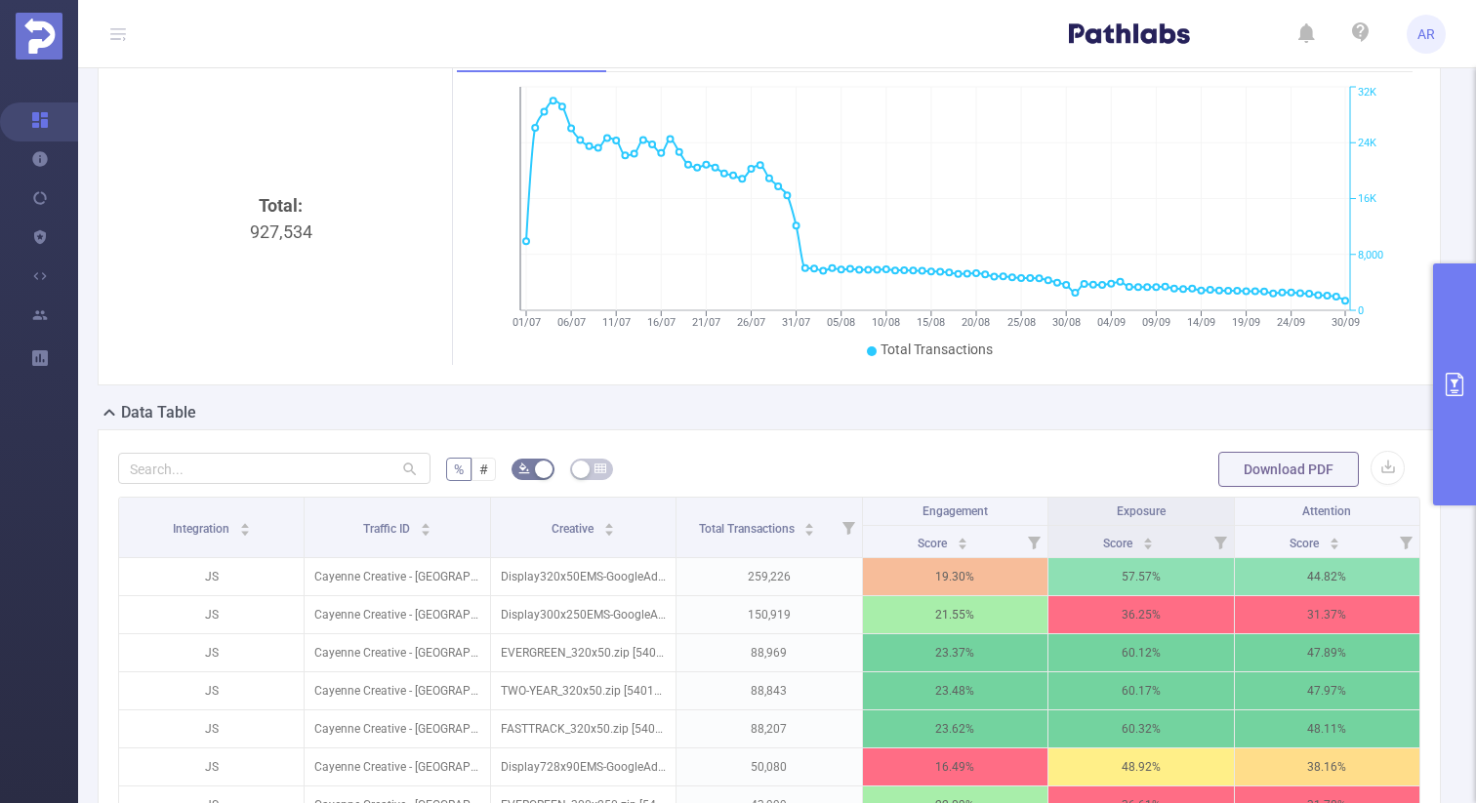
scroll to position [252, 0]
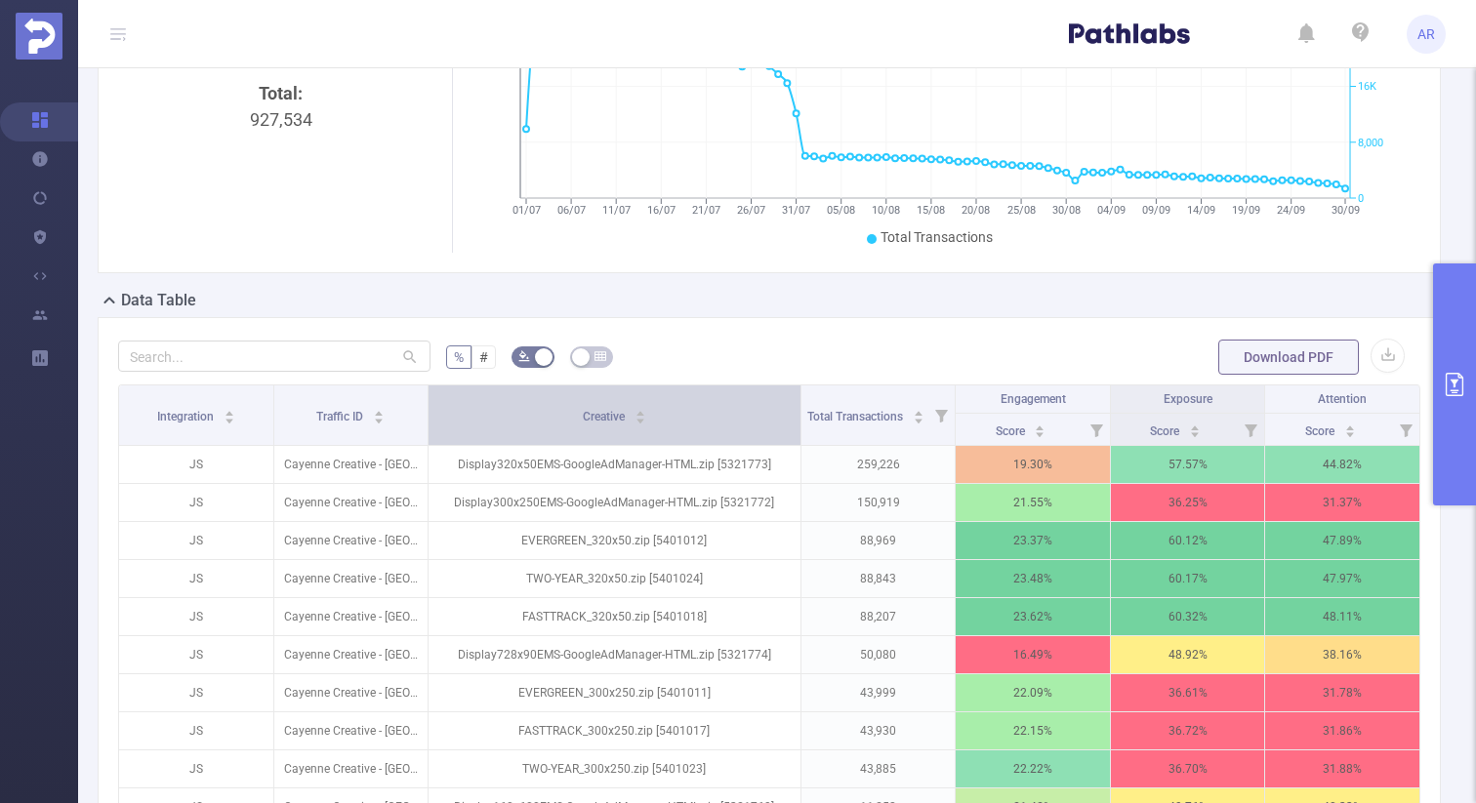
drag, startPoint x: 672, startPoint y: 420, endPoint x: 760, endPoint y: 423, distance: 88.9
click at [760, 423] on th "Creative" at bounding box center [615, 416] width 373 height 61
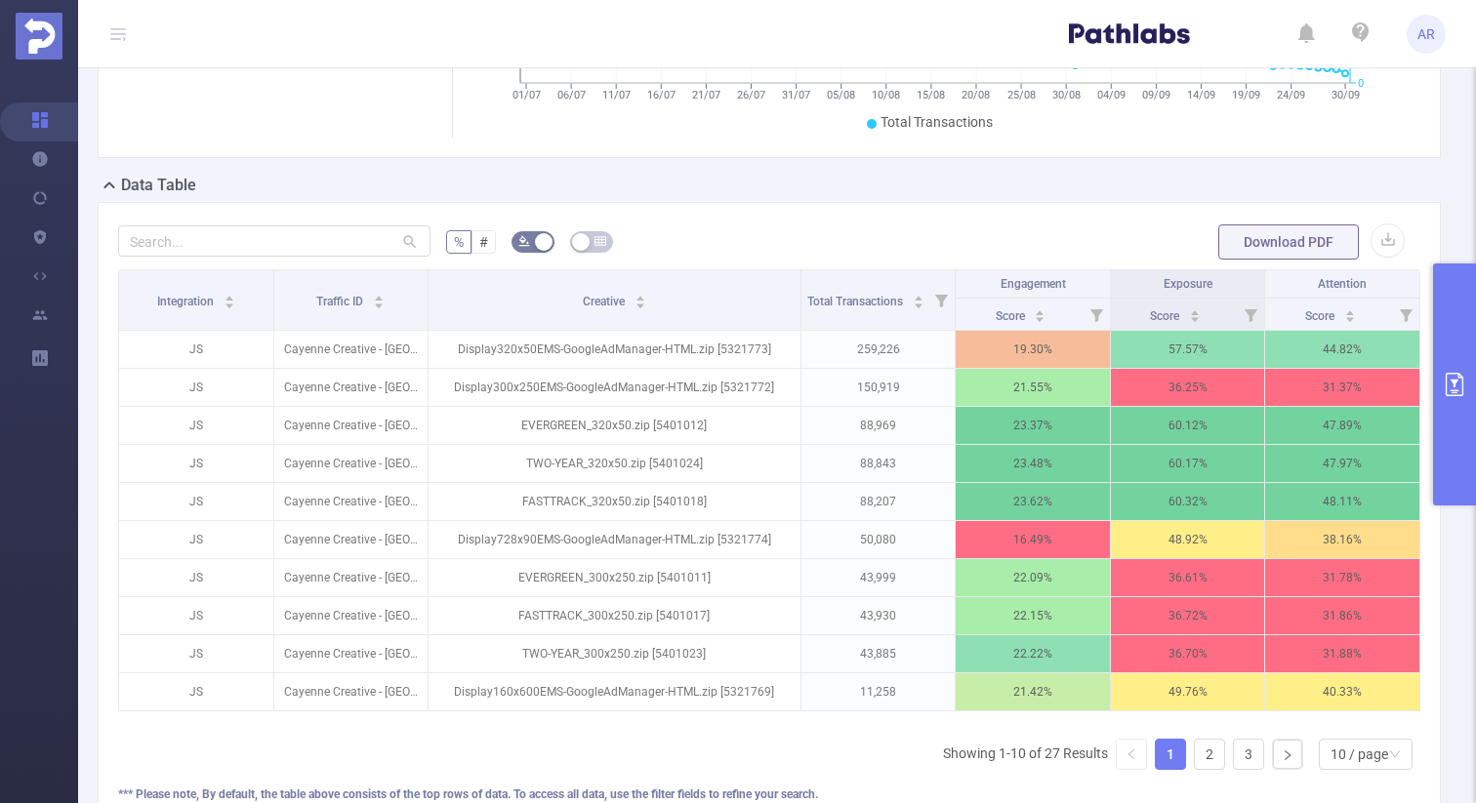
scroll to position [421, 0]
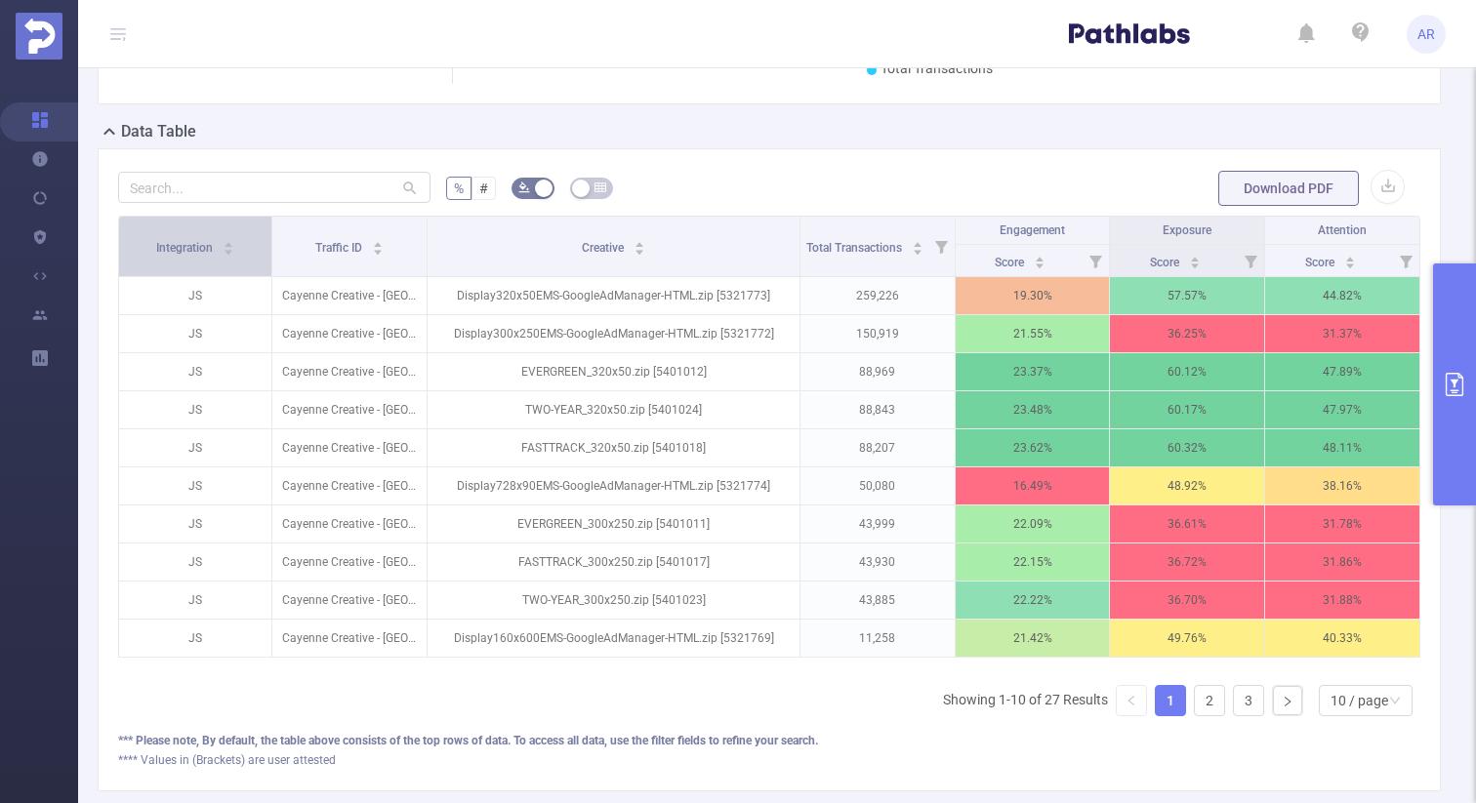
drag, startPoint x: 272, startPoint y: 242, endPoint x: 181, endPoint y: 251, distance: 92.2
click at [182, 250] on th "Integration" at bounding box center [195, 247] width 153 height 61
click at [1356, 267] on div "Score" at bounding box center [1330, 261] width 51 height 20
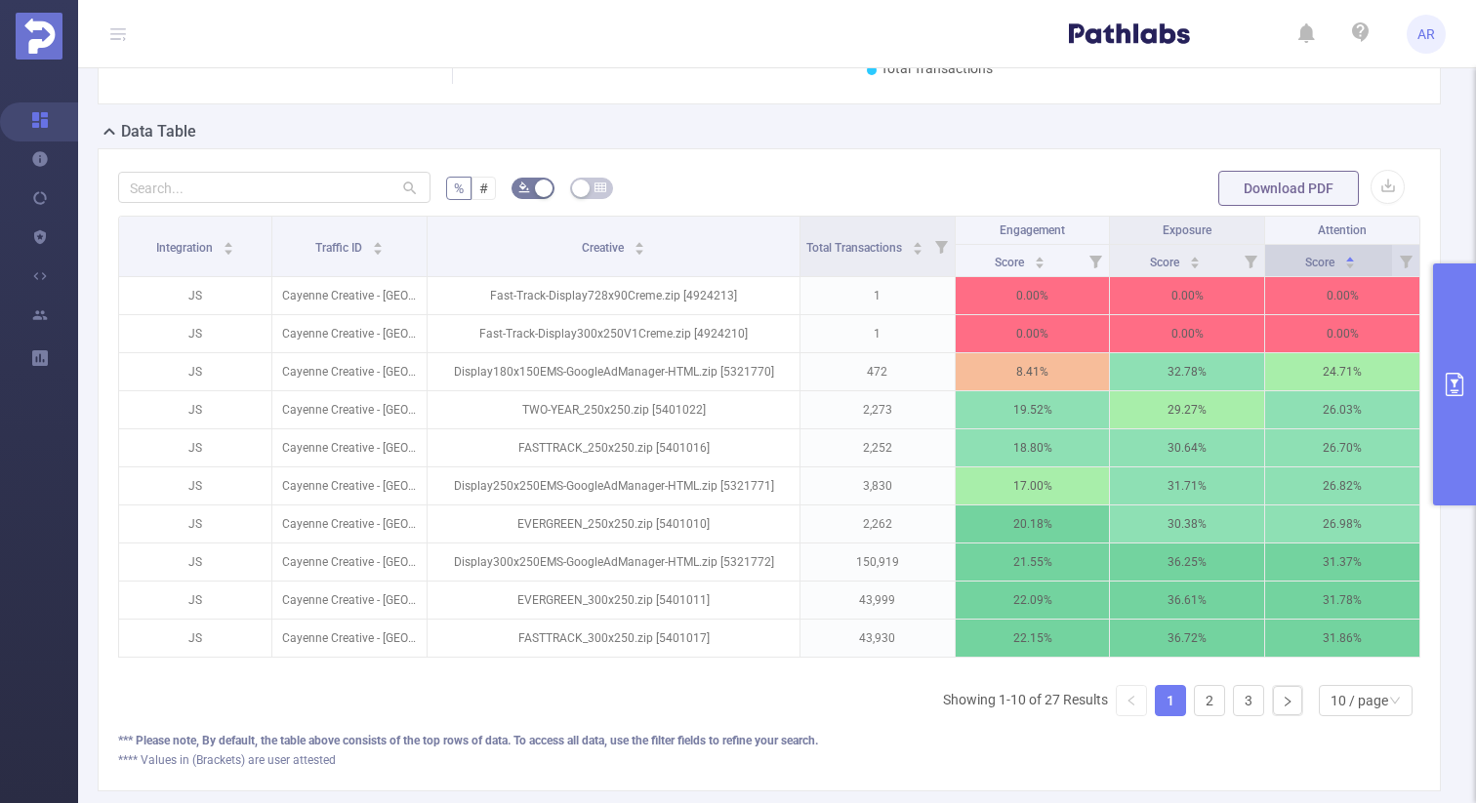
click at [1356, 267] on div "Score" at bounding box center [1330, 261] width 51 height 20
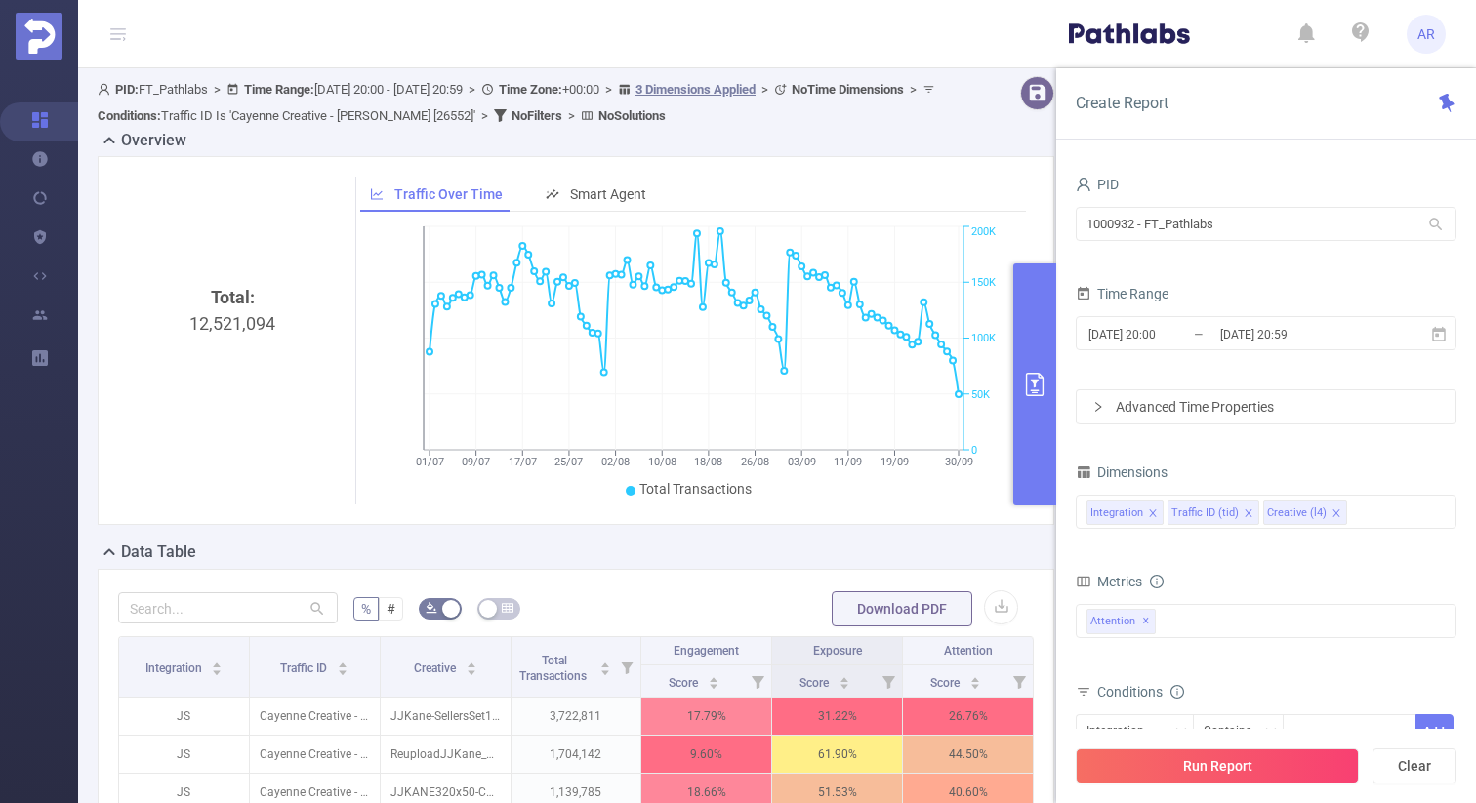
click at [1040, 374] on icon "primary" at bounding box center [1035, 384] width 18 height 23
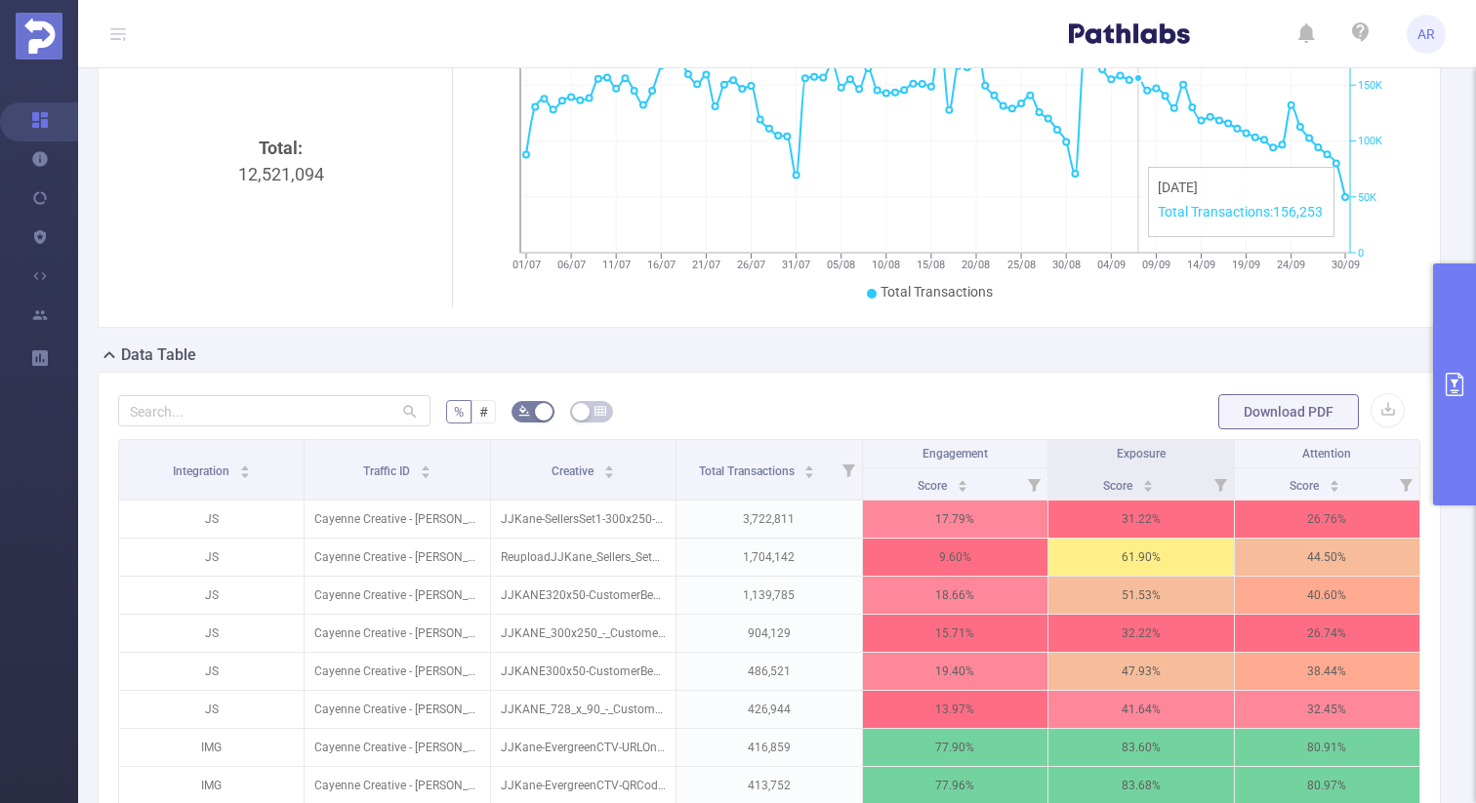
scroll to position [206, 0]
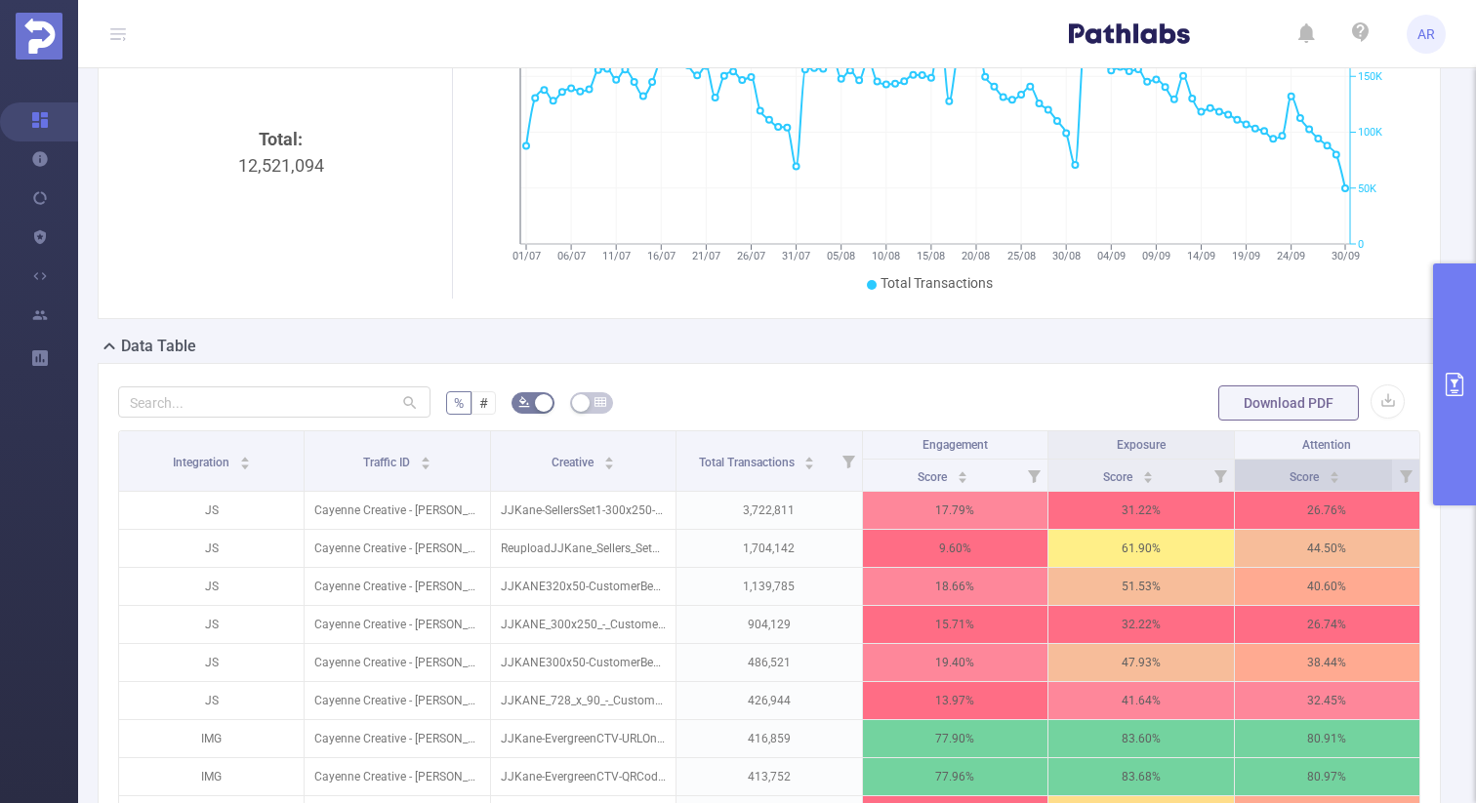
click at [1340, 479] on div "Score" at bounding box center [1315, 476] width 51 height 20
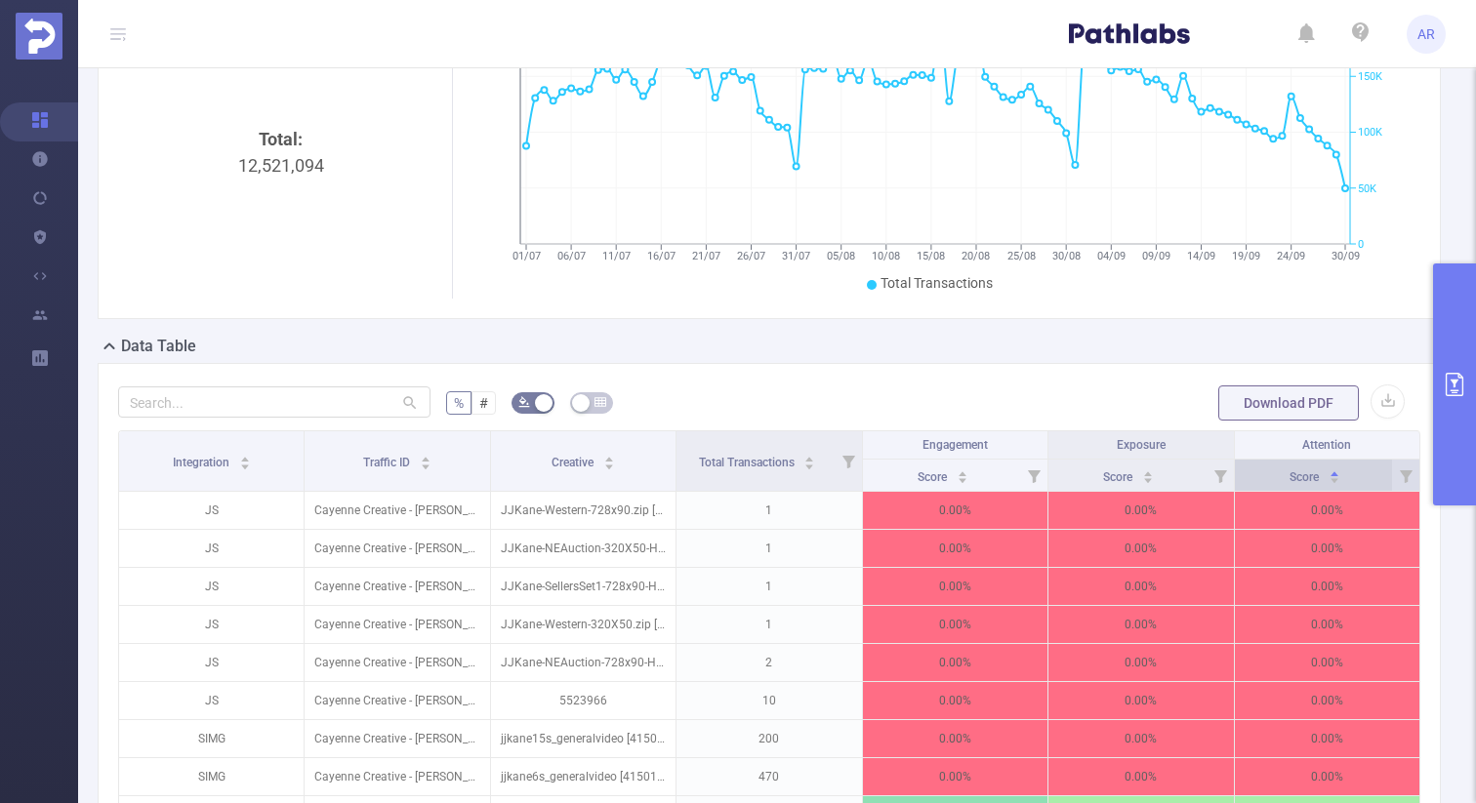
click at [1340, 479] on div "Score" at bounding box center [1315, 476] width 51 height 20
